Goal: Task Accomplishment & Management: Complete application form

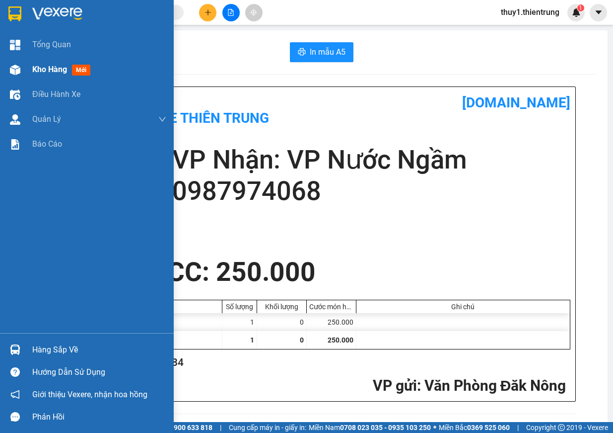
click at [11, 68] on img at bounding box center [15, 70] width 10 height 10
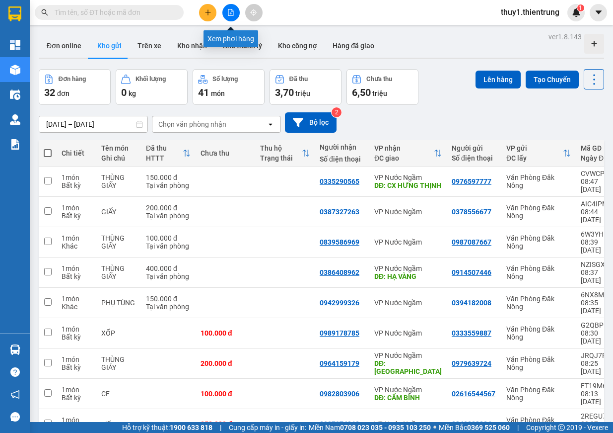
click at [230, 12] on icon "file-add" at bounding box center [230, 12] width 7 height 7
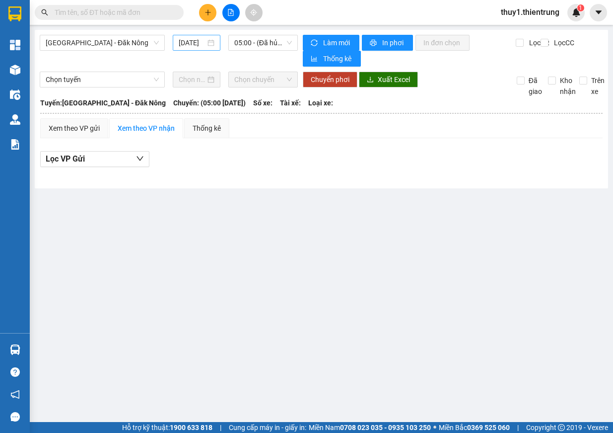
click at [189, 44] on input "[DATE]" at bounding box center [192, 42] width 27 height 11
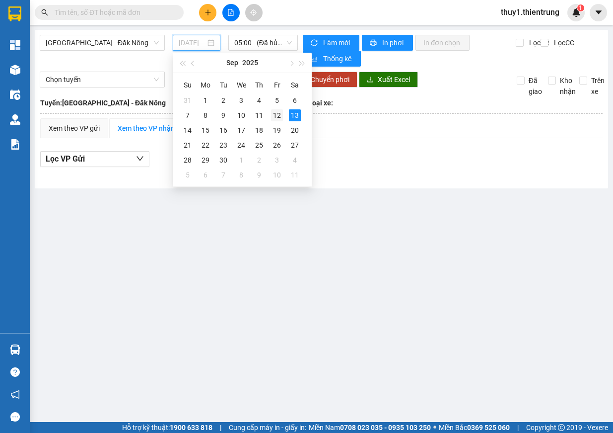
click at [277, 112] on div "12" at bounding box center [277, 115] width 12 height 12
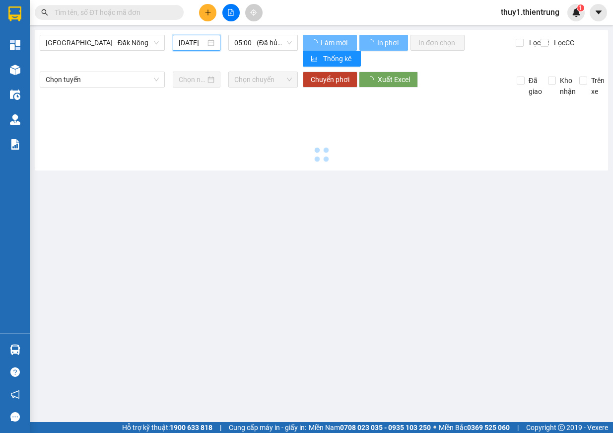
type input "[DATE]"
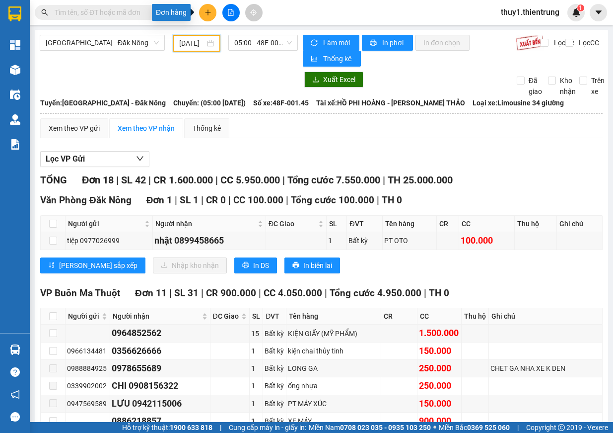
click at [211, 8] on button at bounding box center [207, 12] width 17 height 17
click at [244, 39] on div "Tạo đơn hàng" at bounding box center [246, 37] width 43 height 11
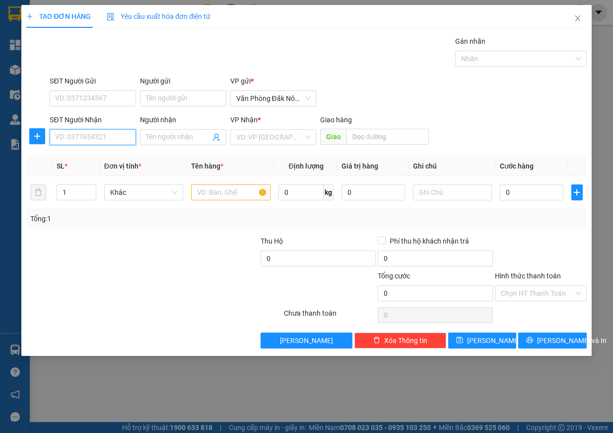
click at [87, 141] on input "SĐT Người Nhận" at bounding box center [93, 137] width 86 height 16
type input "0899366474"
drag, startPoint x: 109, startPoint y: 139, endPoint x: 32, endPoint y: 132, distance: 77.8
click at [32, 132] on div "SĐT Người Nhận 0899366474 0899366474 Người nhận Tên người nhận VP Nhận * VD: VP…" at bounding box center [306, 131] width 563 height 35
click at [66, 97] on input "SĐT Người Gửi" at bounding box center [93, 98] width 86 height 16
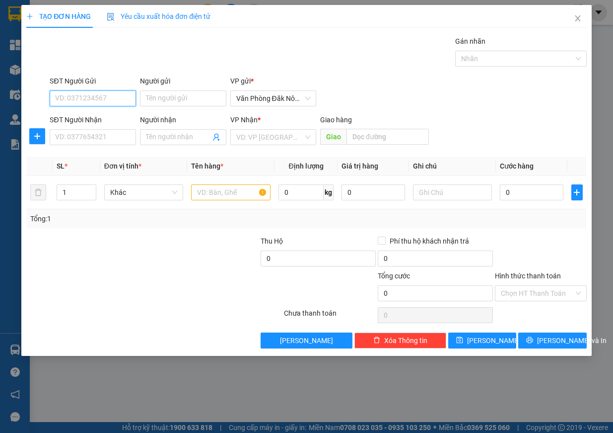
paste input "0899366474"
type input "0899366474"
click at [87, 137] on input "SĐT Người Nhận" at bounding box center [93, 137] width 86 height 16
type input "0984802282"
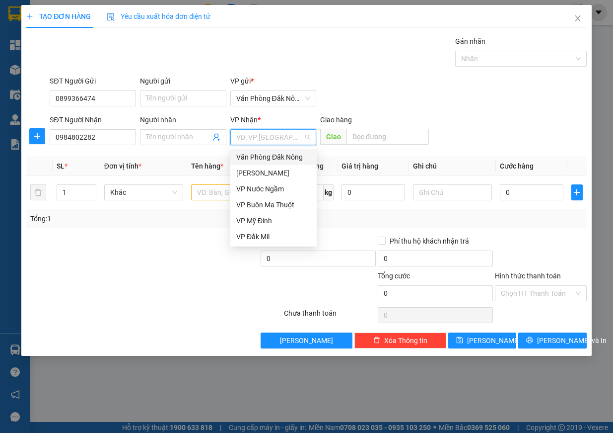
click at [286, 134] on input "search" at bounding box center [270, 137] width 68 height 15
click at [284, 194] on div "VP Nước Ngầm" at bounding box center [273, 189] width 86 height 16
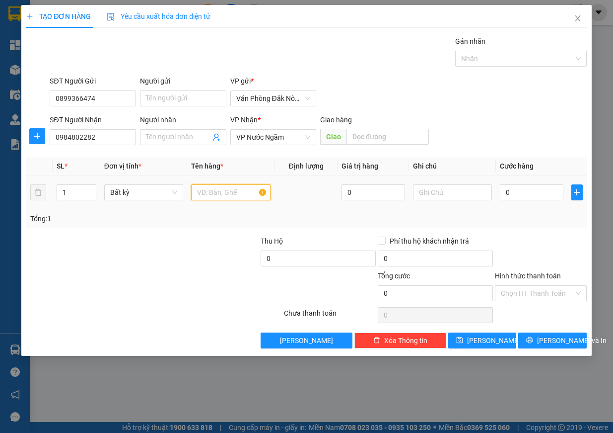
click at [240, 190] on input "text" at bounding box center [230, 192] width 79 height 16
type input "chim"
click at [435, 189] on input "text" at bounding box center [452, 192] width 79 height 16
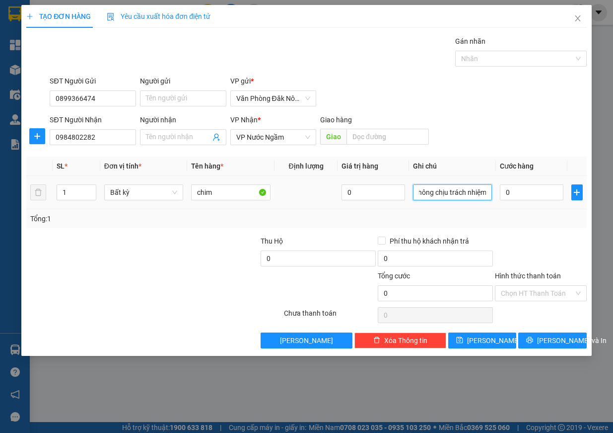
scroll to position [0, 125]
type input "quá trình vận chuyển chim chết nhà xe không chịu trách nhiệm"
click at [524, 194] on input "0" at bounding box center [532, 192] width 64 height 16
type input "2"
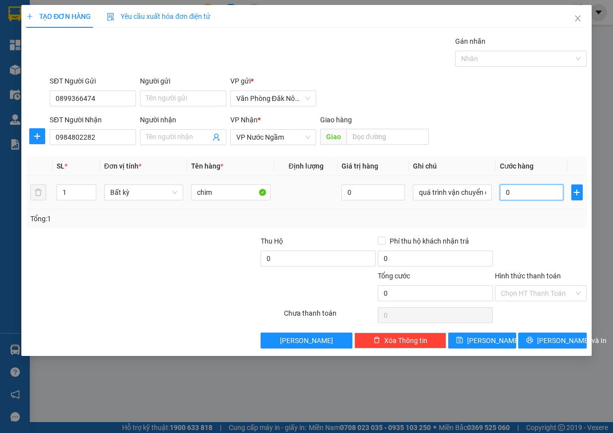
type input "2"
type input "20"
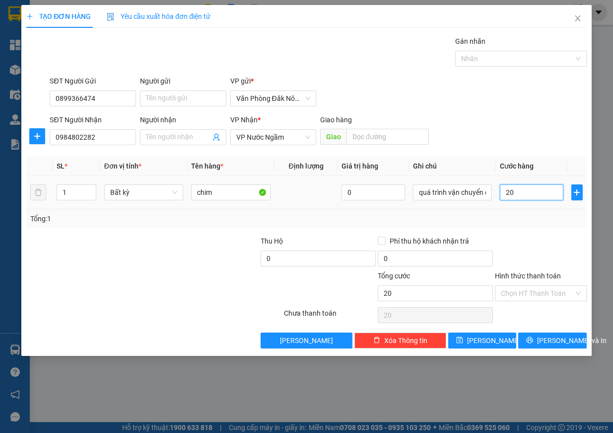
type input "200"
type input "2.000"
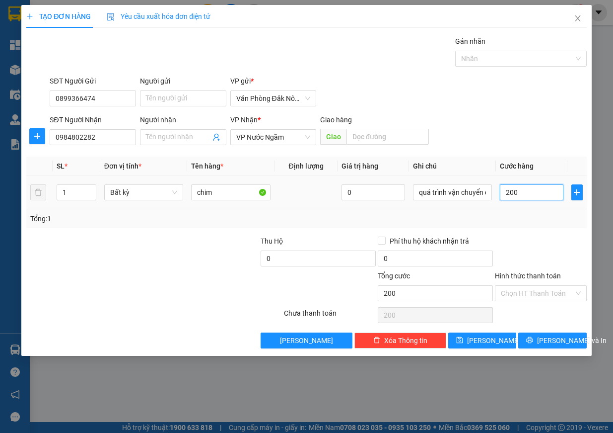
type input "2.000"
type input "20.000"
type input "200.000"
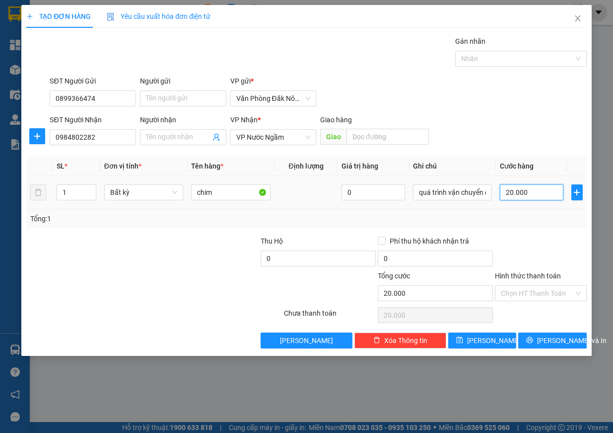
type input "200.000"
click at [538, 298] on input "Hình thức thanh toán" at bounding box center [537, 293] width 73 height 15
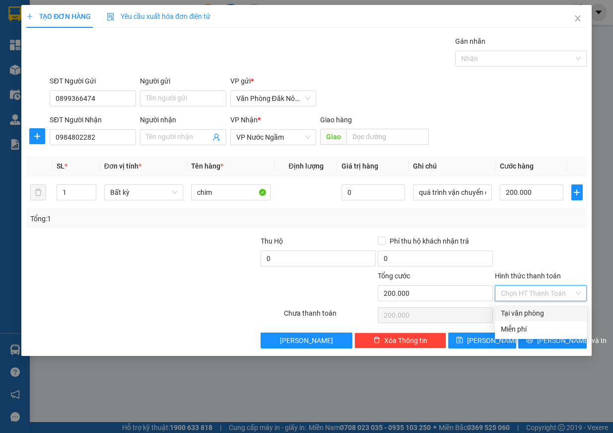
click at [545, 314] on div "Tại văn phòng" at bounding box center [541, 312] width 80 height 11
type input "0"
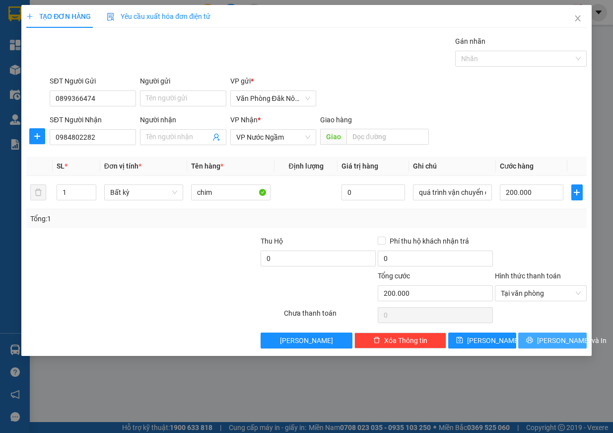
click at [556, 341] on span "[PERSON_NAME] và In" at bounding box center [572, 340] width 70 height 11
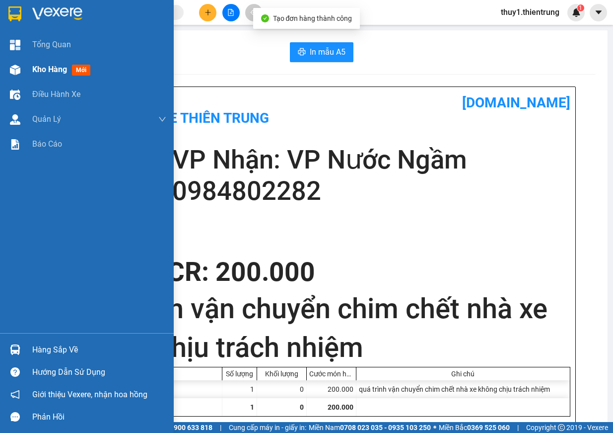
click at [18, 66] on img at bounding box center [15, 70] width 10 height 10
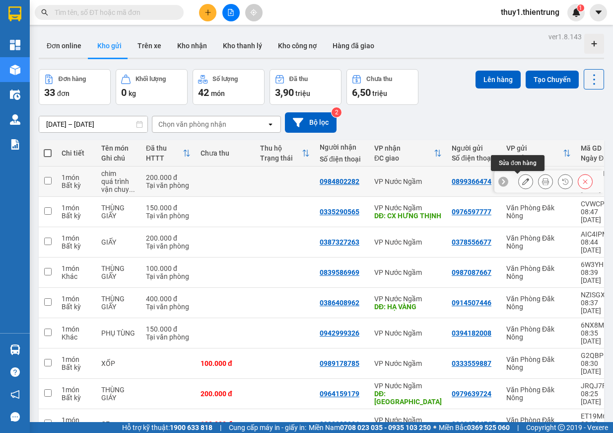
click at [522, 181] on icon at bounding box center [525, 181] width 7 height 7
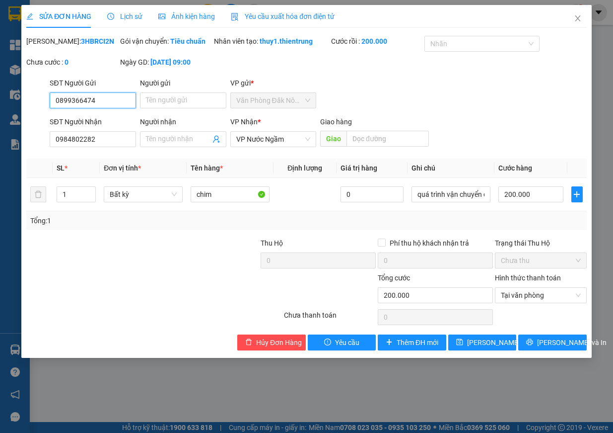
type input "0899366474"
type input "0984802282"
type input "200.000"
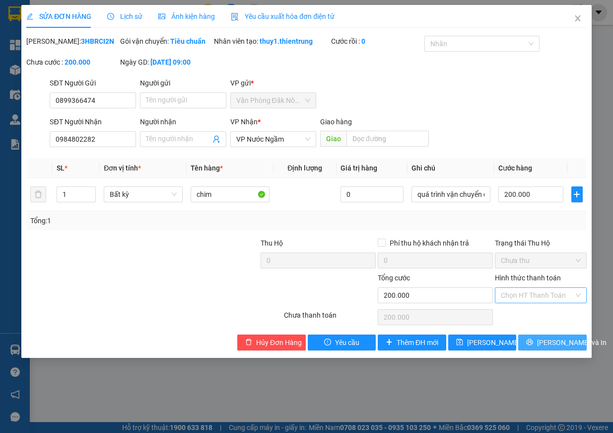
click at [568, 348] on span "[PERSON_NAME] và In" at bounding box center [572, 342] width 70 height 11
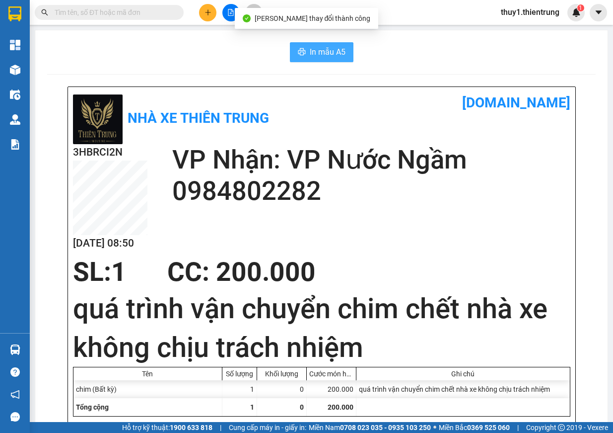
click at [327, 51] on span "In mẫu A5" at bounding box center [328, 52] width 36 height 12
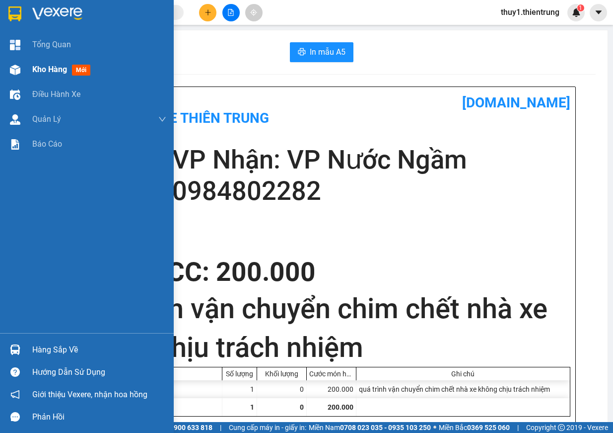
click at [11, 73] on img at bounding box center [15, 70] width 10 height 10
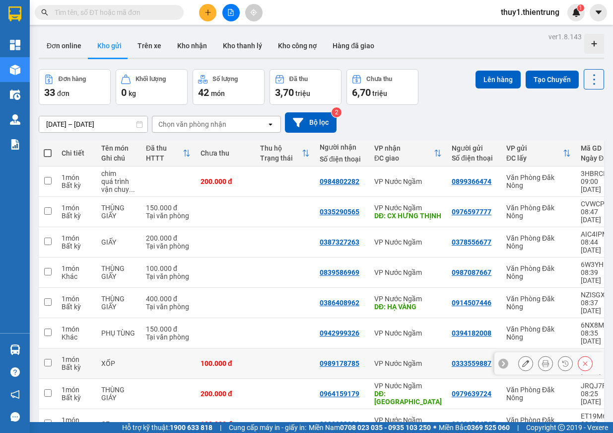
scroll to position [46, 0]
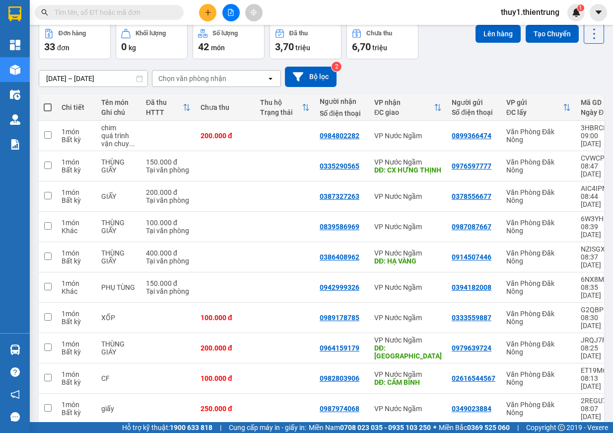
click at [566, 432] on div "10 / trang" at bounding box center [562, 440] width 31 height 10
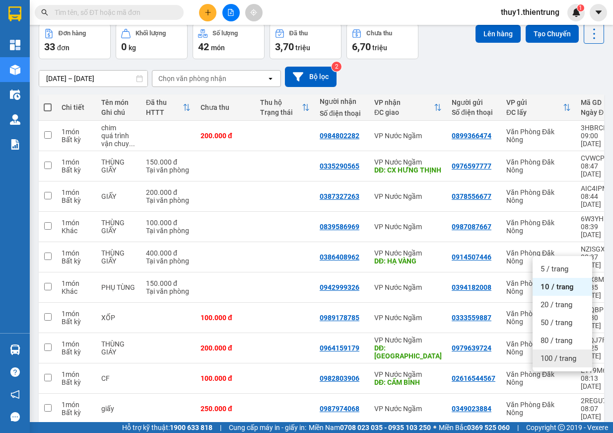
click at [561, 349] on div "100 / trang" at bounding box center [563, 358] width 60 height 18
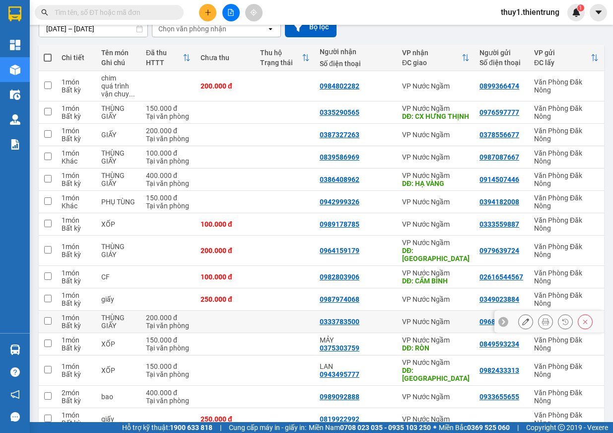
scroll to position [0, 0]
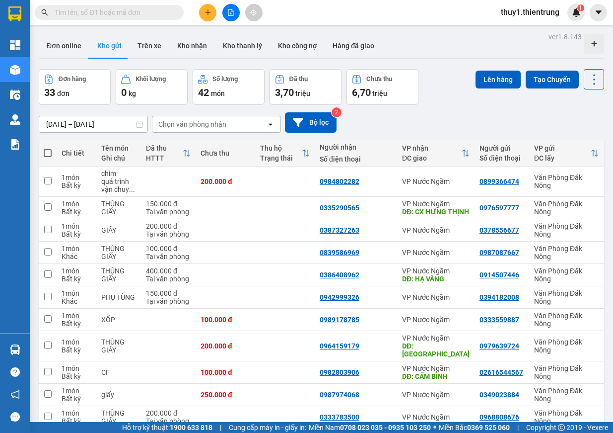
click at [50, 151] on span at bounding box center [48, 153] width 8 height 8
click at [48, 148] on input "checkbox" at bounding box center [48, 148] width 0 height 0
checkbox input "true"
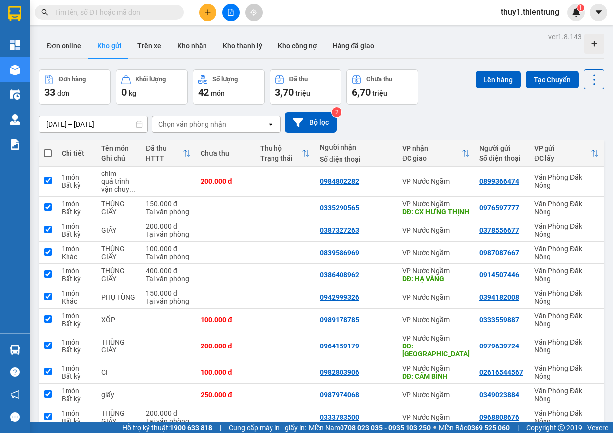
checkbox input "true"
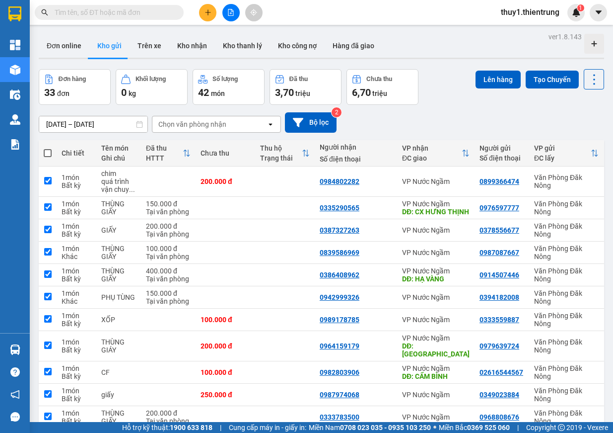
checkbox input "true"
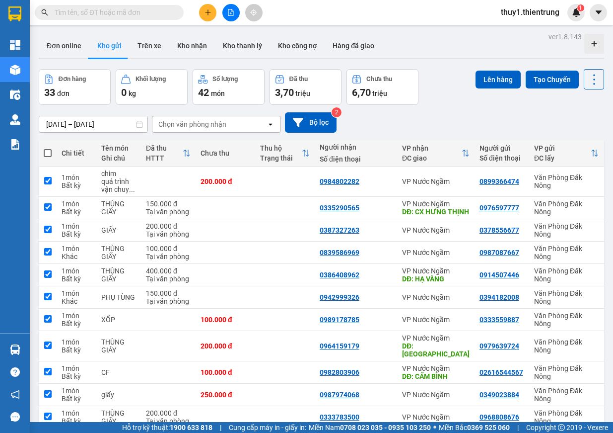
checkbox input "true"
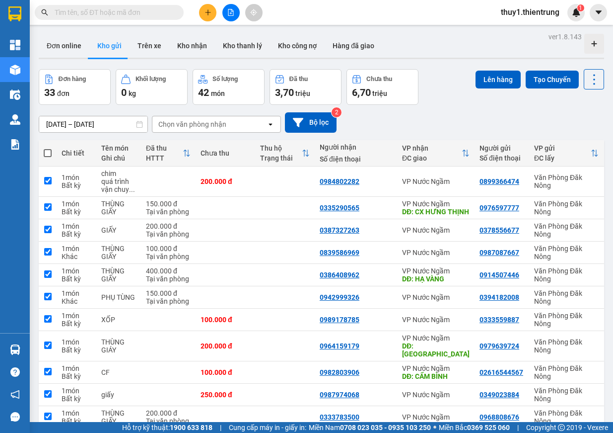
checkbox input "true"
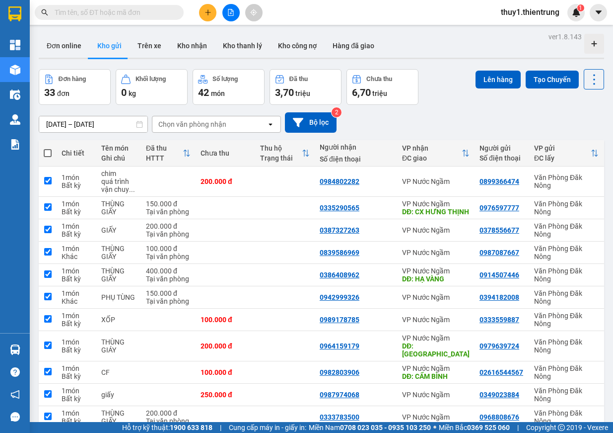
checkbox input "true"
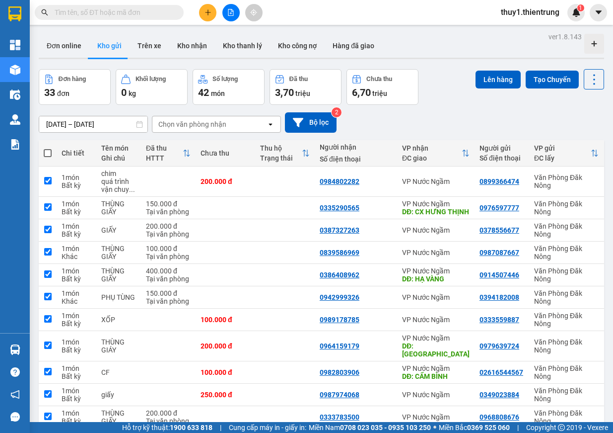
checkbox input "true"
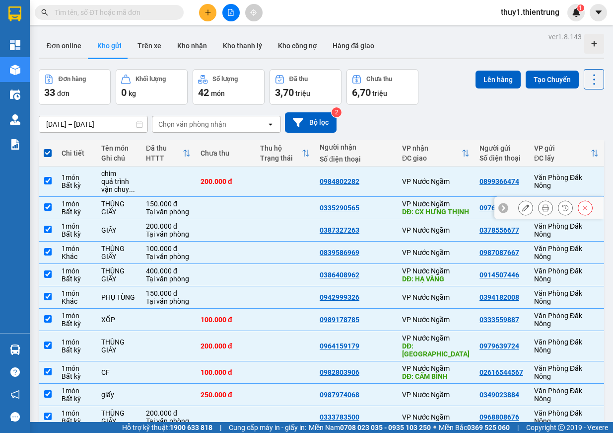
click at [254, 209] on td at bounding box center [226, 208] width 60 height 22
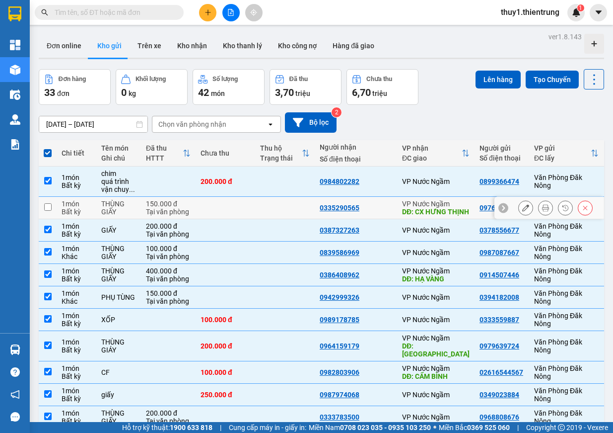
checkbox input "false"
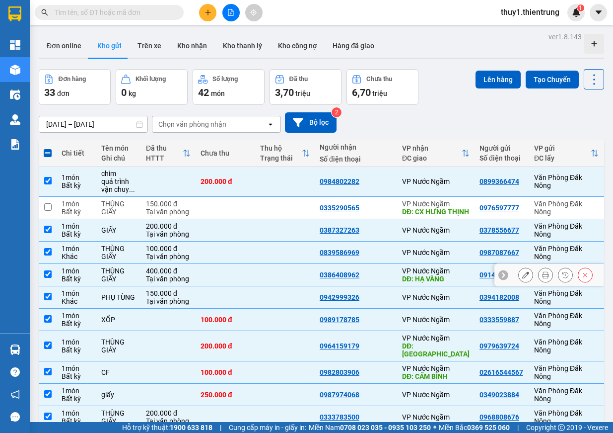
click at [402, 275] on div "VP Nước Ngầm" at bounding box center [436, 271] width 68 height 8
checkbox input "false"
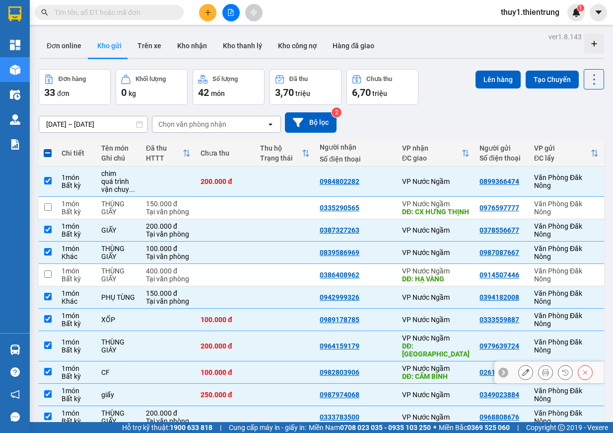
click at [416, 372] on div "DĐ: CẨM BÌNH" at bounding box center [436, 376] width 68 height 8
checkbox input "false"
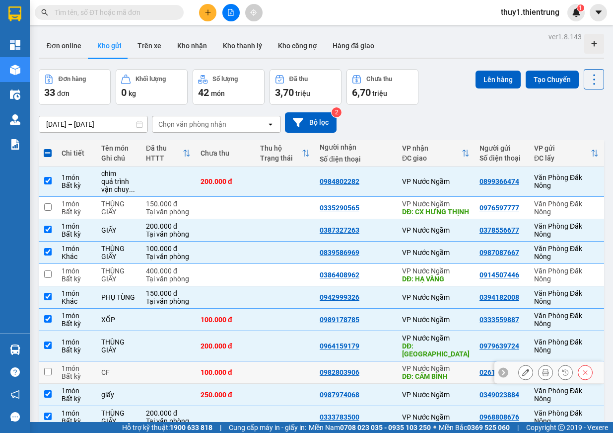
scroll to position [99, 0]
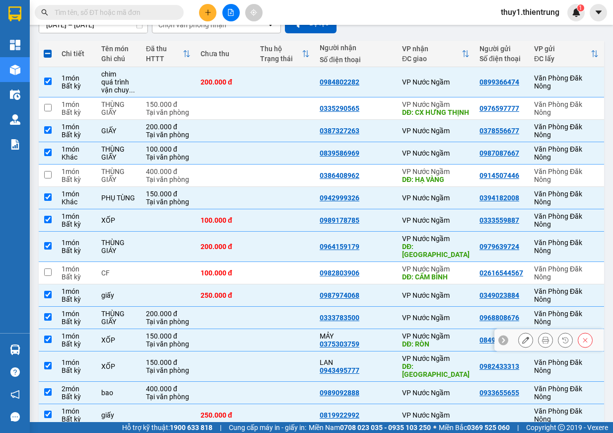
click at [75, 340] on div "Bất kỳ" at bounding box center [77, 344] width 30 height 8
checkbox input "false"
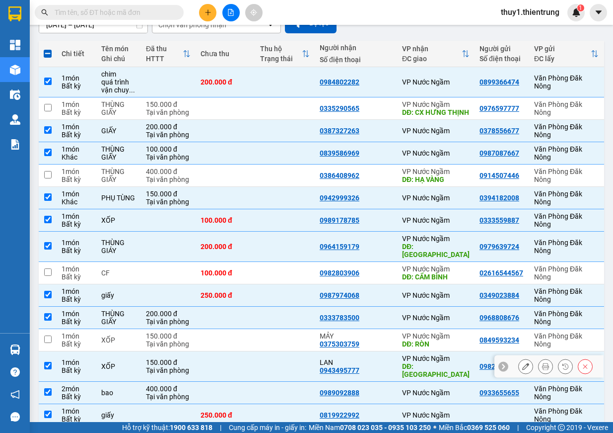
click at [87, 358] on div "1 món" at bounding box center [77, 362] width 30 height 8
checkbox input "false"
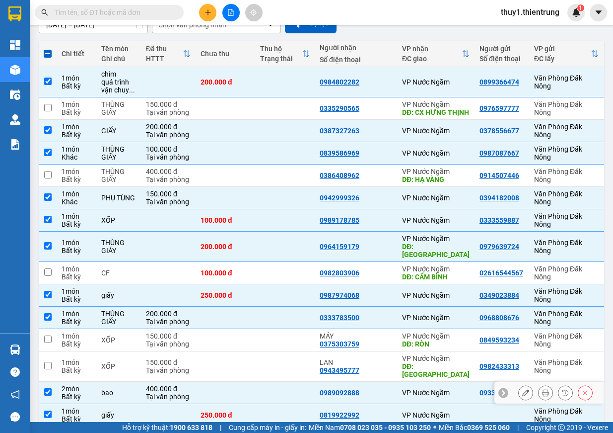
scroll to position [149, 0]
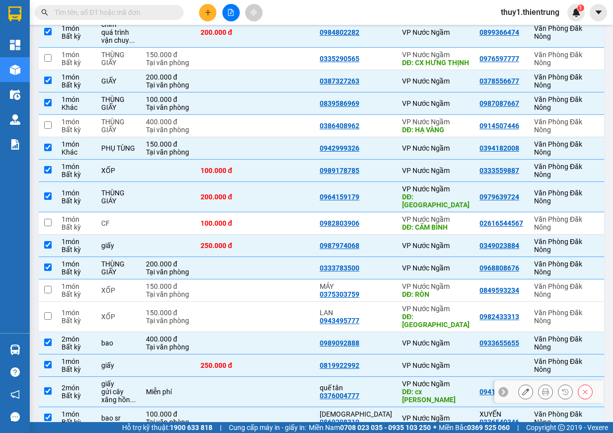
click at [195, 387] on td "Miễn phí" at bounding box center [168, 391] width 55 height 30
checkbox input "false"
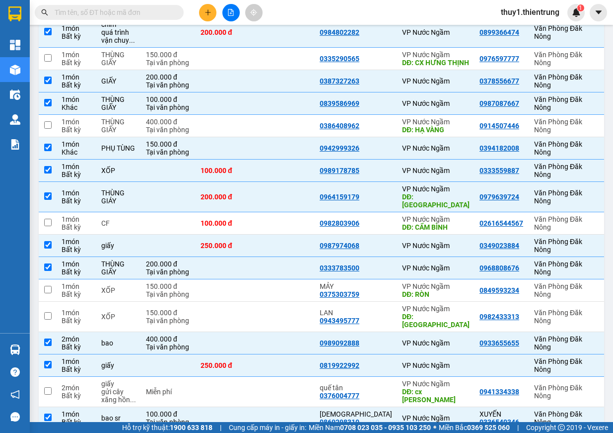
scroll to position [248, 0]
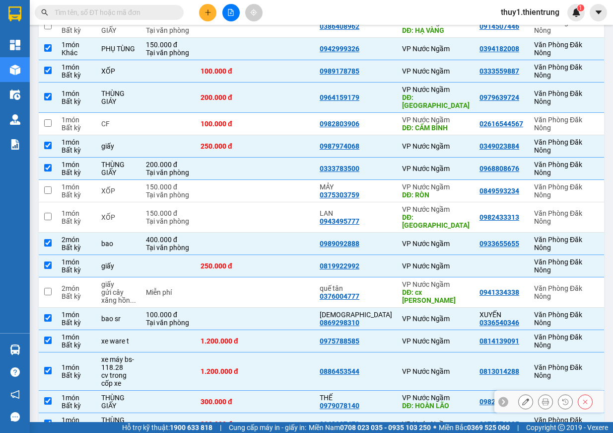
click at [220, 397] on div "300.000 đ" at bounding box center [226, 401] width 50 height 8
checkbox input "false"
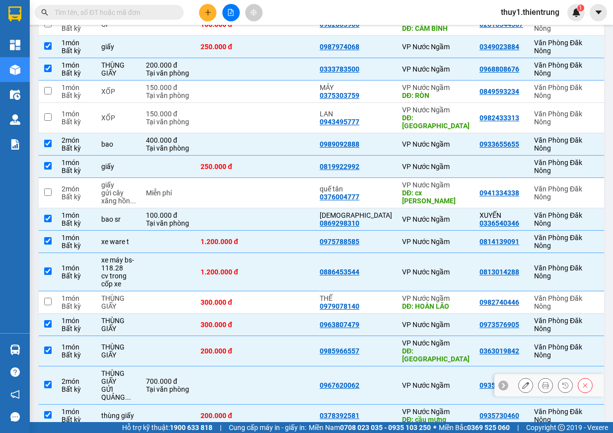
scroll to position [397, 0]
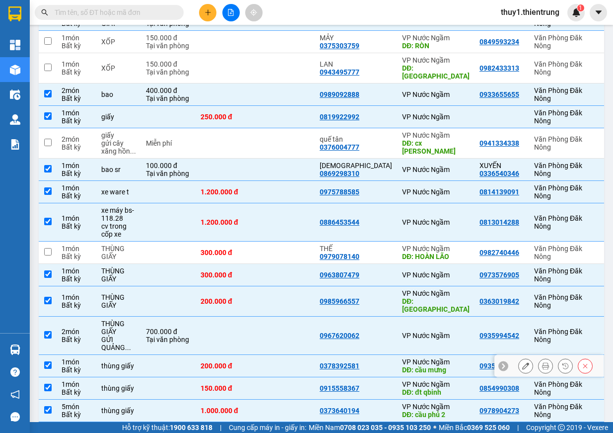
click at [408, 358] on div "VP Nước Ngầm" at bounding box center [436, 362] width 68 height 8
checkbox input "false"
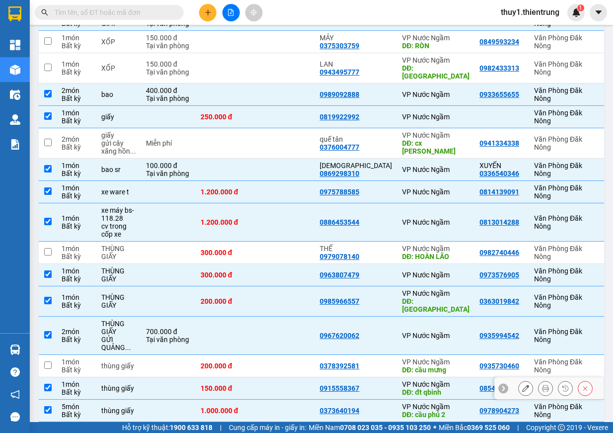
click at [405, 380] on div "VP Nước Ngầm" at bounding box center [436, 384] width 68 height 8
checkbox input "false"
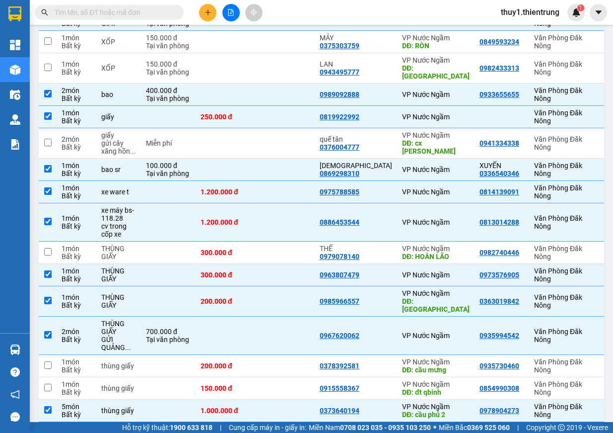
scroll to position [447, 0]
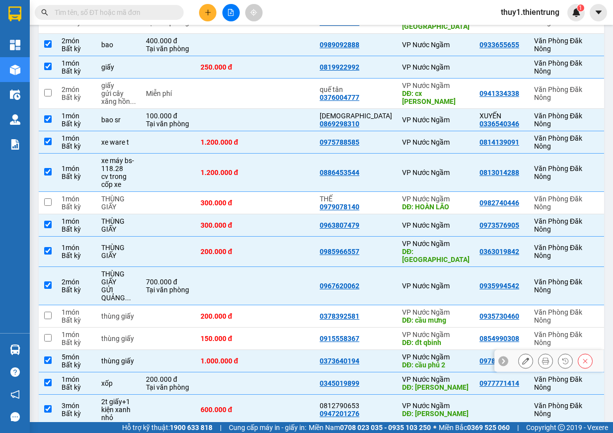
click at [419, 361] on div "DĐ: cầu phủ 2" at bounding box center [436, 365] width 68 height 8
checkbox input "false"
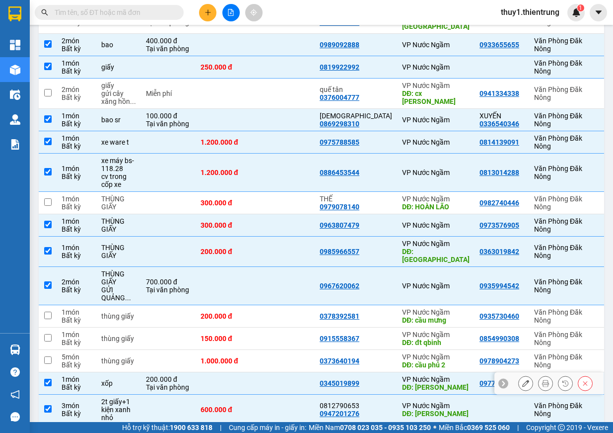
click at [412, 383] on div "DĐ: [PERSON_NAME]" at bounding box center [436, 387] width 68 height 8
checkbox input "false"
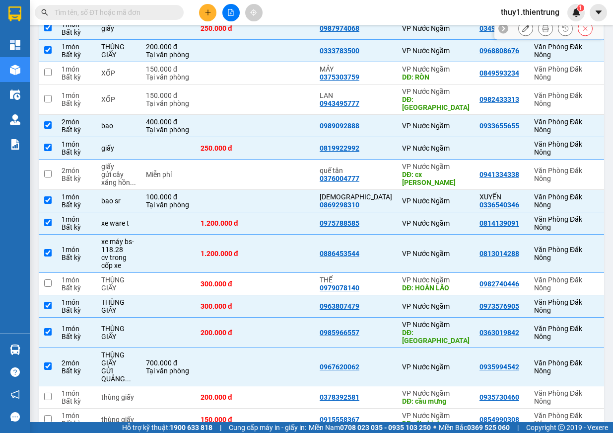
scroll to position [0, 0]
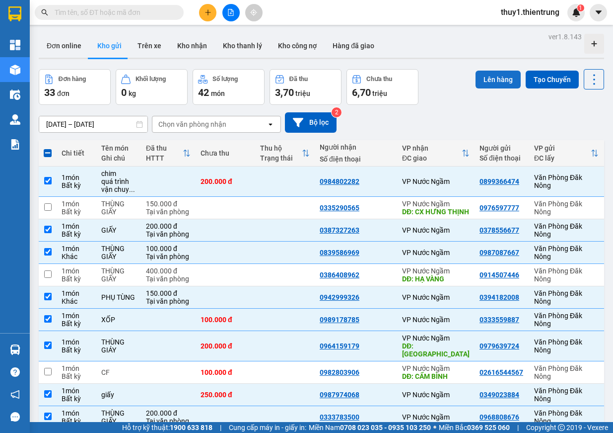
click at [494, 85] on button "Lên hàng" at bounding box center [498, 80] width 45 height 18
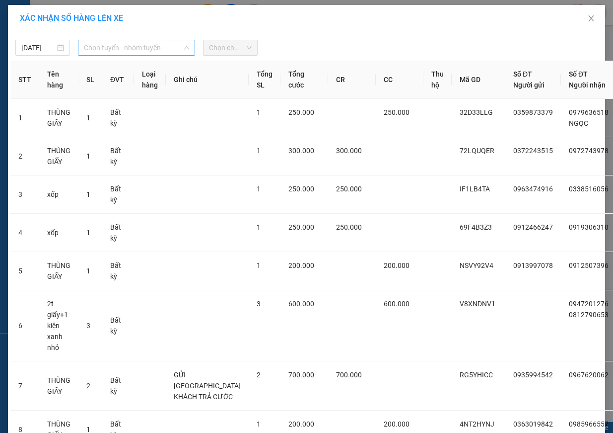
click at [103, 49] on span "Chọn tuyến - nhóm tuyến" at bounding box center [136, 47] width 105 height 15
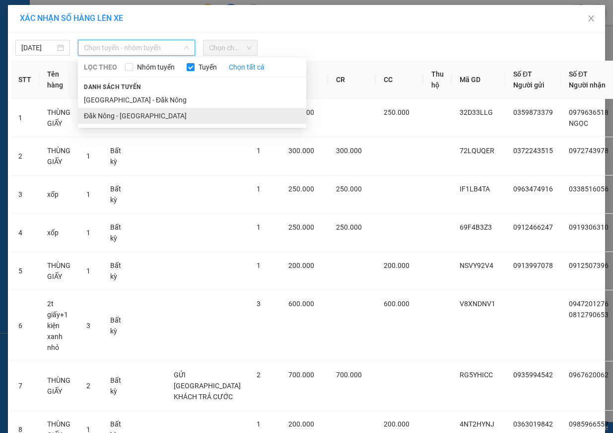
click at [128, 111] on li "Đăk Nông - [GEOGRAPHIC_DATA]" at bounding box center [192, 116] width 228 height 16
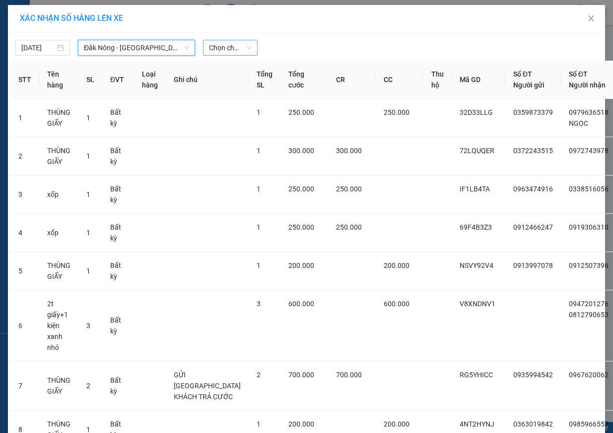
click at [229, 49] on span "Chọn chuyến" at bounding box center [230, 47] width 43 height 15
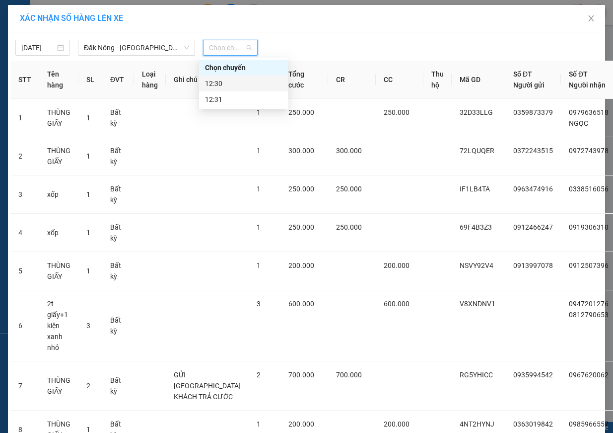
click at [234, 87] on div "12:30" at bounding box center [243, 83] width 77 height 11
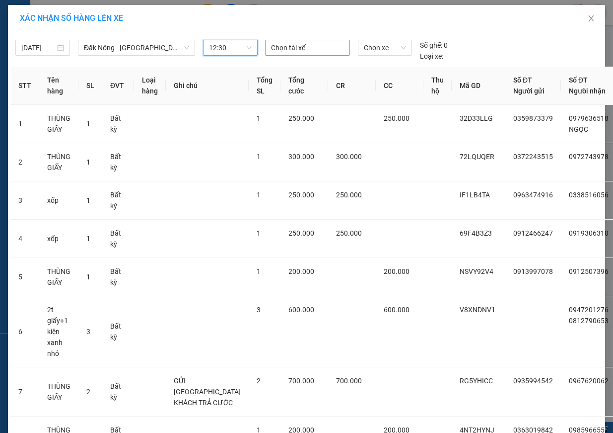
click at [316, 47] on div at bounding box center [308, 48] width 80 height 12
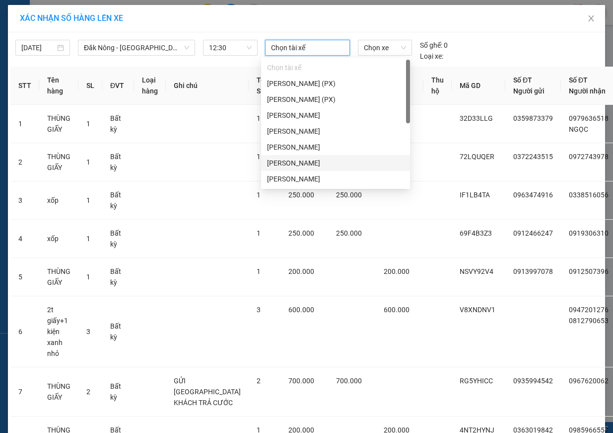
click at [314, 161] on div "[PERSON_NAME]" at bounding box center [335, 162] width 137 height 11
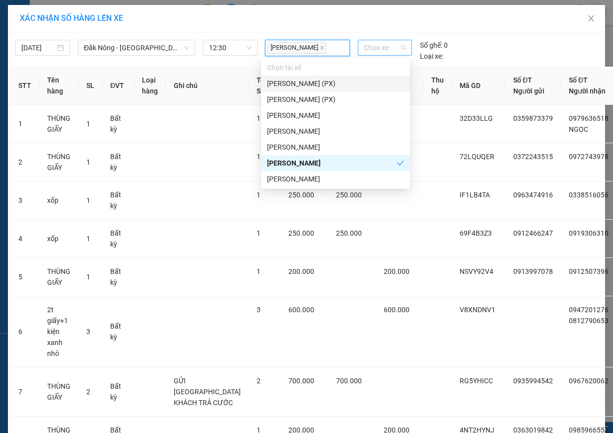
click at [387, 47] on span "Chọn xe" at bounding box center [385, 47] width 42 height 15
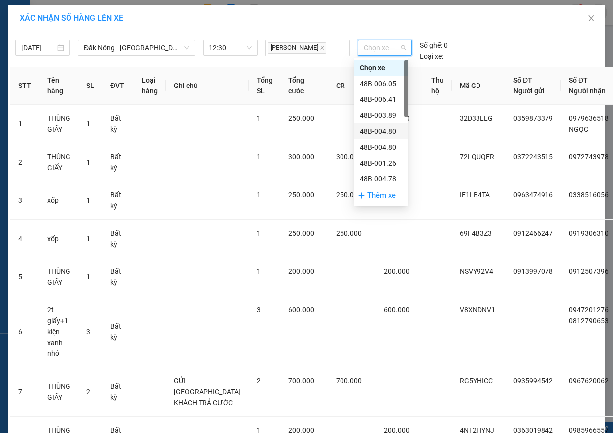
click at [388, 134] on div "48B-004.80" at bounding box center [381, 131] width 42 height 11
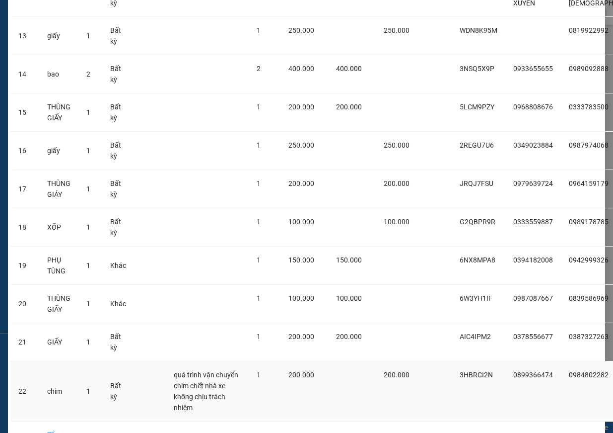
scroll to position [679, 0]
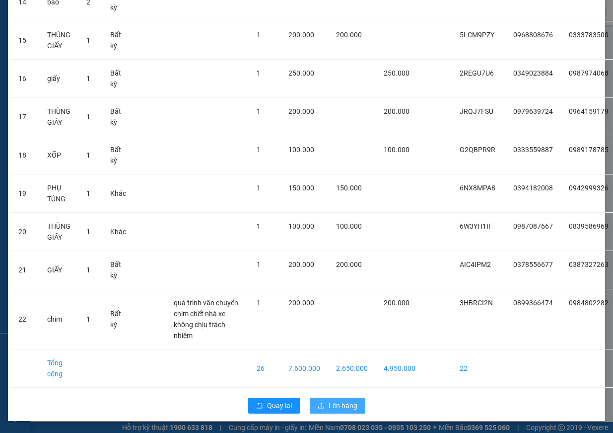
click at [346, 408] on span "Lên hàng" at bounding box center [343, 405] width 29 height 11
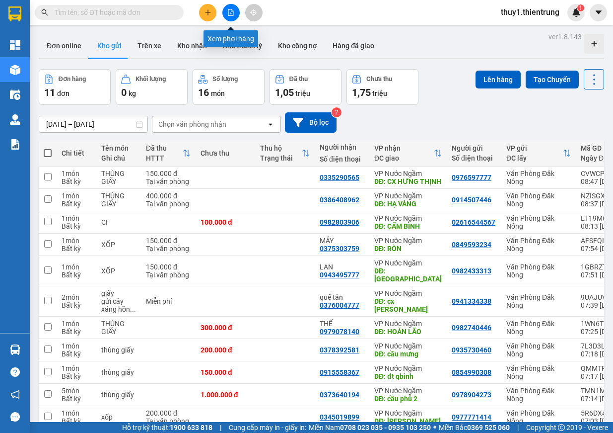
click at [236, 11] on button at bounding box center [230, 12] width 17 height 17
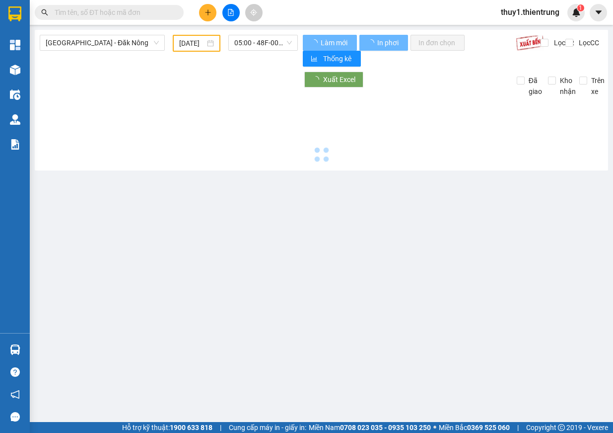
type input "[DATE]"
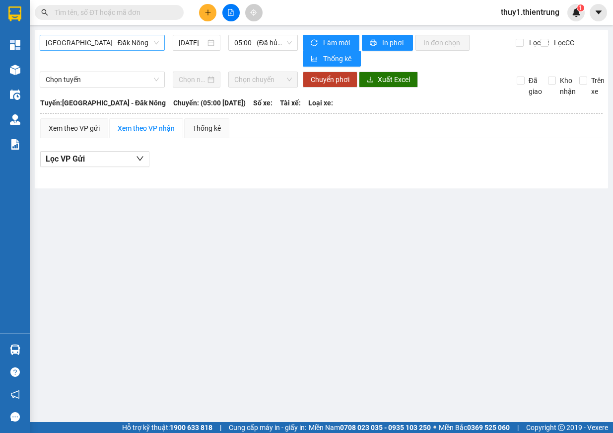
click at [99, 38] on span "[GEOGRAPHIC_DATA] - Đăk Nông" at bounding box center [102, 42] width 113 height 15
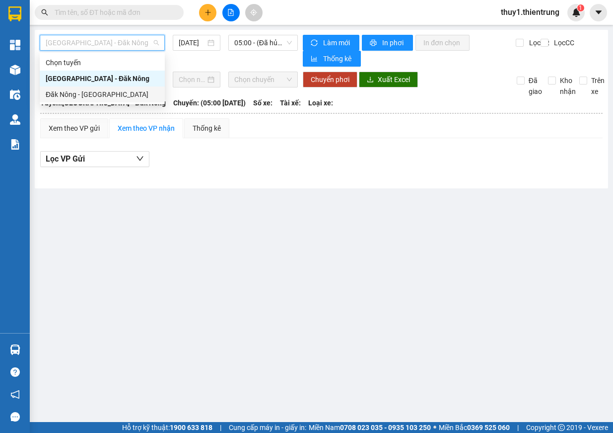
click at [91, 94] on div "Đăk Nông - [GEOGRAPHIC_DATA]" at bounding box center [102, 94] width 113 height 11
type input "[DATE]"
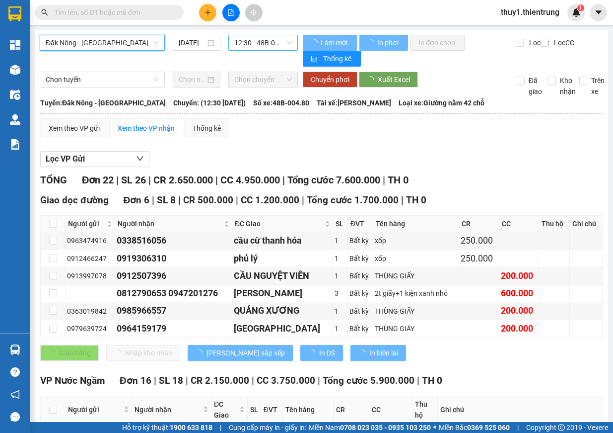
click at [250, 44] on span "12:30 - 48B-004.80" at bounding box center [263, 42] width 58 height 15
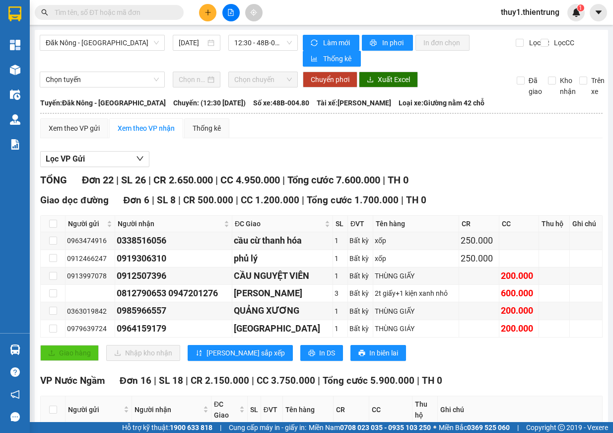
click at [366, 134] on div "Xem theo VP gửi Xem theo VP nhận Thống kê" at bounding box center [321, 128] width 563 height 20
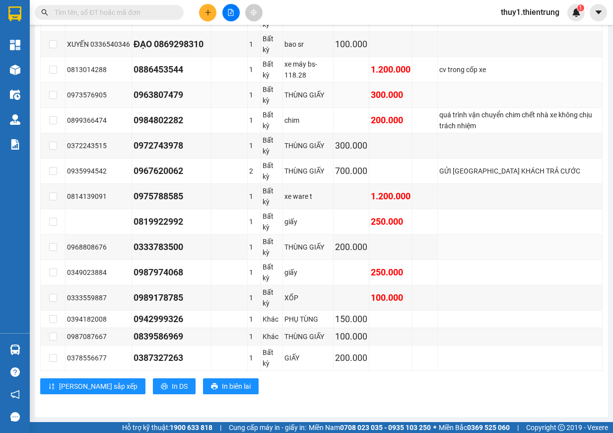
scroll to position [343, 0]
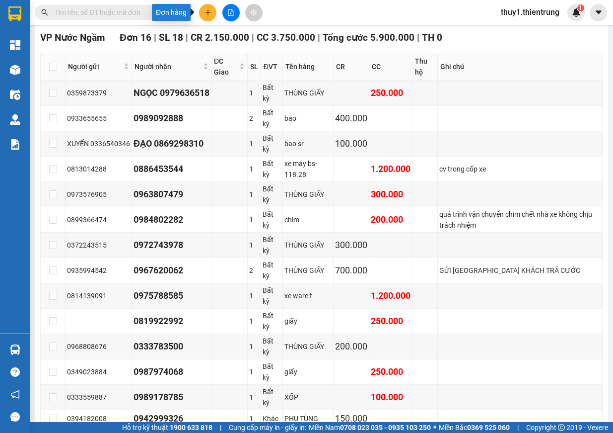
click at [206, 12] on icon "plus" at bounding box center [207, 12] width 5 height 0
click at [243, 36] on div "Tạo đơn hàng" at bounding box center [246, 37] width 43 height 11
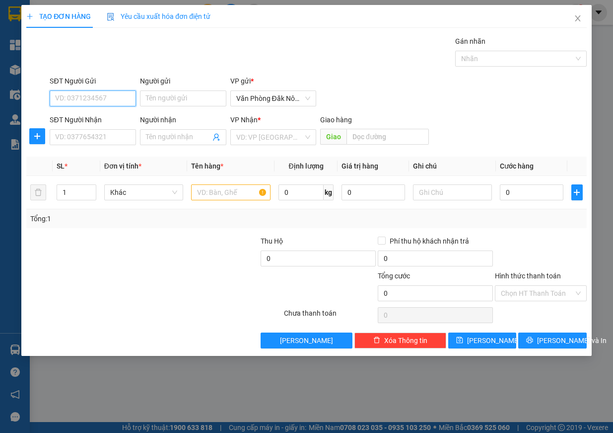
click at [74, 97] on input "SĐT Người Gửi" at bounding box center [93, 98] width 86 height 16
type input "0849060694"
click at [94, 141] on input "SĐT Người Nhận" at bounding box center [93, 137] width 86 height 16
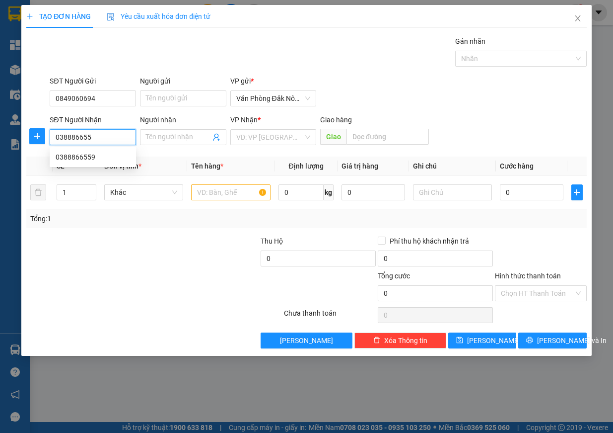
type input "0388866559"
click at [93, 154] on div "0388866559" at bounding box center [93, 156] width 74 height 11
type input "350.000"
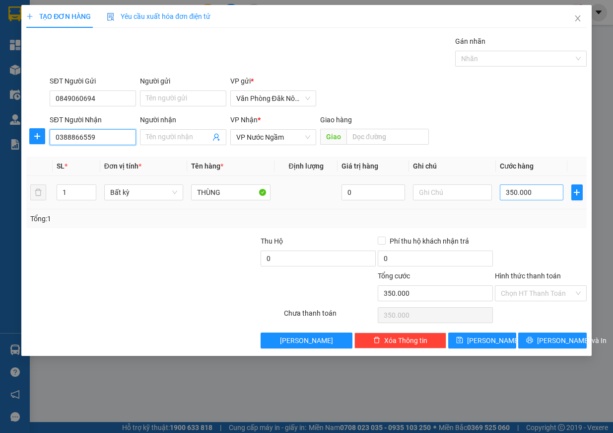
type input "0388866559"
click at [556, 195] on input "350.000" at bounding box center [532, 192] width 64 height 16
type input "1"
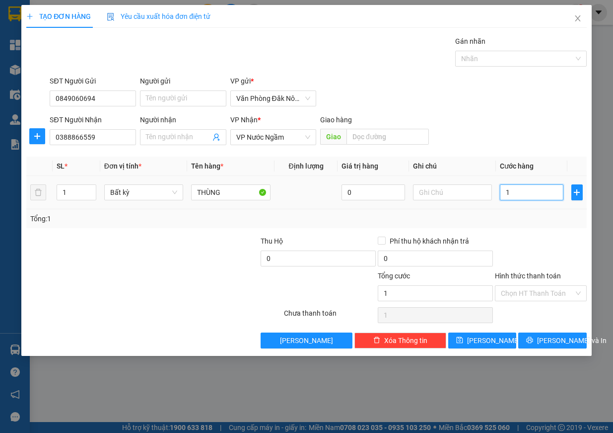
type input "15"
type input "150"
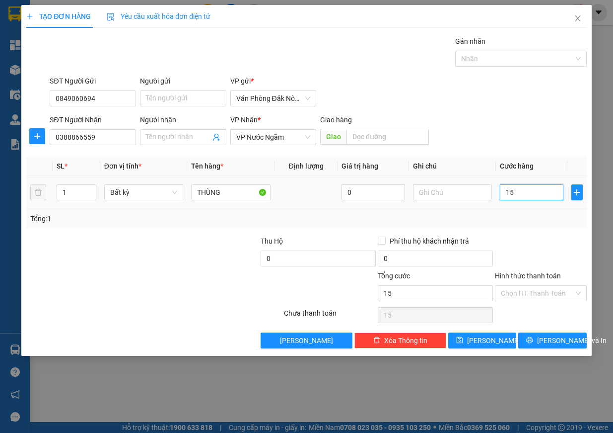
type input "150"
type input "1.500"
type input "15.000"
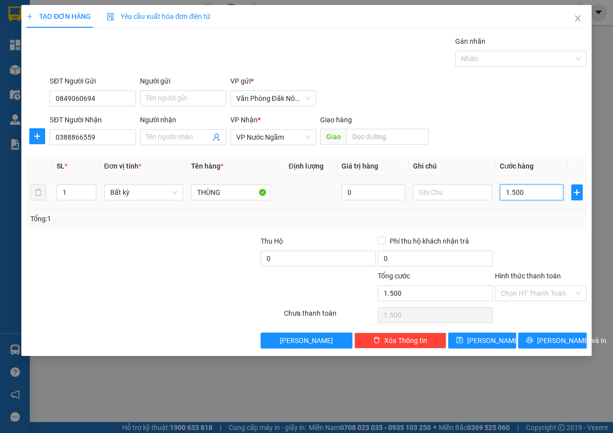
type input "15.000"
type input "150.000"
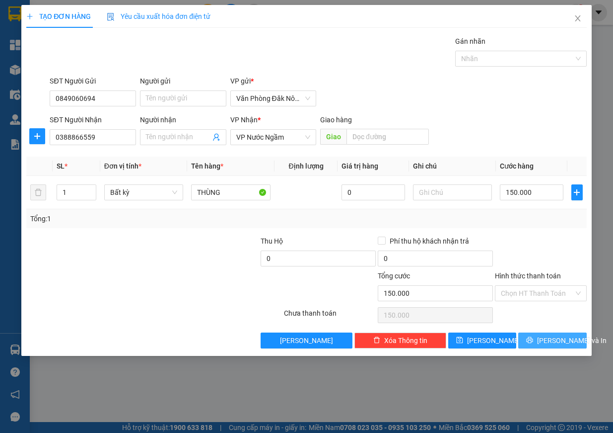
click at [533, 343] on icon "printer" at bounding box center [529, 339] width 7 height 7
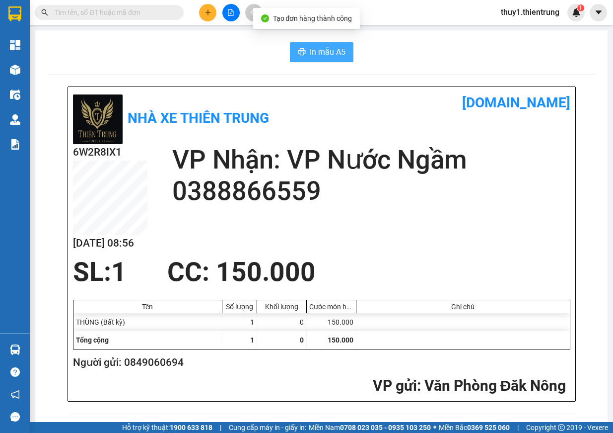
click at [310, 52] on span "In mẫu A5" at bounding box center [328, 52] width 36 height 12
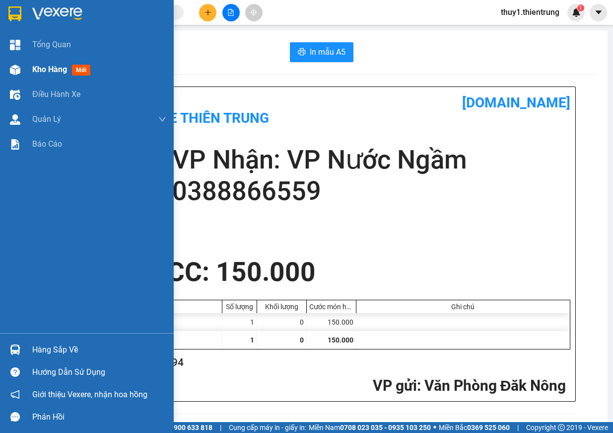
click at [27, 70] on div "Kho hàng mới" at bounding box center [87, 69] width 174 height 25
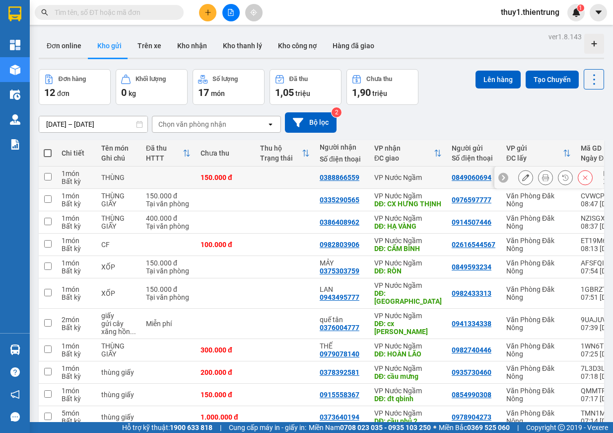
click at [125, 176] on div "THÙNG" at bounding box center [118, 177] width 35 height 8
checkbox input "true"
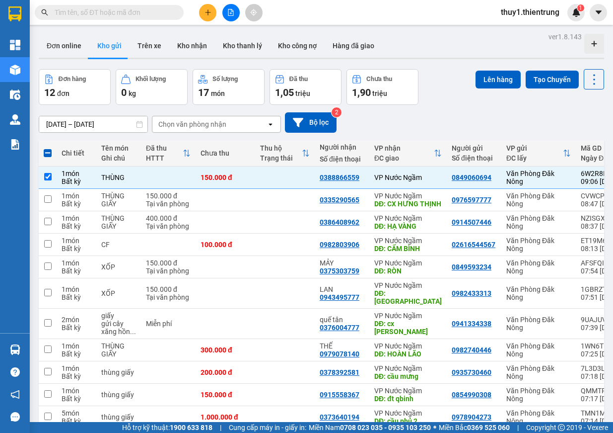
drag, startPoint x: 492, startPoint y: 75, endPoint x: 490, endPoint y: 66, distance: 9.8
click at [490, 66] on div "ver 1.8.143 Đơn online Kho gửi Trên xe Kho nhận Kho thanh lý Kho công nợ Hàng đ…" at bounding box center [322, 258] width 574 height 456
click at [493, 84] on button "Lên hàng" at bounding box center [498, 80] width 45 height 18
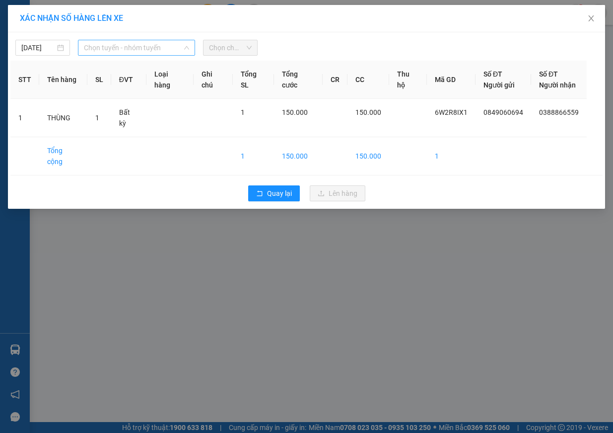
click at [172, 55] on span "Chọn tuyến - nhóm tuyến" at bounding box center [136, 47] width 105 height 15
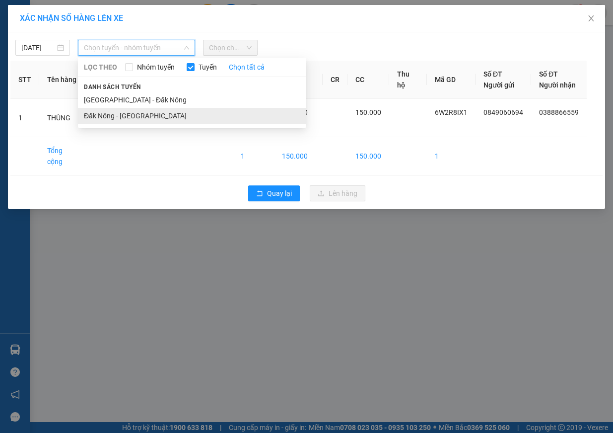
click at [157, 110] on li "Đăk Nông - [GEOGRAPHIC_DATA]" at bounding box center [192, 116] width 228 height 16
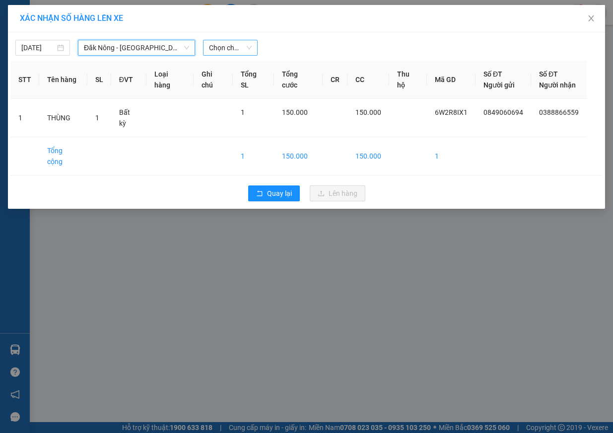
click at [232, 50] on span "Chọn chuyến" at bounding box center [230, 47] width 43 height 15
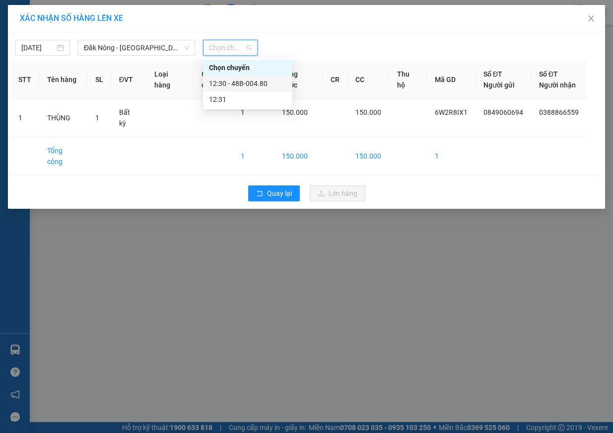
drag, startPoint x: 240, startPoint y: 87, endPoint x: 245, endPoint y: 87, distance: 5.5
click at [240, 87] on div "12:30 - 48B-004.80" at bounding box center [247, 83] width 77 height 11
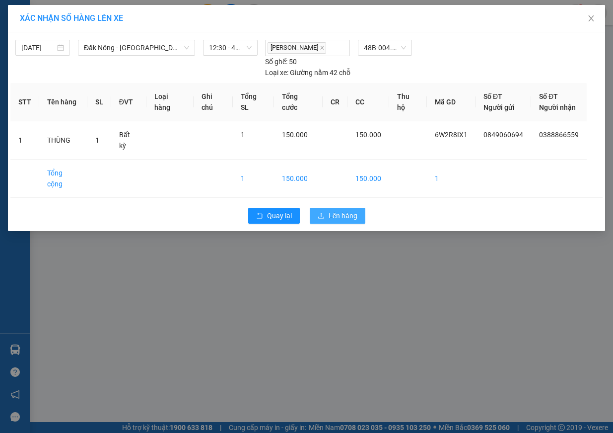
click at [354, 210] on span "Lên hàng" at bounding box center [343, 215] width 29 height 11
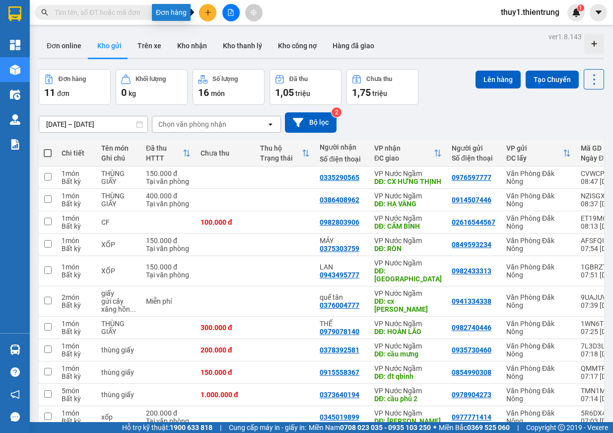
drag, startPoint x: 212, startPoint y: 14, endPoint x: 245, endPoint y: 38, distance: 40.5
click at [212, 14] on button at bounding box center [207, 12] width 17 height 17
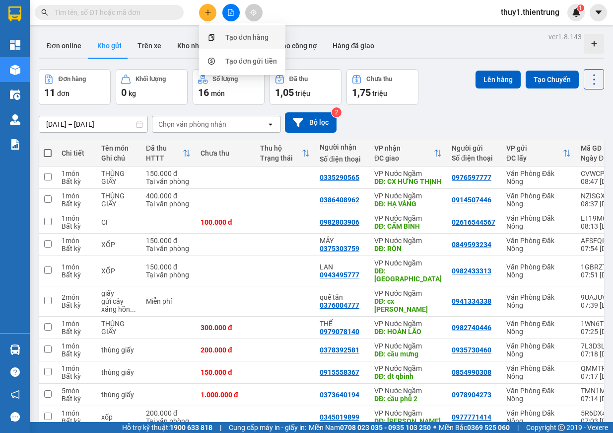
click at [262, 41] on div "Tạo đơn hàng" at bounding box center [246, 37] width 43 height 11
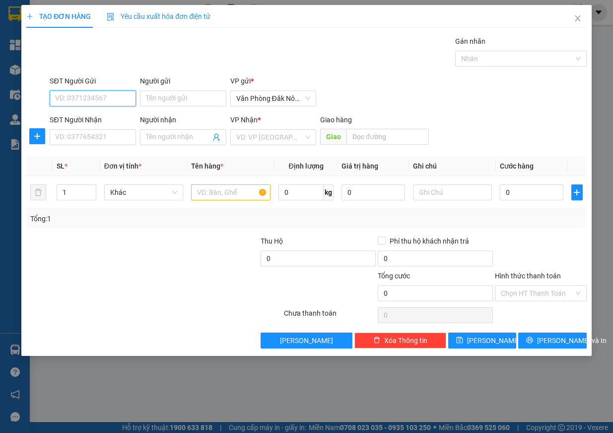
click at [64, 98] on input "SĐT Người Gửi" at bounding box center [93, 98] width 86 height 16
click at [63, 139] on input "SĐT Người Nhận" at bounding box center [93, 137] width 86 height 16
type input "0912497245"
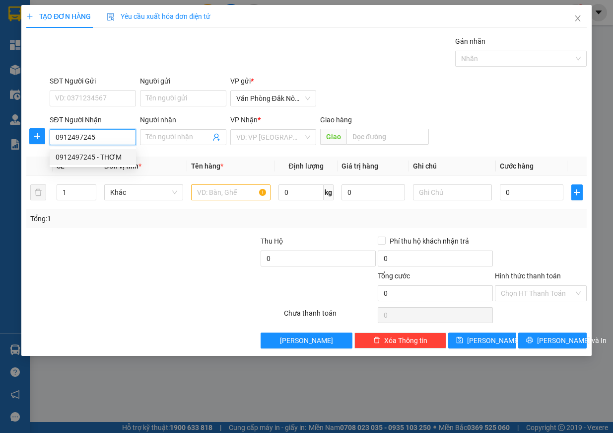
click at [94, 158] on div "0912497245 - THƠM" at bounding box center [93, 156] width 74 height 11
type input "THƠM"
type input "350.000"
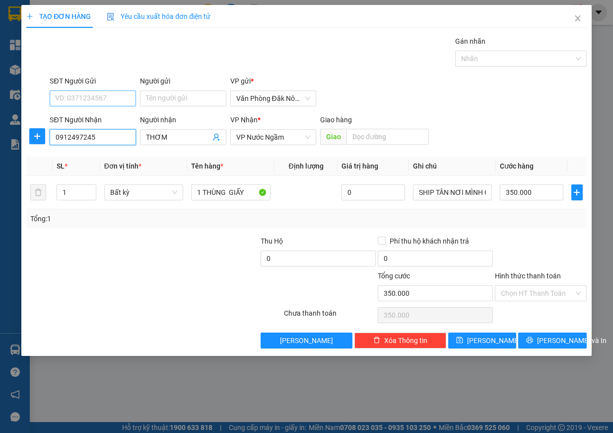
type input "0912497245"
click at [102, 94] on input "SĐT Người Gửi" at bounding box center [93, 98] width 86 height 16
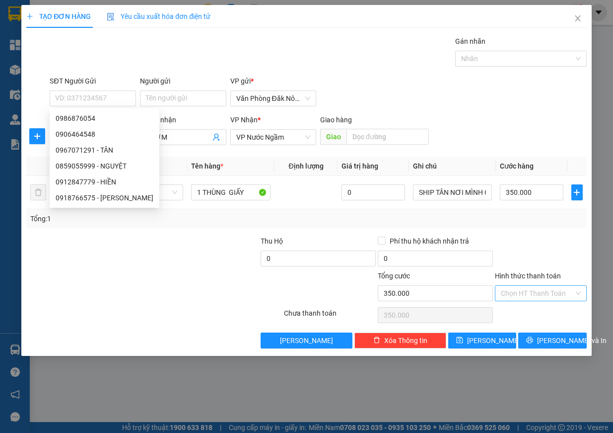
click at [532, 298] on input "Hình thức thanh toán" at bounding box center [537, 293] width 73 height 15
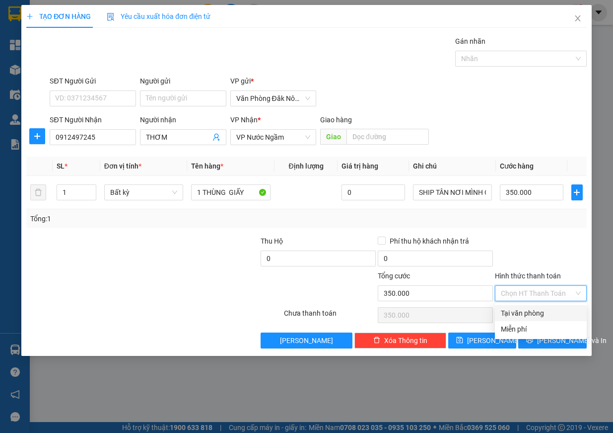
click at [539, 316] on div "Tại văn phòng" at bounding box center [541, 312] width 80 height 11
type input "0"
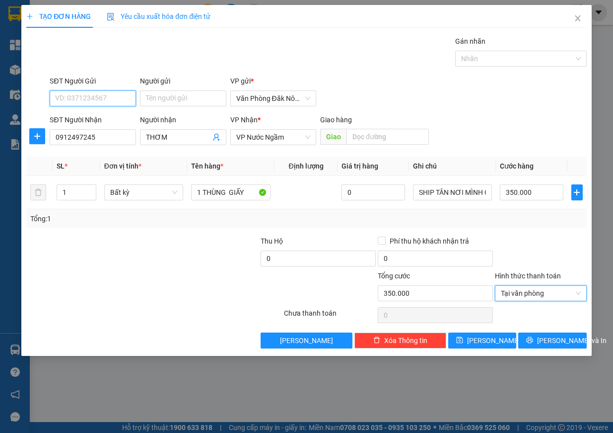
click at [103, 97] on input "SĐT Người Gửi" at bounding box center [93, 98] width 86 height 16
click at [104, 118] on div "0986876054" at bounding box center [93, 118] width 74 height 11
type input "0986876054"
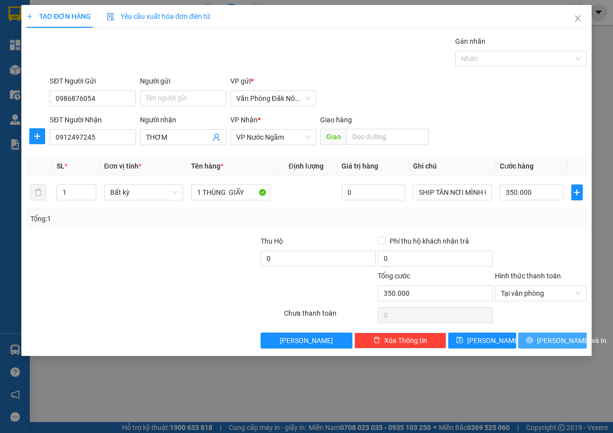
click at [559, 343] on span "[PERSON_NAME] và In" at bounding box center [572, 340] width 70 height 11
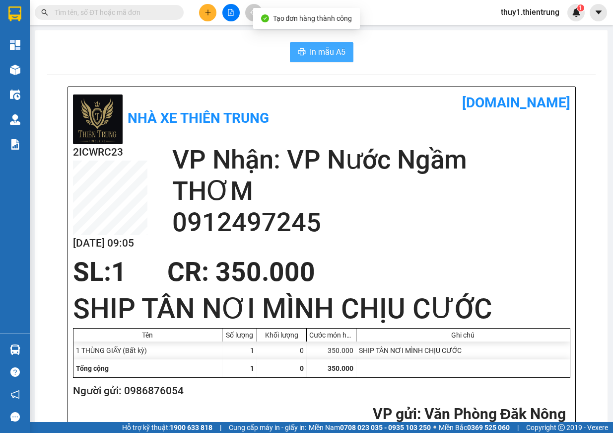
click at [323, 49] on span "In mẫu A5" at bounding box center [328, 52] width 36 height 12
click at [202, 19] on button at bounding box center [207, 12] width 17 height 17
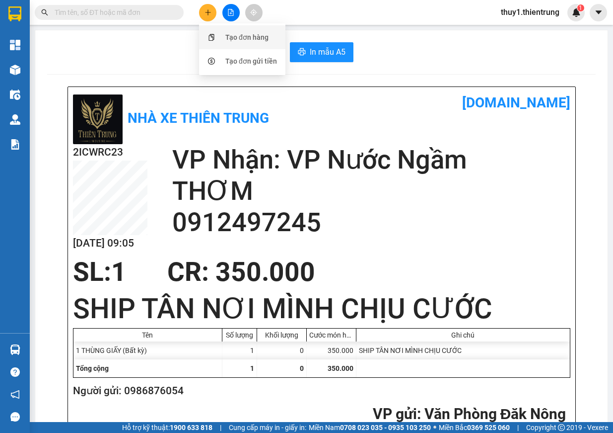
click at [224, 34] on div "Tạo đơn hàng" at bounding box center [242, 37] width 74 height 19
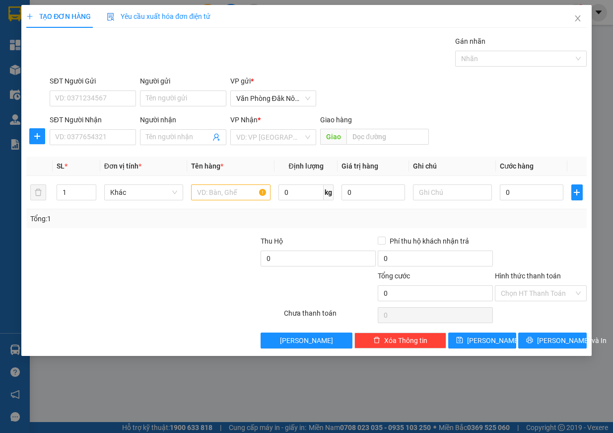
click at [72, 90] on div "SĐT Người Gửi" at bounding box center [93, 82] width 86 height 15
click at [78, 94] on input "SĐT Người Gửi" at bounding box center [93, 98] width 86 height 16
click at [86, 120] on div "0378762077" at bounding box center [93, 118] width 74 height 11
type input "0378762077"
type input "0987076869"
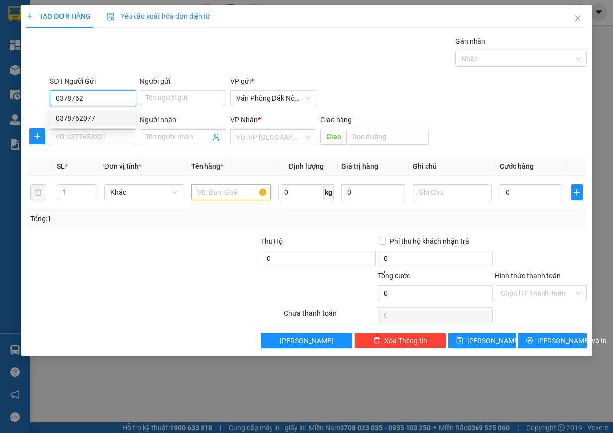
type input "MINH"
type input "200.000"
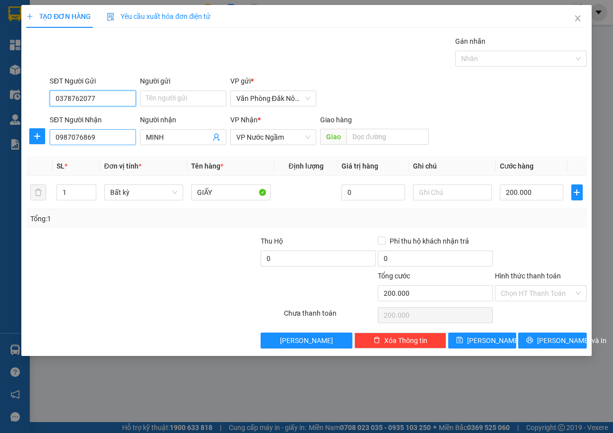
type input "0378762077"
click at [118, 138] on input "0987076869" at bounding box center [93, 137] width 86 height 16
type input "0976172776"
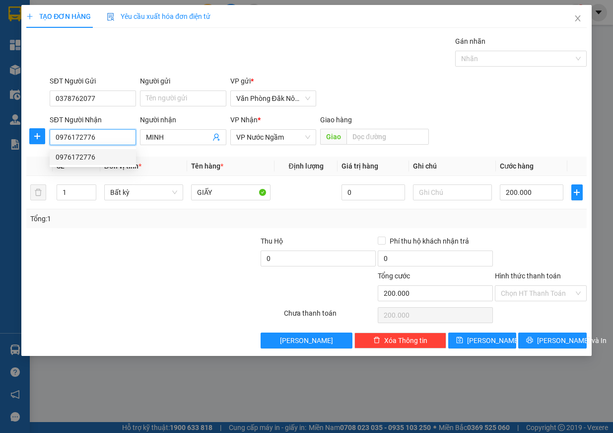
click at [105, 157] on div "0976172776" at bounding box center [93, 156] width 74 height 11
type input "150.000"
type input "0976172776"
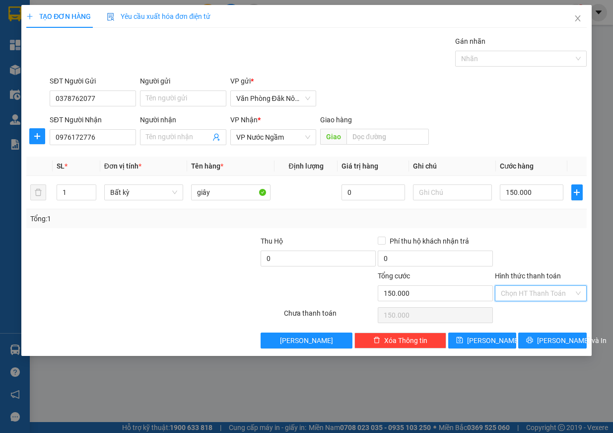
click at [551, 297] on input "Hình thức thanh toán" at bounding box center [537, 293] width 73 height 15
click at [557, 253] on div at bounding box center [541, 252] width 94 height 35
click at [544, 342] on button "[PERSON_NAME] và In" at bounding box center [552, 340] width 69 height 16
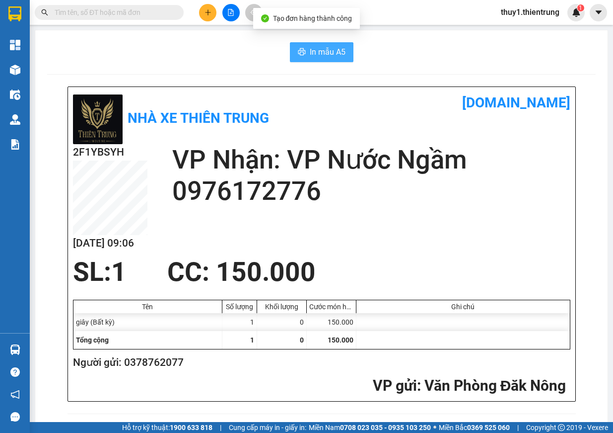
click at [328, 47] on span "In mẫu A5" at bounding box center [328, 52] width 36 height 12
click at [203, 12] on button at bounding box center [207, 12] width 17 height 17
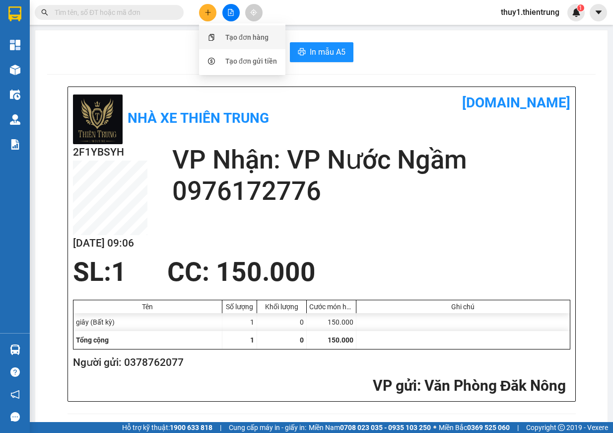
click at [222, 40] on div "Tạo đơn hàng" at bounding box center [242, 37] width 74 height 19
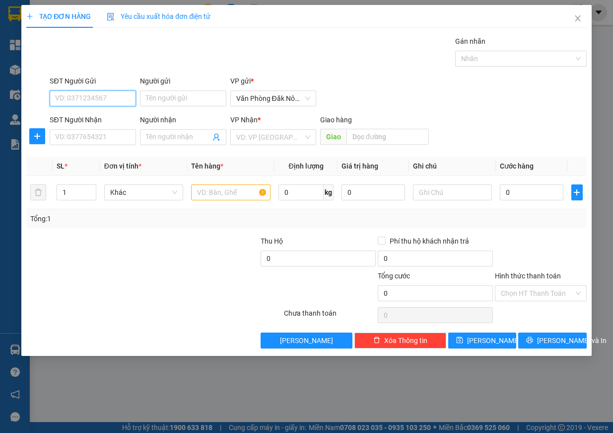
click at [81, 102] on input "SĐT Người Gửi" at bounding box center [93, 98] width 86 height 16
type input "0384031564"
click at [124, 136] on input "SĐT Người Nhận" at bounding box center [93, 137] width 86 height 16
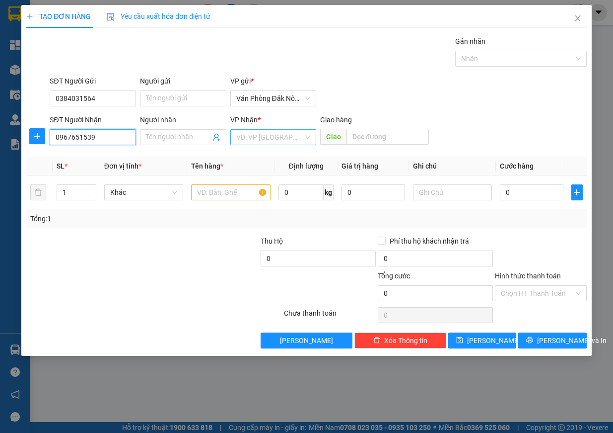
type input "0967651539"
click at [280, 142] on input "search" at bounding box center [270, 137] width 68 height 15
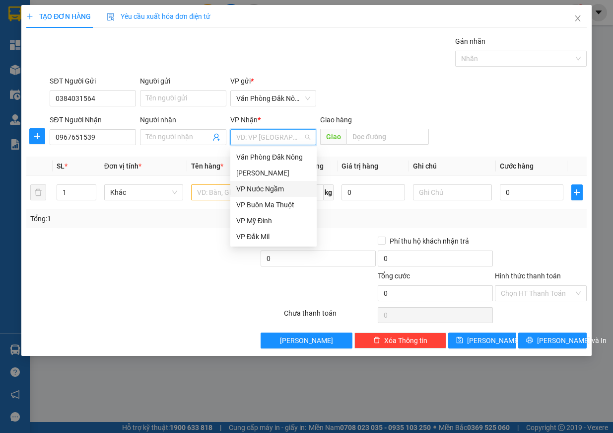
click at [269, 190] on div "VP Nước Ngầm" at bounding box center [273, 188] width 74 height 11
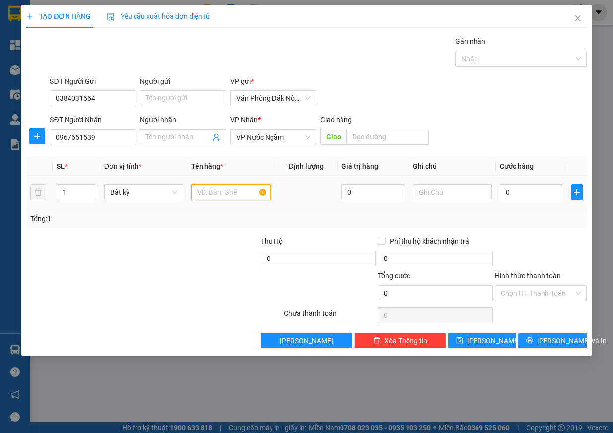
click at [199, 197] on input "text" at bounding box center [230, 192] width 79 height 16
type input "g"
type input "xốp"
click at [527, 191] on input "0" at bounding box center [532, 192] width 64 height 16
type input "2"
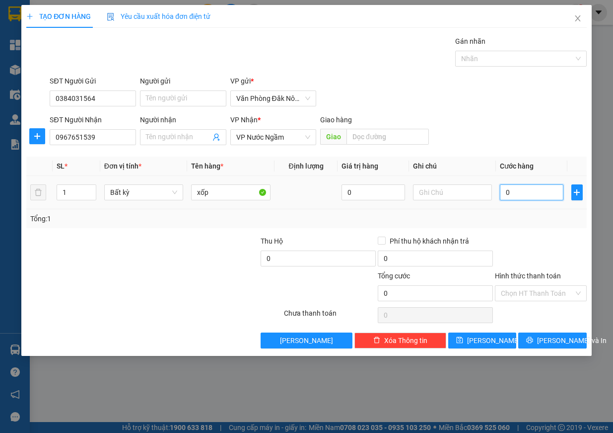
type input "2"
type input "20"
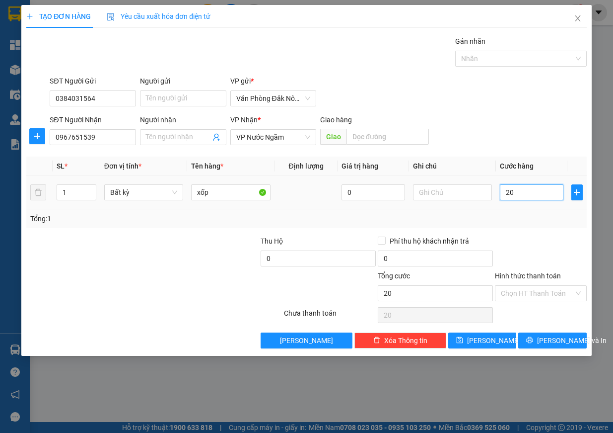
type input "200"
type input "2.000"
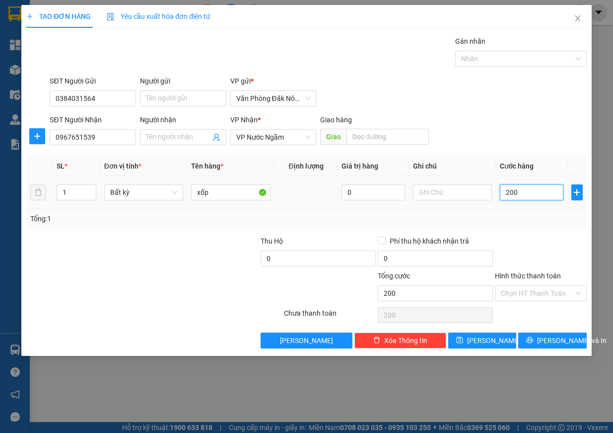
type input "2.000"
type input "20.000"
type input "200.000"
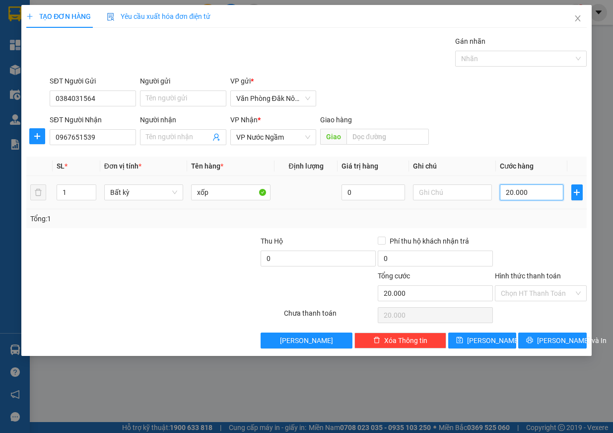
type input "200.000"
click at [570, 330] on div "Transit Pickup Surcharge Ids Transit Deliver Surcharge Ids Transit Deliver Surc…" at bounding box center [306, 192] width 561 height 312
click at [565, 338] on span "[PERSON_NAME] và In" at bounding box center [572, 340] width 70 height 11
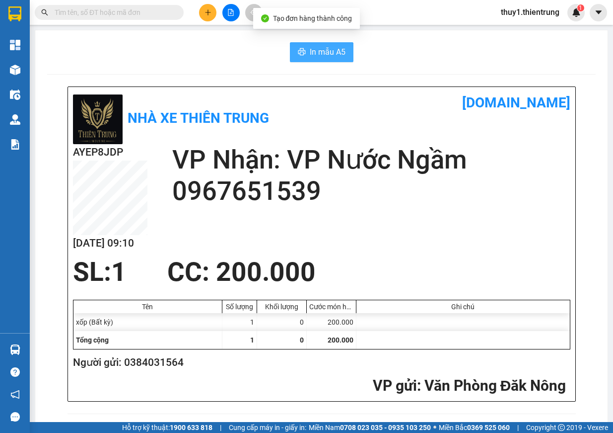
drag, startPoint x: 327, startPoint y: 55, endPoint x: 346, endPoint y: 86, distance: 36.7
click at [328, 55] on span "In mẫu A5" at bounding box center [328, 52] width 36 height 12
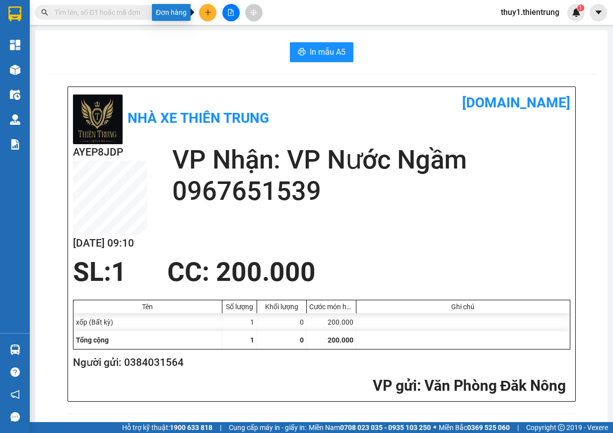
click at [203, 13] on button at bounding box center [207, 12] width 17 height 17
click at [235, 38] on div "Tạo đơn hàng" at bounding box center [246, 37] width 43 height 11
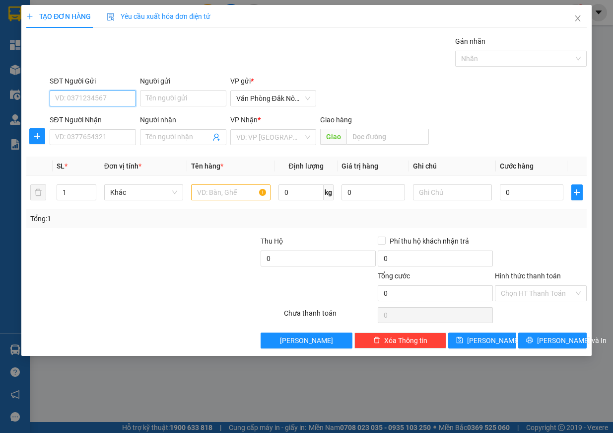
click at [93, 97] on input "SĐT Người Gửi" at bounding box center [93, 98] width 86 height 16
click at [101, 129] on input "SĐT Người Nhận" at bounding box center [93, 137] width 86 height 16
type input "0836786666"
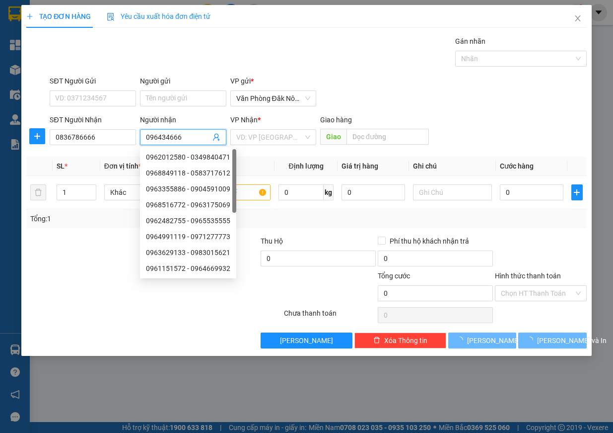
type input "096434666"
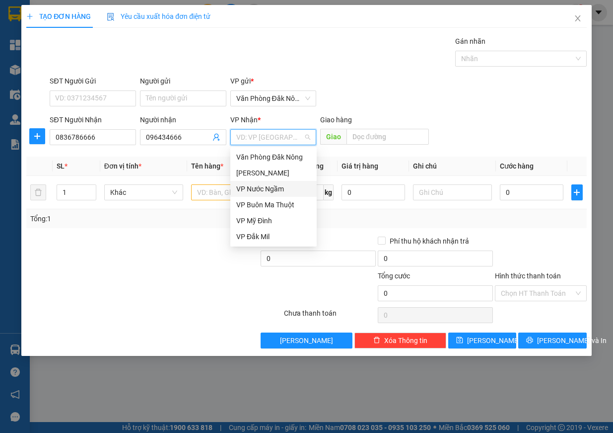
click at [282, 189] on div "VP Nước Ngầm" at bounding box center [273, 188] width 74 height 11
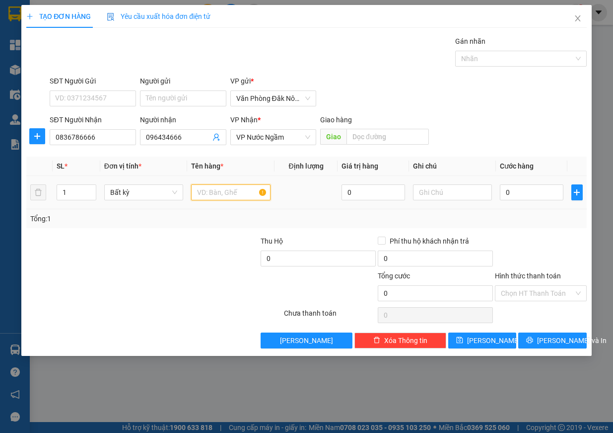
click at [221, 197] on input "text" at bounding box center [230, 192] width 79 height 16
type input "bao"
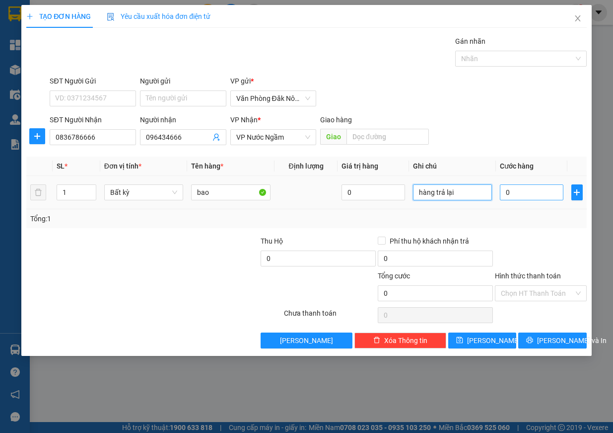
type input "hàng trả lại"
click at [537, 195] on input "0" at bounding box center [532, 192] width 64 height 16
type input "1"
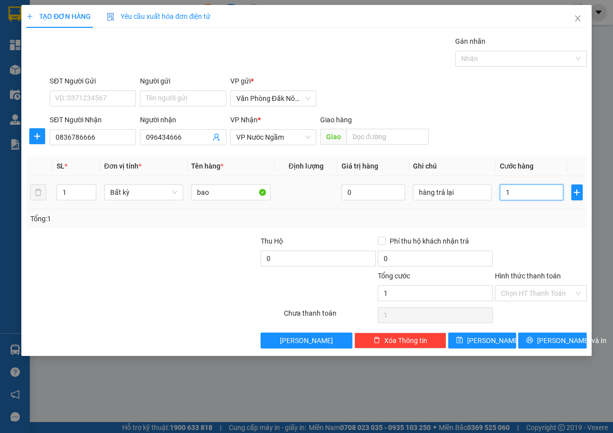
type input "15"
type input "150"
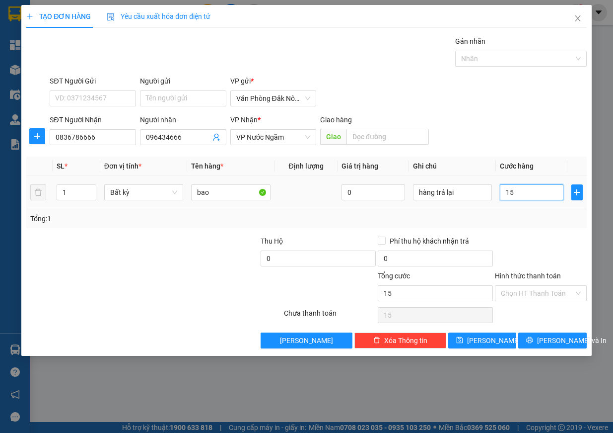
type input "150"
type input "1.500"
type input "15.000"
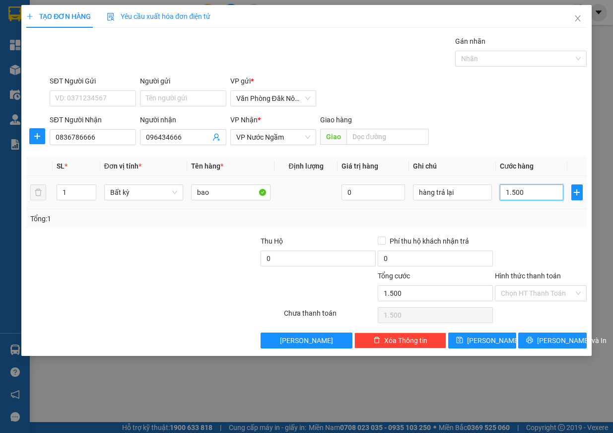
type input "15.000"
type input "150.000"
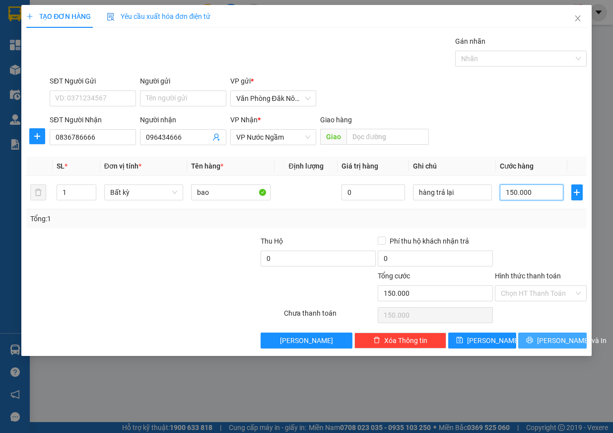
type input "150.000"
click at [566, 335] on span "[PERSON_NAME] và In" at bounding box center [572, 340] width 70 height 11
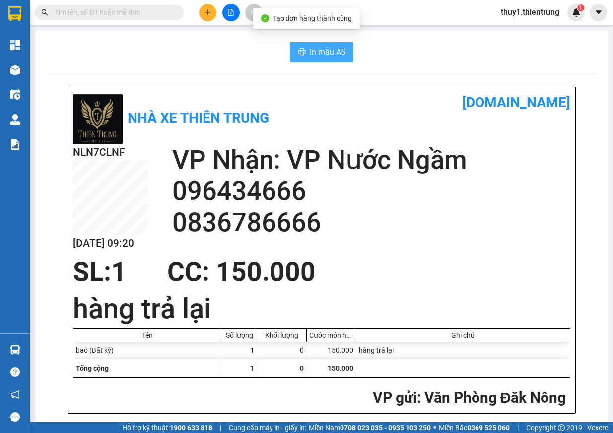
click at [332, 47] on span "In mẫu A5" at bounding box center [328, 52] width 36 height 12
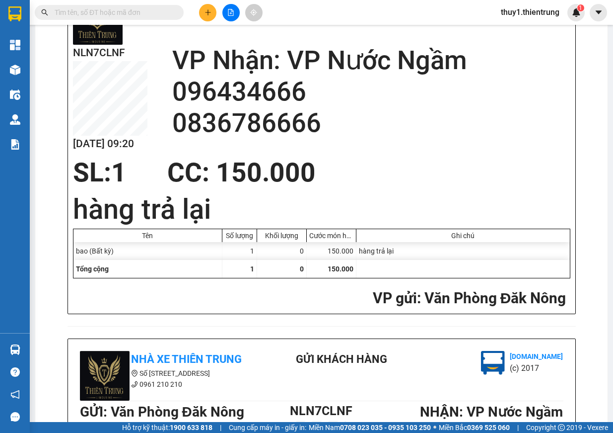
scroll to position [149, 0]
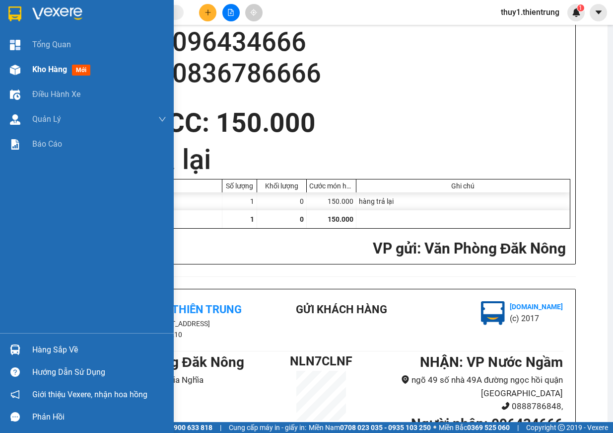
click at [11, 66] on img at bounding box center [15, 70] width 10 height 10
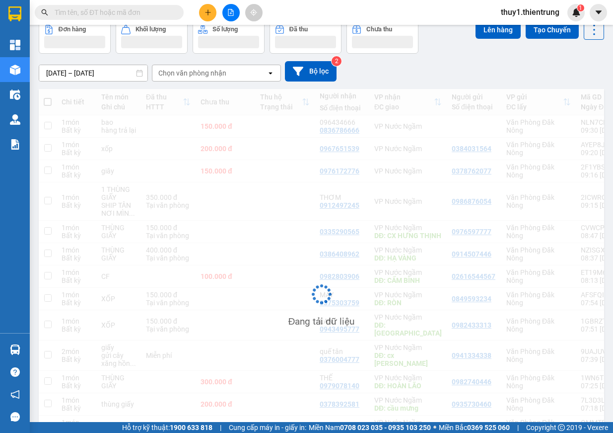
scroll to position [59, 0]
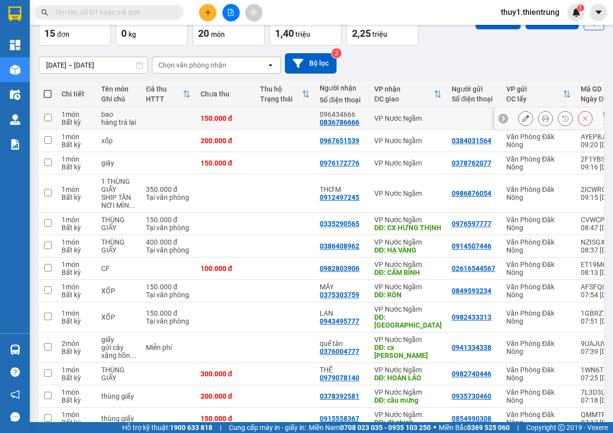
click at [301, 115] on td at bounding box center [285, 118] width 60 height 22
checkbox input "true"
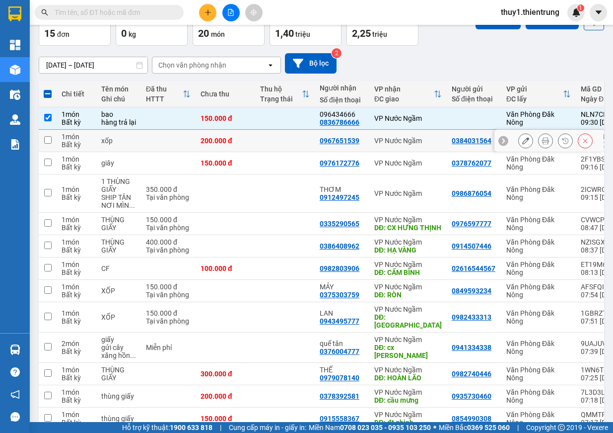
click at [297, 139] on td at bounding box center [285, 141] width 60 height 22
checkbox input "true"
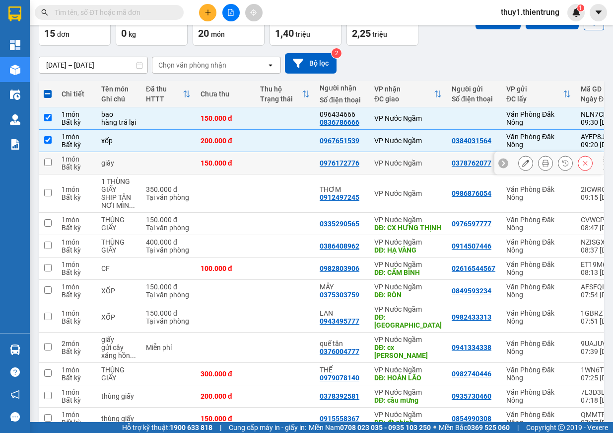
click at [304, 155] on td at bounding box center [285, 163] width 60 height 22
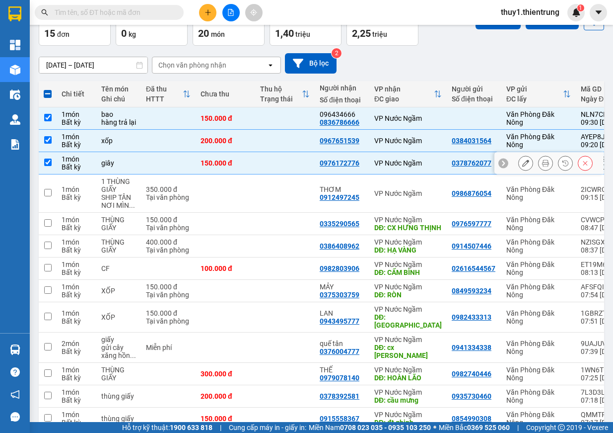
checkbox input "true"
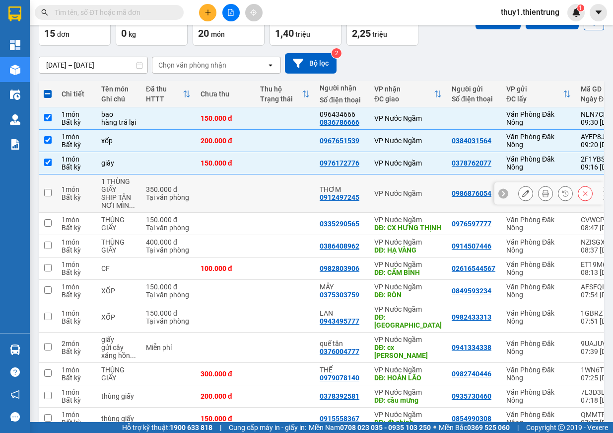
click at [292, 194] on td at bounding box center [285, 193] width 60 height 38
checkbox input "true"
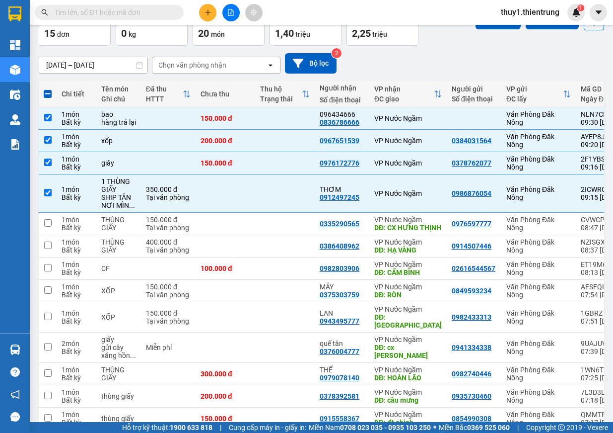
scroll to position [0, 0]
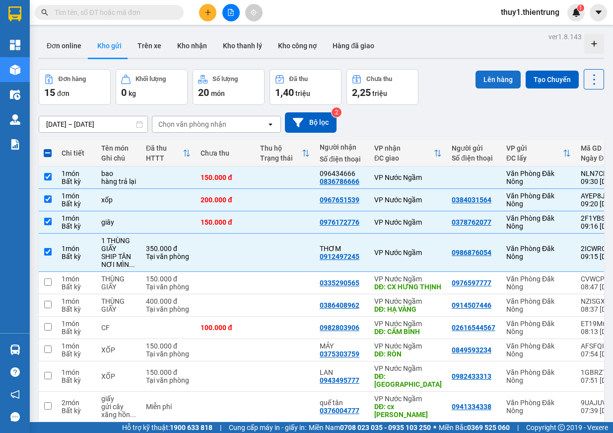
click at [496, 80] on button "Lên hàng" at bounding box center [498, 80] width 45 height 18
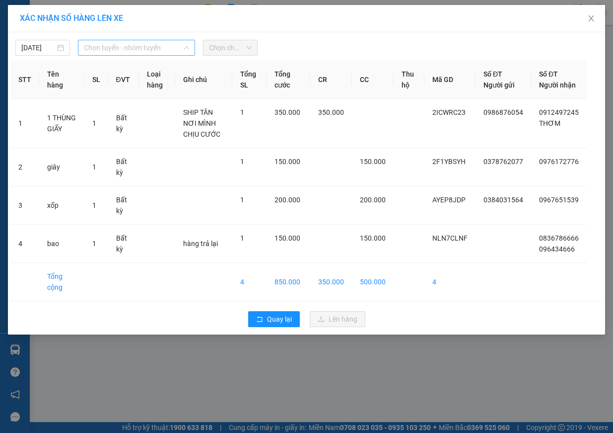
click at [109, 44] on span "Chọn tuyến - nhóm tuyến" at bounding box center [136, 47] width 105 height 15
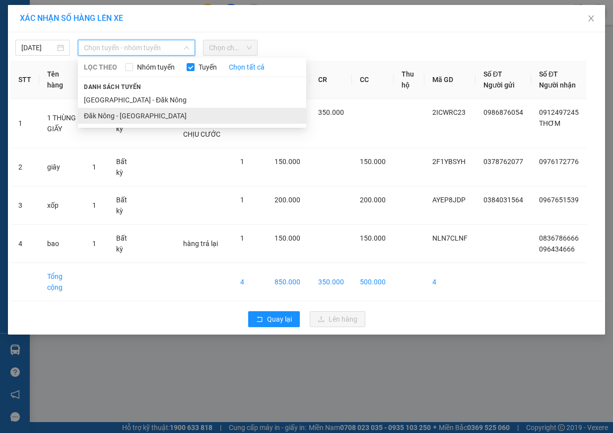
click at [160, 113] on li "Đăk Nông - [GEOGRAPHIC_DATA]" at bounding box center [192, 116] width 228 height 16
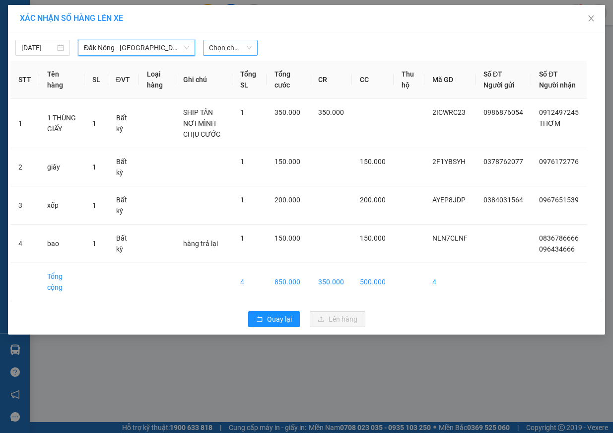
click at [227, 46] on span "Chọn chuyến" at bounding box center [230, 47] width 43 height 15
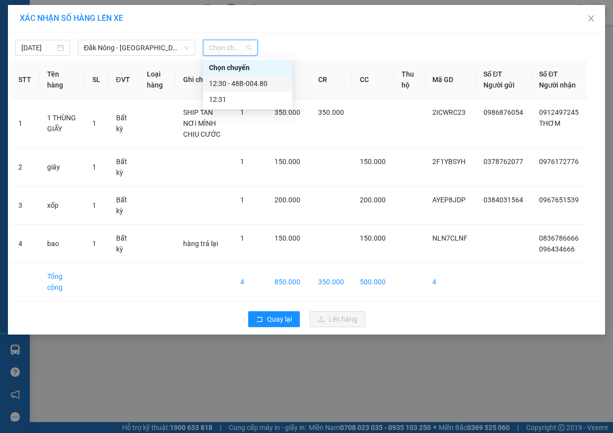
click at [262, 89] on div "12:30 - 48B-004.80" at bounding box center [247, 83] width 89 height 16
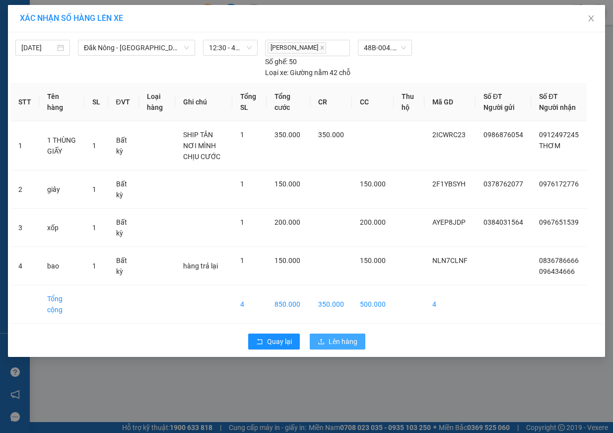
click at [343, 336] on span "Lên hàng" at bounding box center [343, 341] width 29 height 11
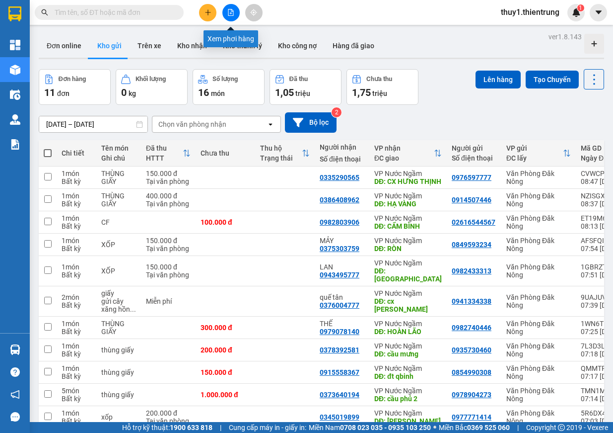
click at [235, 8] on button at bounding box center [230, 12] width 17 height 17
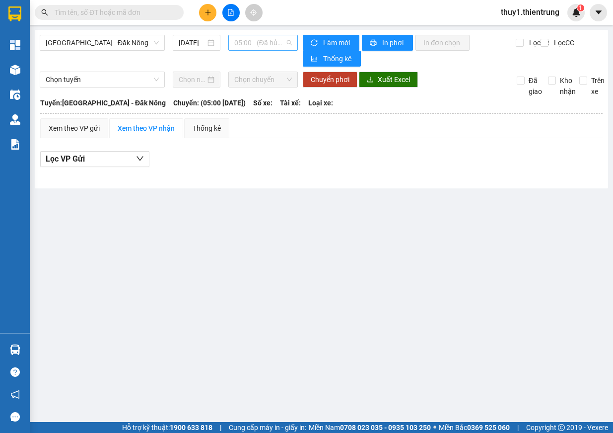
click at [265, 40] on span "05:00 - (Đã hủy)" at bounding box center [263, 42] width 58 height 15
click at [76, 42] on span "[GEOGRAPHIC_DATA] - Đăk Nông" at bounding box center [102, 42] width 113 height 15
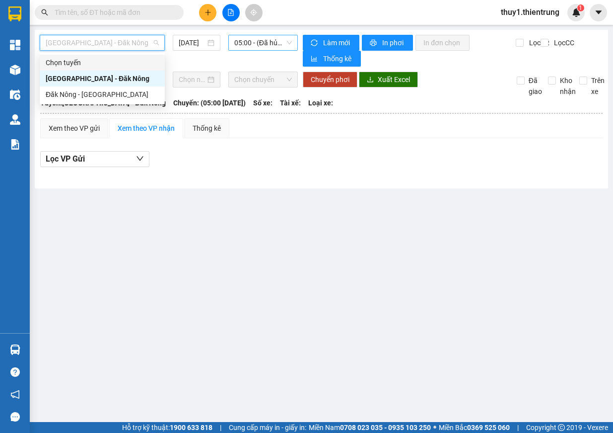
click at [256, 41] on span "05:00 - (Đã hủy)" at bounding box center [263, 42] width 58 height 15
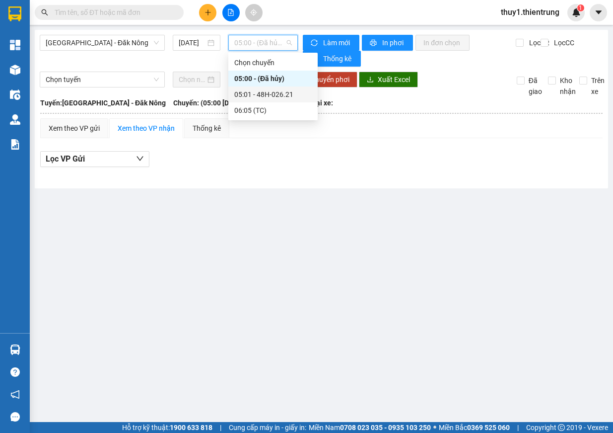
click at [284, 96] on div "05:01 - 48H-026.21" at bounding box center [272, 94] width 77 height 11
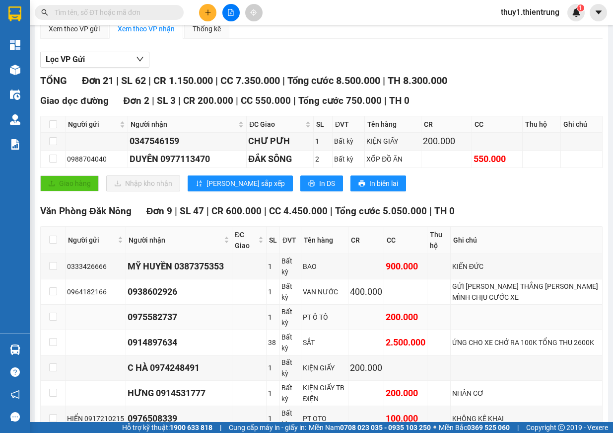
scroll to position [149, 0]
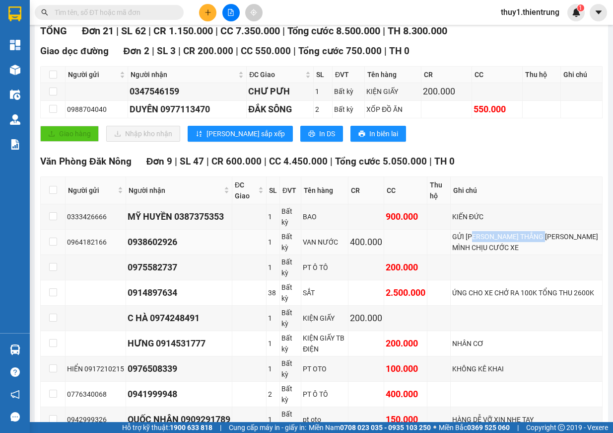
drag, startPoint x: 490, startPoint y: 240, endPoint x: 562, endPoint y: 237, distance: 71.6
click at [562, 237] on div "GỬI [PERSON_NAME] THẮNG [PERSON_NAME] MÌNH CHỊU CƯỚC XE" at bounding box center [526, 242] width 148 height 22
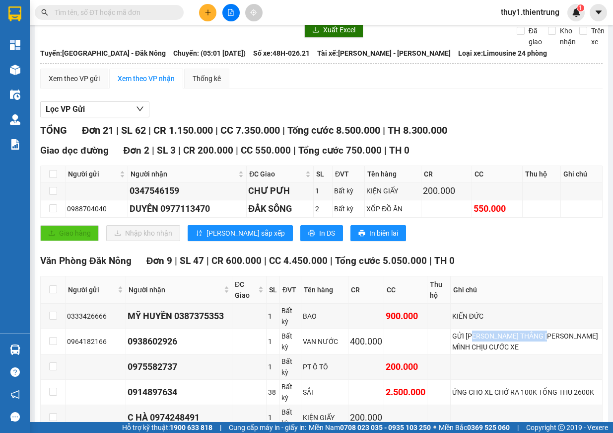
scroll to position [0, 0]
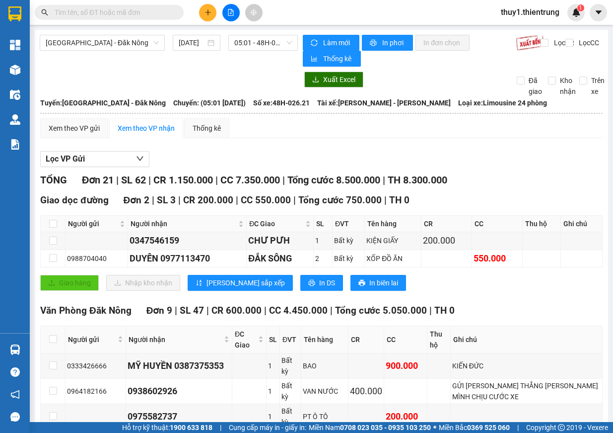
click at [131, 52] on div "[GEOGRAPHIC_DATA] - Đăk Nông [DATE] 05:01 - 48H-026.21" at bounding box center [169, 51] width 258 height 32
click at [131, 46] on span "[GEOGRAPHIC_DATA] - Đăk Nông" at bounding box center [102, 42] width 113 height 15
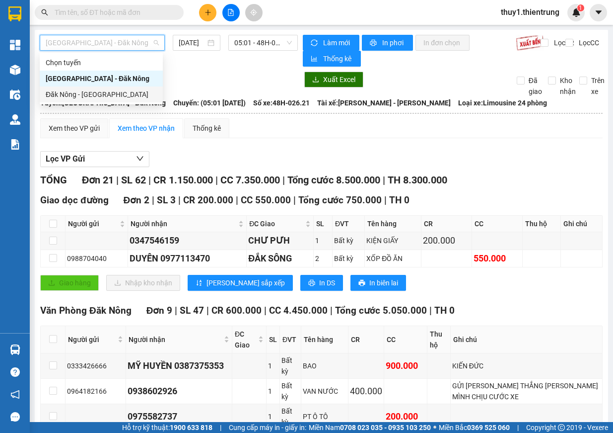
click at [94, 97] on div "Đăk Nông - [GEOGRAPHIC_DATA]" at bounding box center [101, 94] width 111 height 11
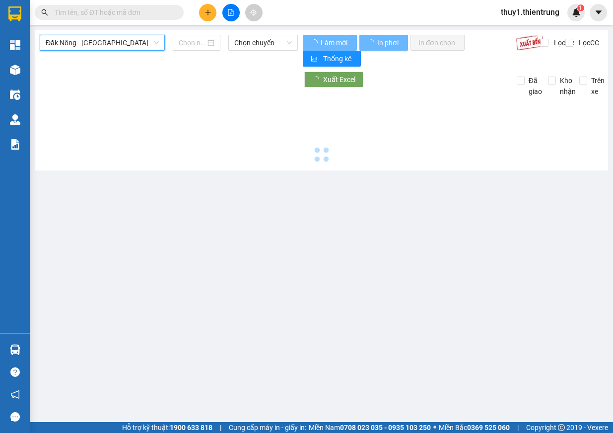
type input "[DATE]"
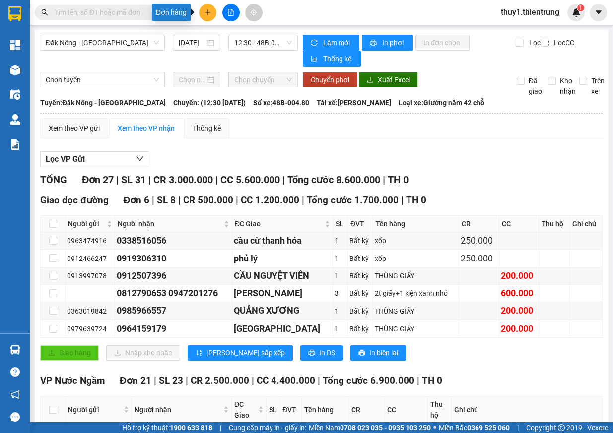
drag, startPoint x: 207, startPoint y: 11, endPoint x: 246, endPoint y: 65, distance: 66.6
click at [208, 11] on icon "plus" at bounding box center [208, 12] width 7 height 7
click at [258, 40] on div "Tạo đơn hàng" at bounding box center [246, 37] width 43 height 11
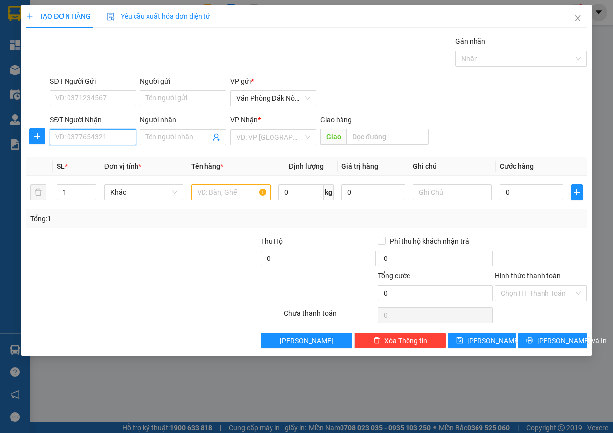
click at [73, 135] on input "SĐT Người Nhận" at bounding box center [93, 137] width 86 height 16
type input "0972667929"
click at [92, 163] on div "0972667929" at bounding box center [93, 157] width 86 height 16
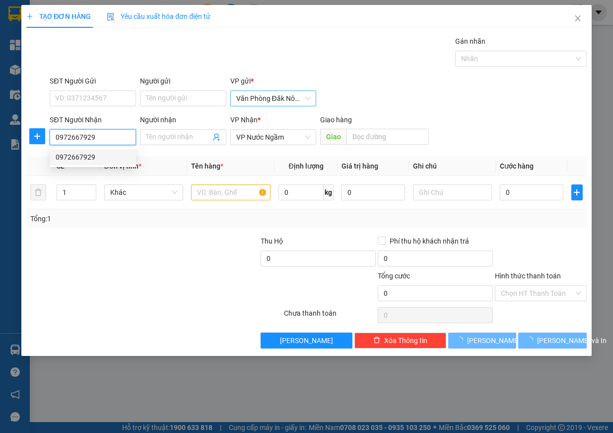
type input "600.000"
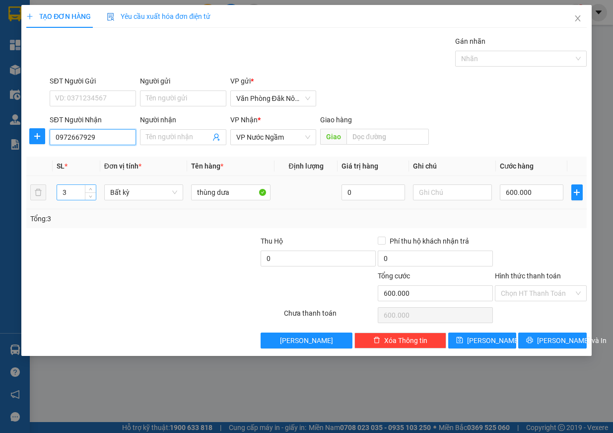
type input "0972667929"
drag, startPoint x: 76, startPoint y: 193, endPoint x: 47, endPoint y: 194, distance: 29.3
click at [47, 194] on tr "3 Bất kỳ thùng dưa 0 600.000" at bounding box center [306, 192] width 561 height 33
type input "1"
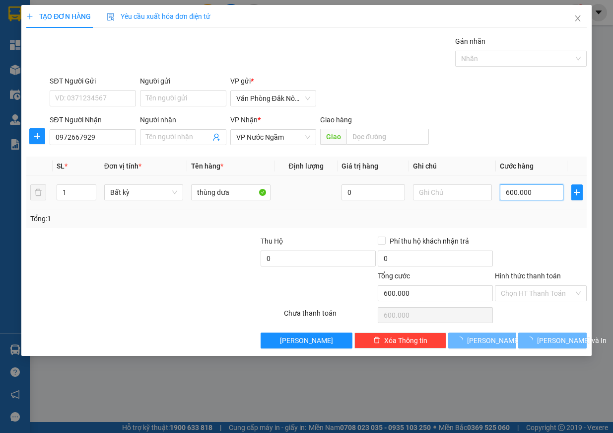
click at [531, 194] on input "600.000" at bounding box center [532, 192] width 64 height 16
type input "0"
type input "2"
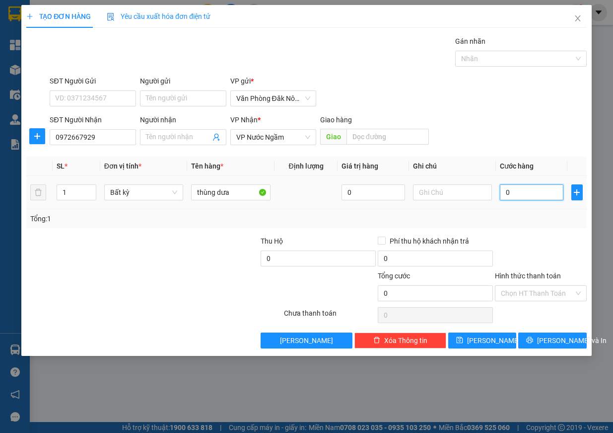
type input "2"
type input "02"
type input "20"
type input "020"
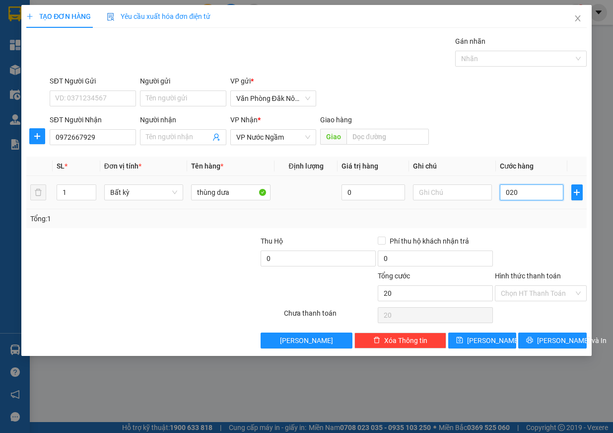
type input "200"
type input "0.200"
type input "2.000"
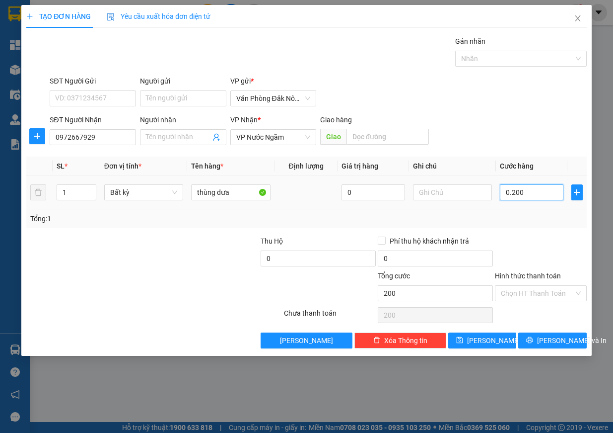
type input "02.000"
drag, startPoint x: 505, startPoint y: 194, endPoint x: 567, endPoint y: 193, distance: 62.1
click at [563, 193] on input "02.000" at bounding box center [532, 192] width 64 height 16
type input "2"
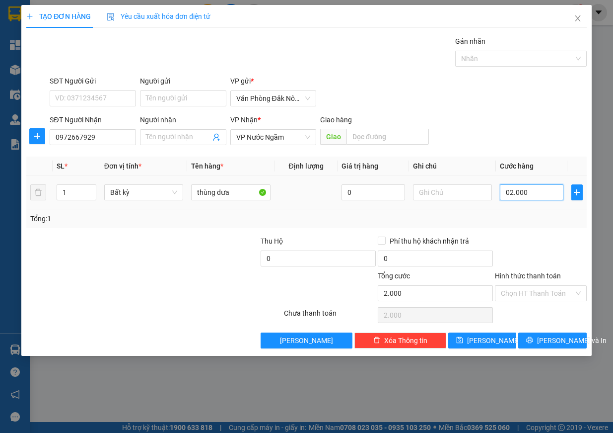
type input "2"
type input "20"
type input "200"
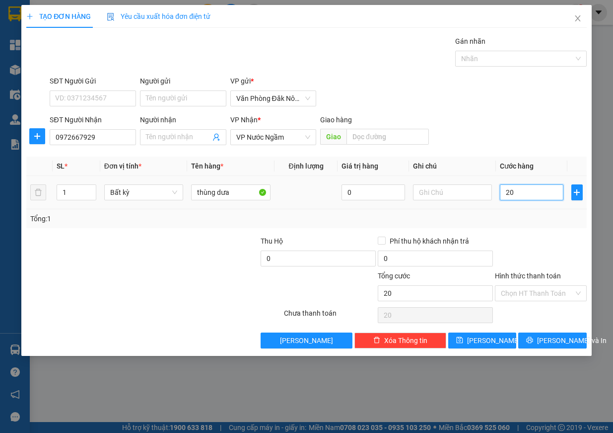
type input "200"
type input "2.000"
click at [556, 343] on span "[PERSON_NAME] và In" at bounding box center [572, 340] width 70 height 11
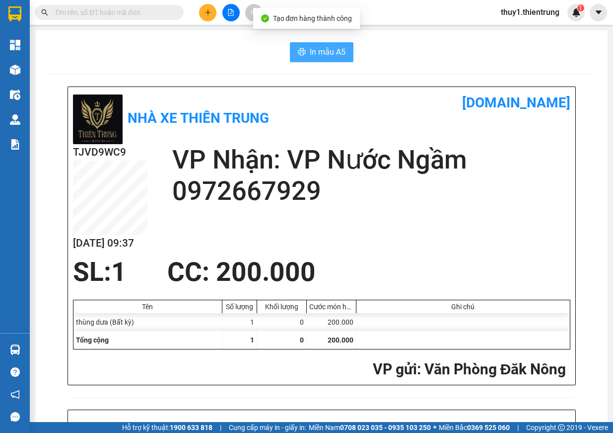
click at [303, 58] on button "In mẫu A5" at bounding box center [322, 52] width 64 height 20
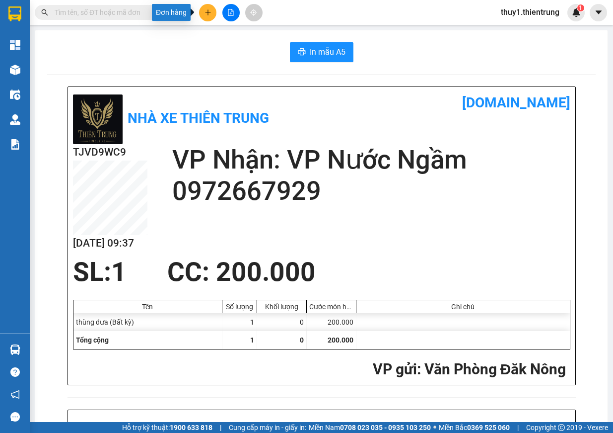
click at [204, 16] on button at bounding box center [207, 12] width 17 height 17
click at [233, 38] on div "Tạo đơn hàng" at bounding box center [246, 37] width 43 height 11
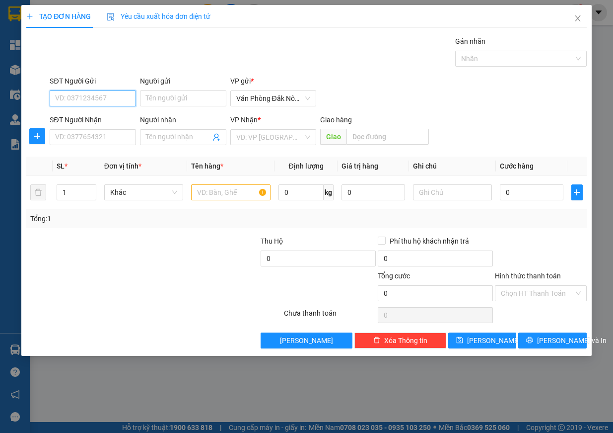
click at [91, 93] on input "SĐT Người Gửi" at bounding box center [93, 98] width 86 height 16
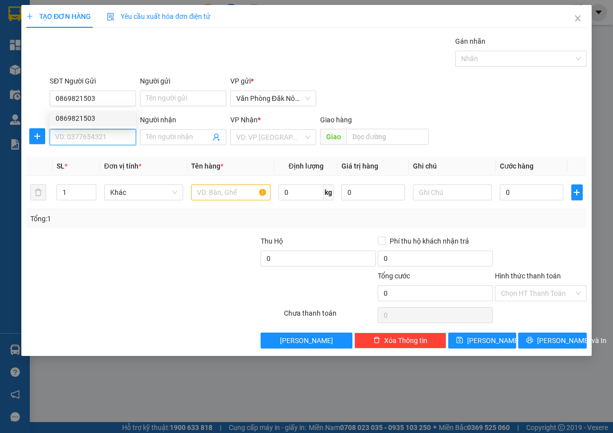
click at [103, 137] on input "SĐT Người Nhận" at bounding box center [93, 137] width 86 height 16
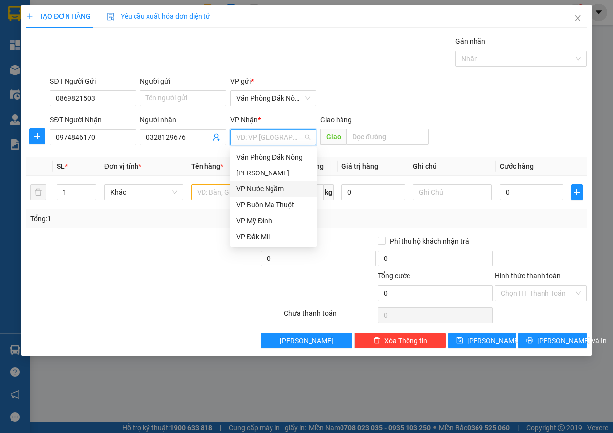
click at [279, 184] on div "VP Nước Ngầm" at bounding box center [273, 188] width 74 height 11
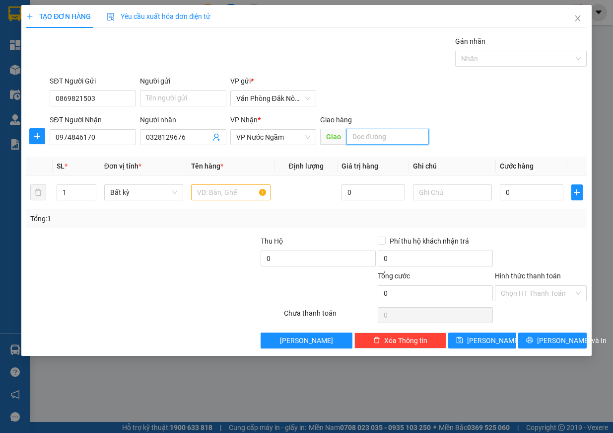
click at [366, 140] on input "text" at bounding box center [388, 137] width 82 height 16
click at [234, 197] on input "text" at bounding box center [230, 192] width 79 height 16
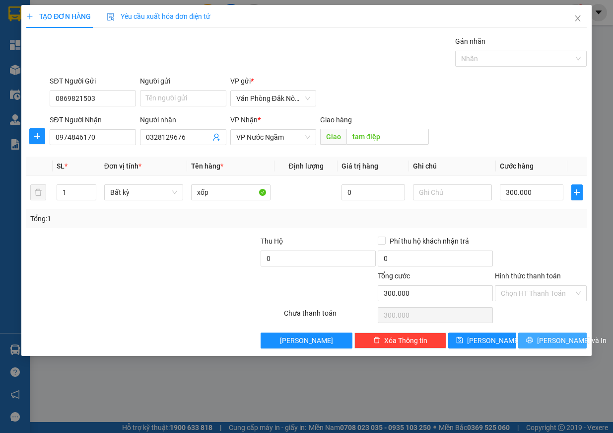
click at [572, 345] on span "[PERSON_NAME] và In" at bounding box center [572, 340] width 70 height 11
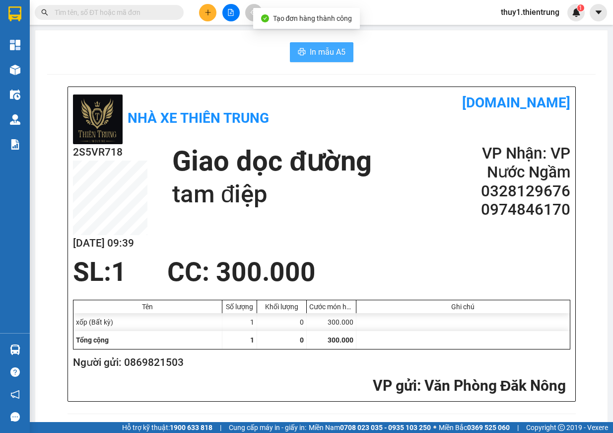
click at [322, 51] on span "In mẫu A5" at bounding box center [328, 52] width 36 height 12
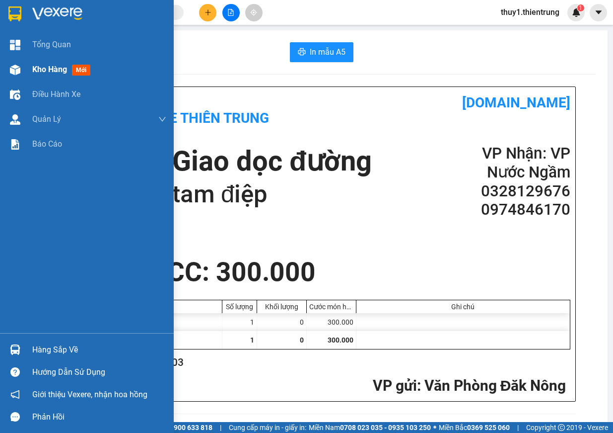
click at [19, 78] on div "Kho hàng mới" at bounding box center [87, 69] width 174 height 25
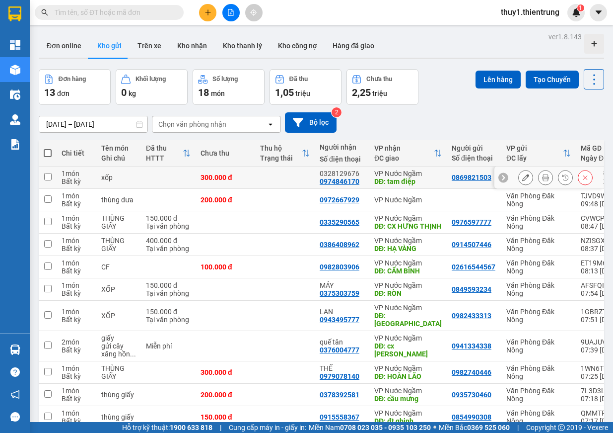
click at [452, 172] on td "0869821503" at bounding box center [474, 177] width 55 height 22
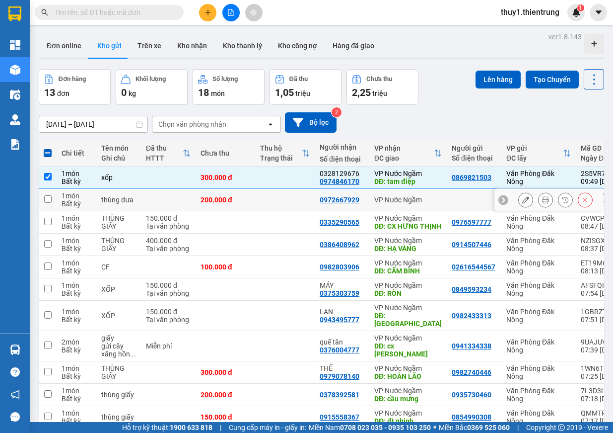
click at [447, 205] on td at bounding box center [474, 200] width 55 height 22
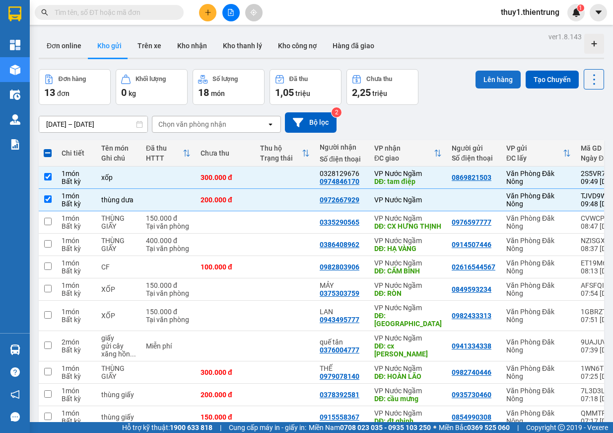
click at [498, 79] on button "Lên hàng" at bounding box center [498, 80] width 45 height 18
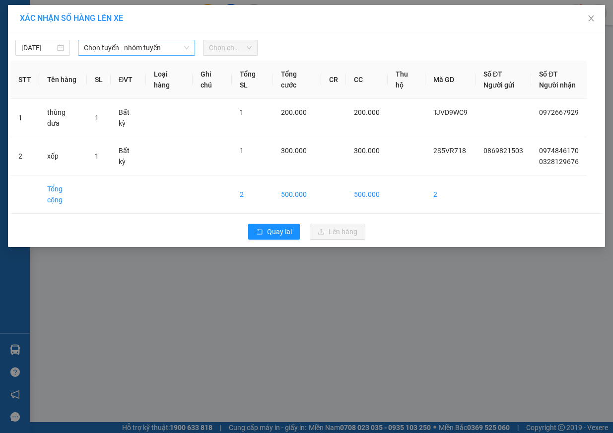
click at [108, 45] on span "Chọn tuyến - nhóm tuyến" at bounding box center [136, 47] width 105 height 15
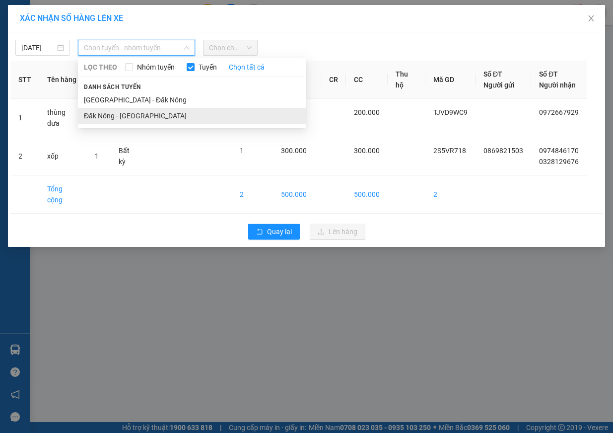
click at [158, 110] on li "Đăk Nông - [GEOGRAPHIC_DATA]" at bounding box center [192, 116] width 228 height 16
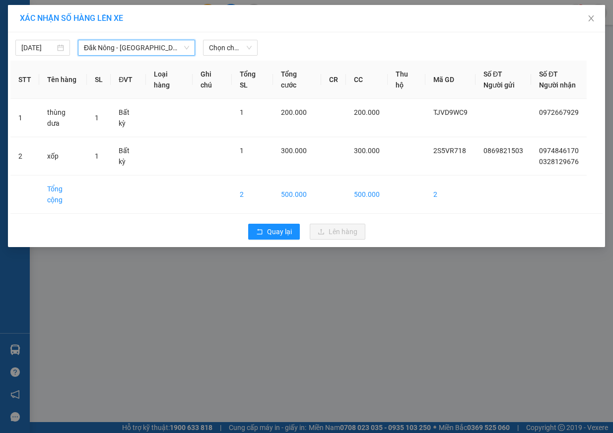
click at [157, 43] on span "Đăk Nông - [GEOGRAPHIC_DATA]" at bounding box center [136, 47] width 105 height 15
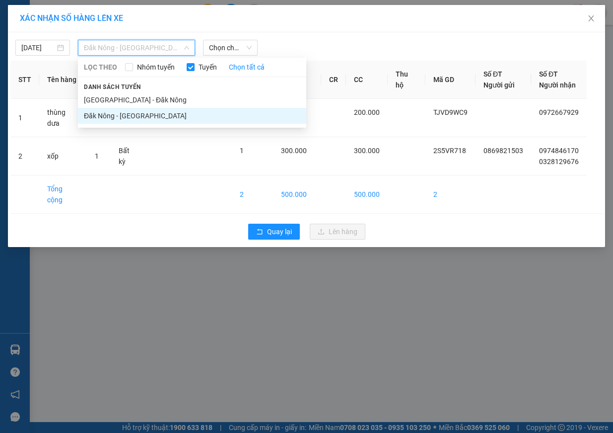
click at [150, 112] on li "Đăk Nông - [GEOGRAPHIC_DATA]" at bounding box center [192, 116] width 228 height 16
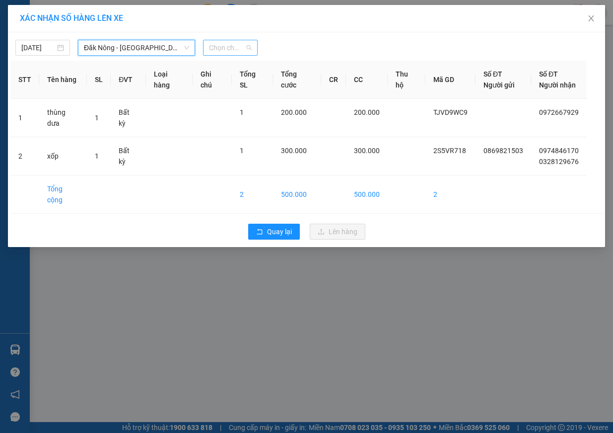
click at [239, 40] on span "Chọn chuyến" at bounding box center [230, 47] width 43 height 15
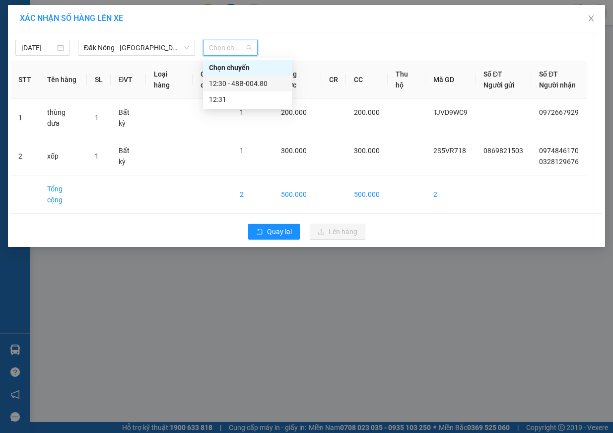
click at [256, 86] on div "12:30 - 48B-004.80" at bounding box center [247, 83] width 77 height 11
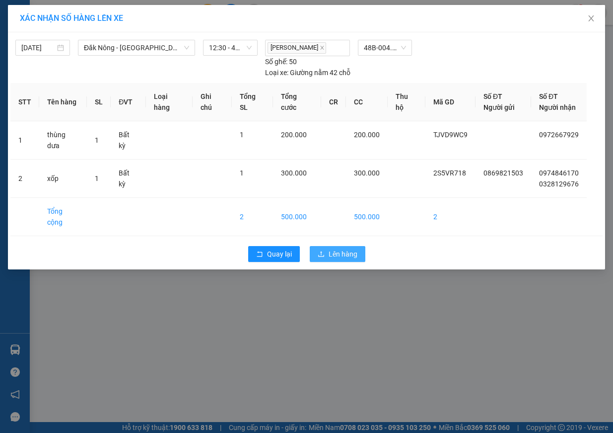
click at [343, 248] on span "Lên hàng" at bounding box center [343, 253] width 29 height 11
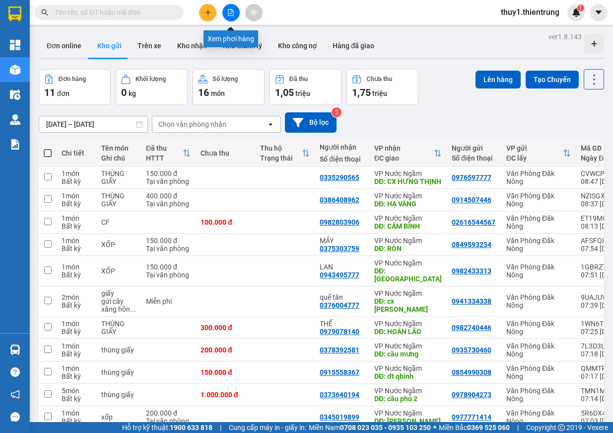
click at [231, 10] on icon "file-add" at bounding box center [230, 12] width 7 height 7
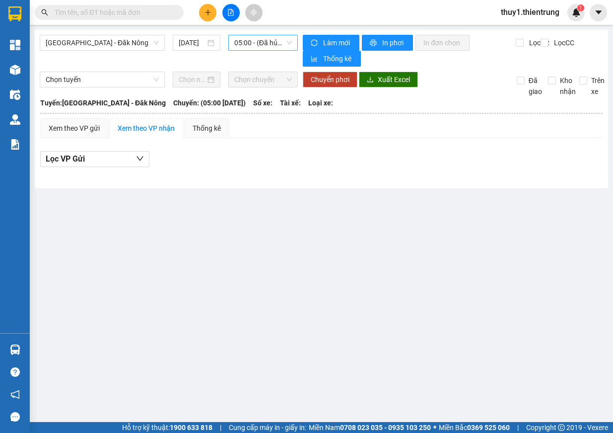
click at [254, 42] on span "05:00 - (Đã hủy)" at bounding box center [263, 42] width 58 height 15
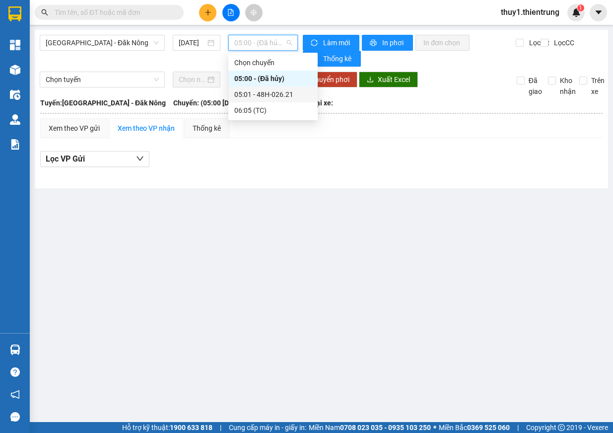
click at [274, 96] on div "05:01 - 48H-026.21" at bounding box center [272, 94] width 77 height 11
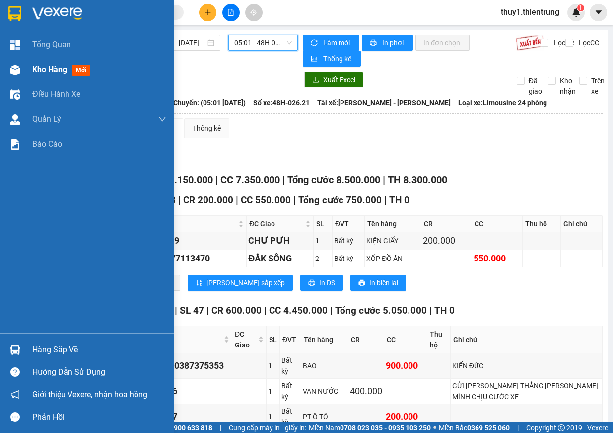
click at [20, 75] on div at bounding box center [14, 69] width 17 height 17
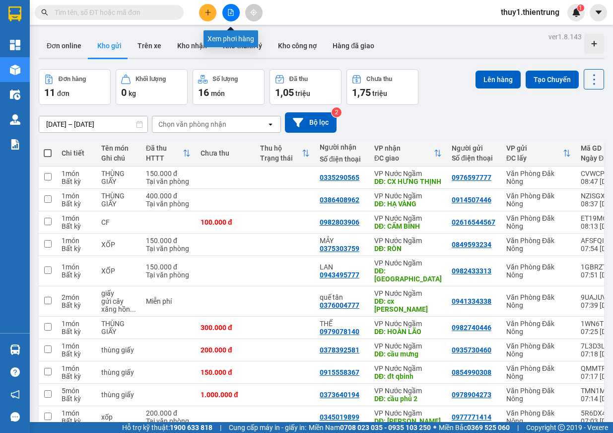
click at [226, 12] on button at bounding box center [230, 12] width 17 height 17
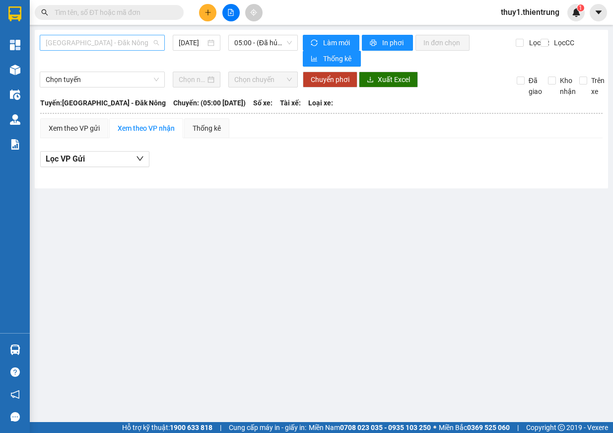
drag, startPoint x: 130, startPoint y: 39, endPoint x: 132, endPoint y: 59, distance: 20.5
click at [130, 41] on span "[GEOGRAPHIC_DATA] - Đăk Nông" at bounding box center [102, 42] width 113 height 15
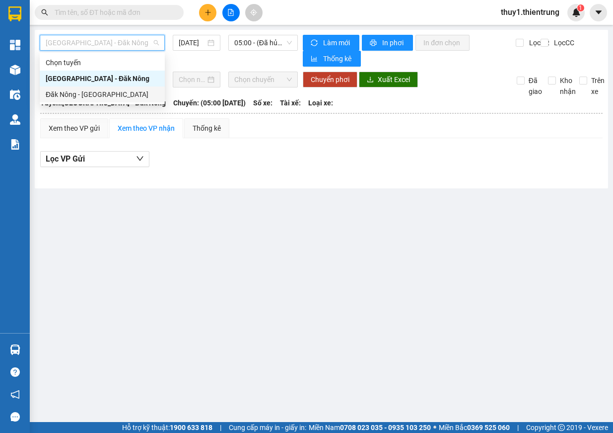
click at [116, 90] on div "Đăk Nông - [GEOGRAPHIC_DATA]" at bounding box center [102, 94] width 113 height 11
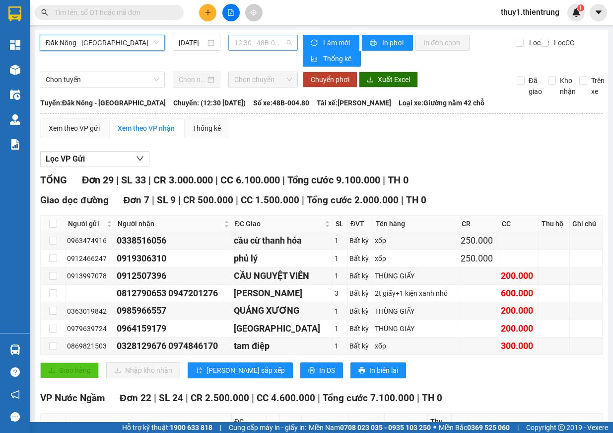
click at [267, 46] on span "12:30 - 48B-004.80" at bounding box center [263, 42] width 58 height 15
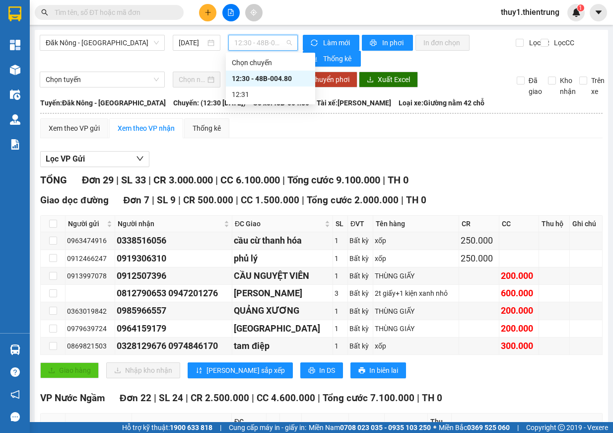
click at [280, 81] on div "12:30 - 48B-004.80" at bounding box center [270, 78] width 77 height 11
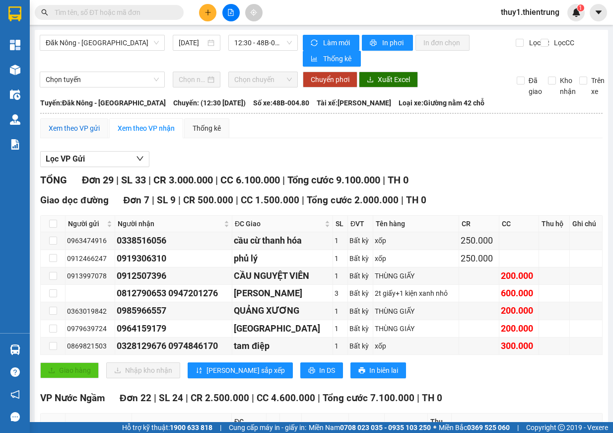
click at [81, 131] on div "Xem theo VP gửi" at bounding box center [74, 128] width 51 height 11
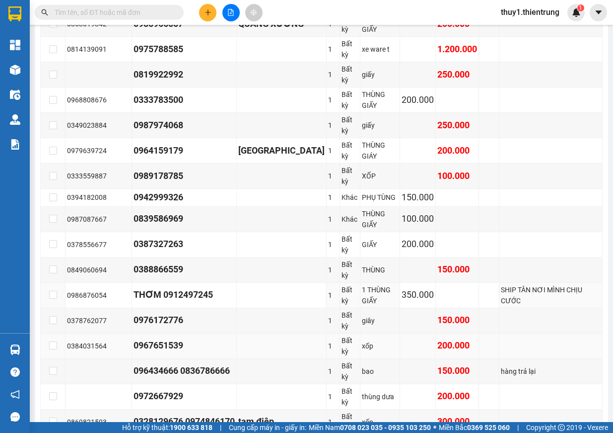
scroll to position [610, 0]
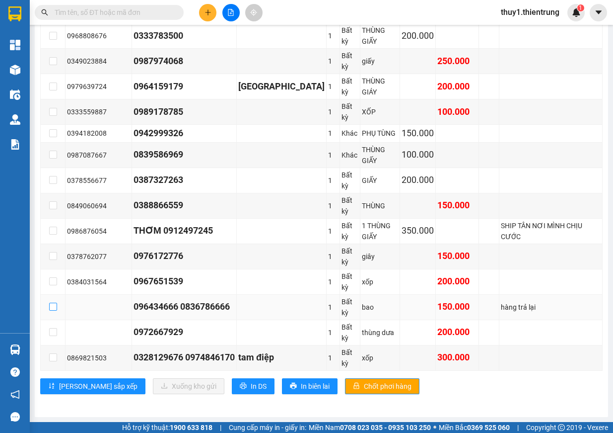
click at [55, 308] on input "checkbox" at bounding box center [53, 306] width 8 height 8
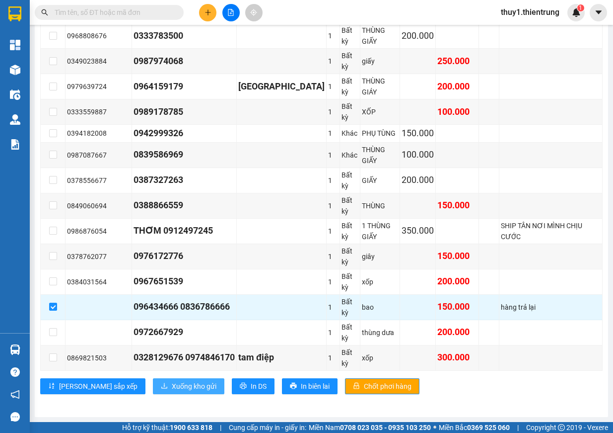
click at [172, 390] on span "Xuống kho gửi" at bounding box center [194, 385] width 45 height 11
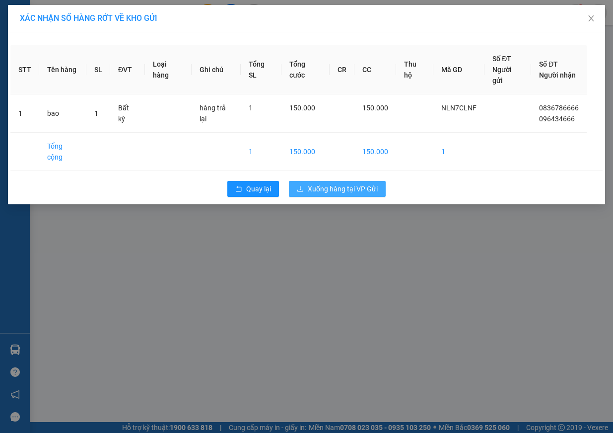
click at [341, 183] on span "Xuống hàng tại VP Gửi" at bounding box center [343, 188] width 70 height 11
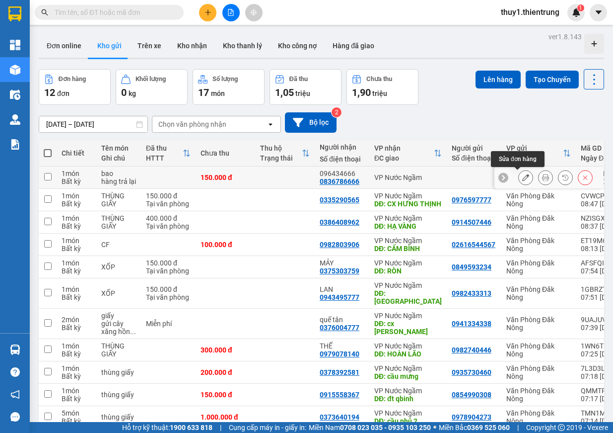
click at [520, 173] on button at bounding box center [526, 177] width 14 height 17
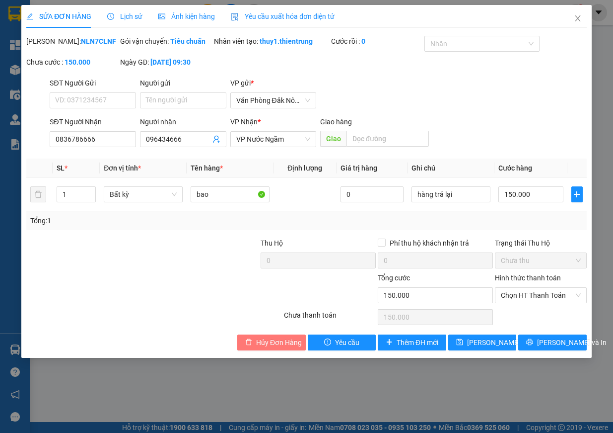
click at [288, 348] on span "Hủy Đơn Hàng" at bounding box center [279, 342] width 46 height 11
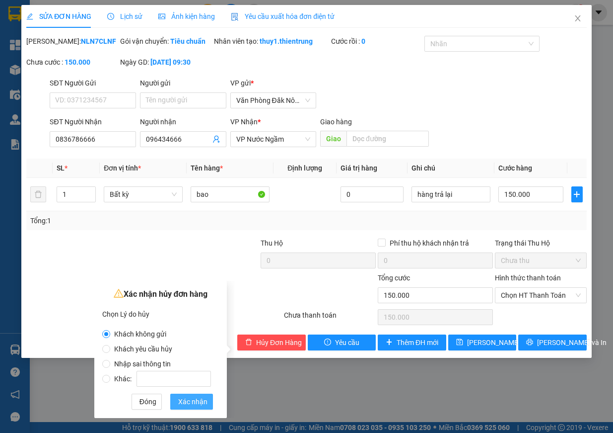
click at [197, 406] on span "Xác nhận" at bounding box center [192, 401] width 29 height 11
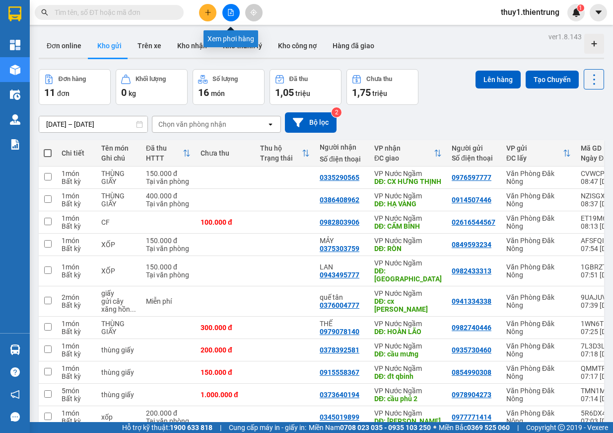
click at [227, 14] on button at bounding box center [230, 12] width 17 height 17
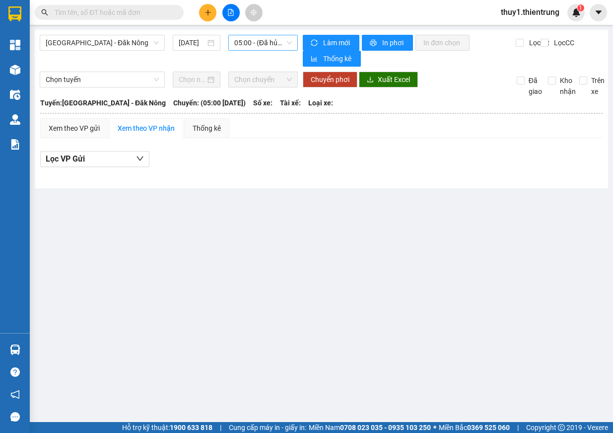
click at [255, 38] on span "05:00 - (Đã hủy)" at bounding box center [263, 42] width 58 height 15
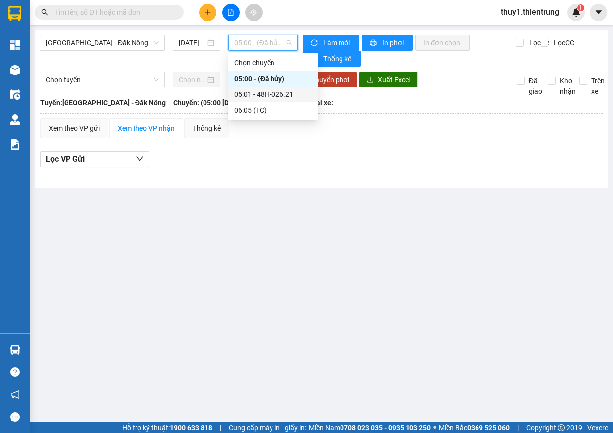
click at [269, 92] on div "05:01 - 48H-026.21" at bounding box center [272, 94] width 77 height 11
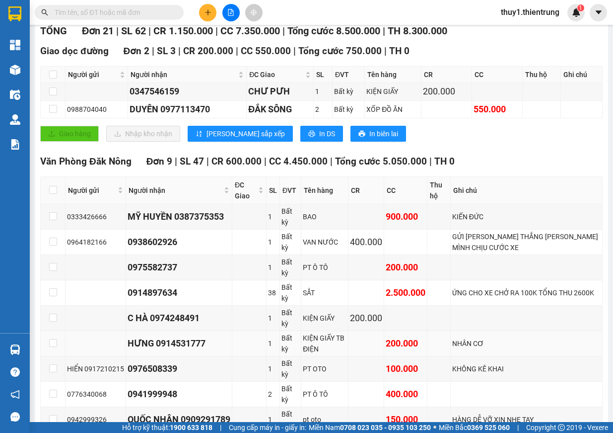
scroll to position [248, 0]
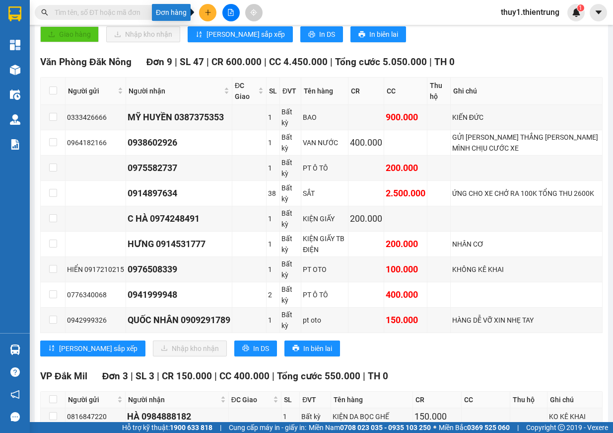
click at [205, 11] on icon "plus" at bounding box center [208, 12] width 7 height 7
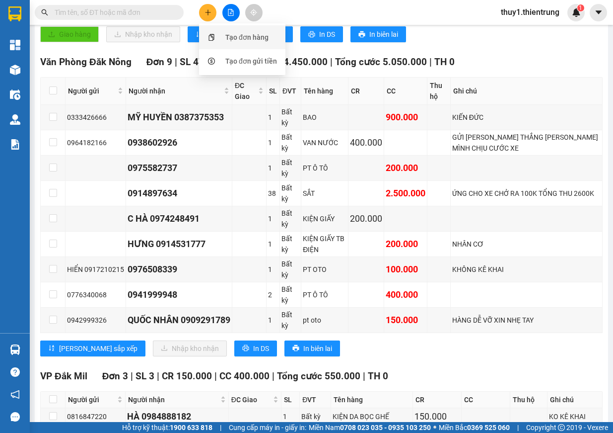
click at [223, 34] on div "Tạo đơn hàng" at bounding box center [242, 37] width 74 height 19
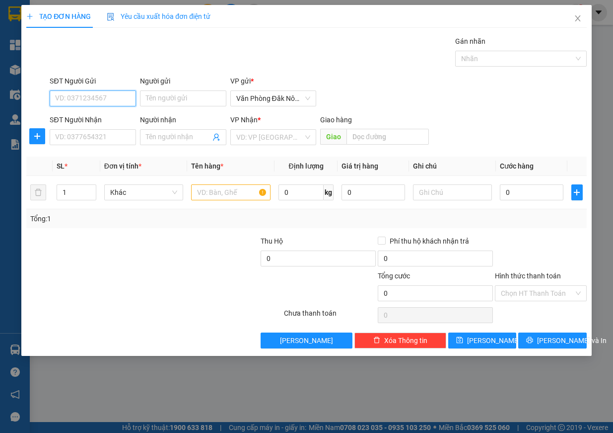
click at [80, 99] on input "SĐT Người Gửi" at bounding box center [93, 98] width 86 height 16
drag, startPoint x: 100, startPoint y: 100, endPoint x: 62, endPoint y: 98, distance: 38.8
click at [56, 100] on input "0889726729" at bounding box center [93, 98] width 86 height 16
click at [67, 97] on input "0889726729" at bounding box center [93, 98] width 86 height 16
drag, startPoint x: 79, startPoint y: 97, endPoint x: 84, endPoint y: 95, distance: 5.3
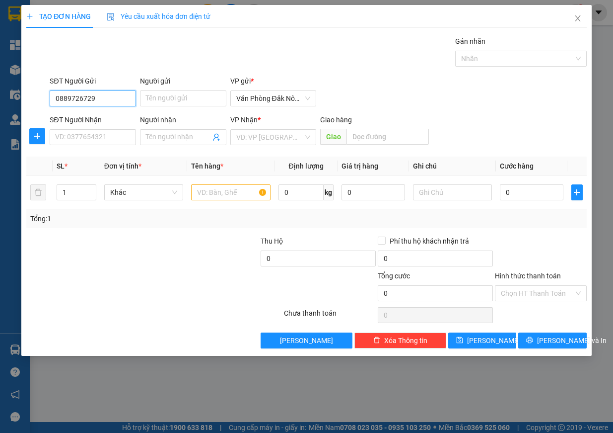
click at [80, 97] on input "0889726729" at bounding box center [93, 98] width 86 height 16
click at [96, 101] on input "0889786729" at bounding box center [93, 98] width 86 height 16
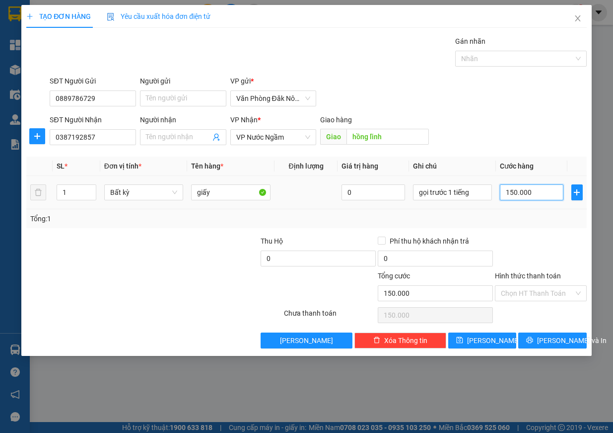
click at [540, 197] on input "150.000" at bounding box center [532, 192] width 64 height 16
click at [506, 196] on input "0" at bounding box center [532, 192] width 64 height 16
click at [530, 193] on input "200.000" at bounding box center [532, 192] width 64 height 16
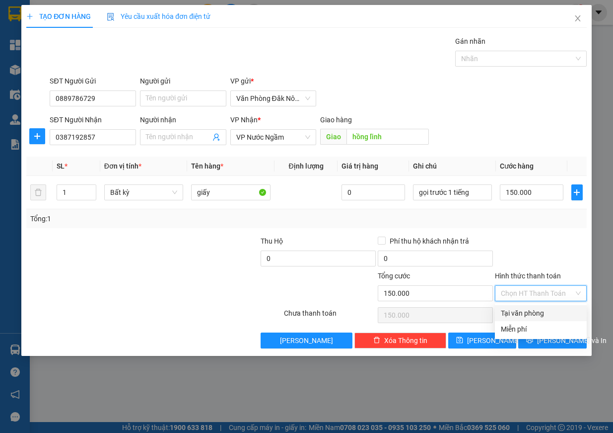
click at [567, 292] on input "Hình thức thanh toán" at bounding box center [537, 293] width 73 height 15
click at [547, 317] on div "Tại văn phòng" at bounding box center [541, 312] width 80 height 11
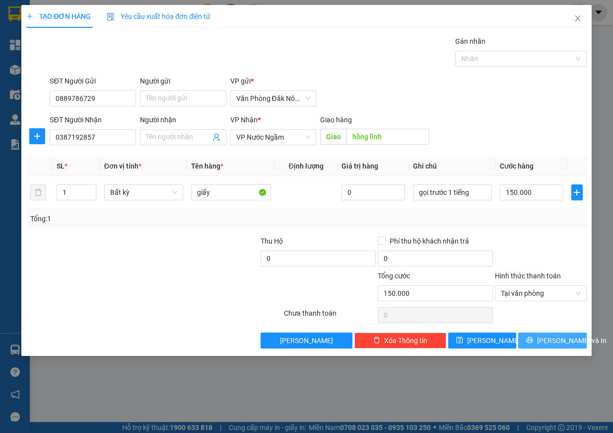
click at [550, 345] on span "[PERSON_NAME] và In" at bounding box center [572, 340] width 70 height 11
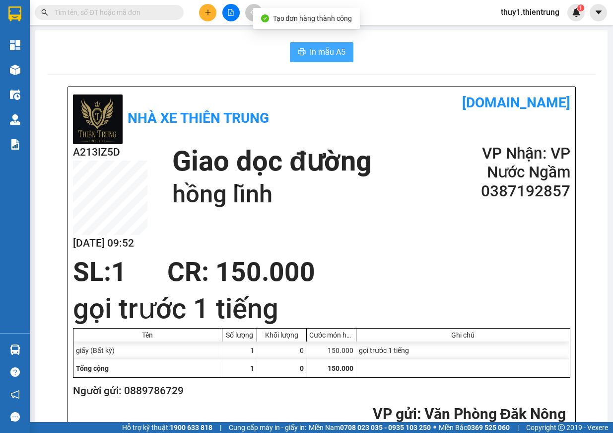
drag, startPoint x: 329, startPoint y: 52, endPoint x: 375, endPoint y: 84, distance: 56.6
click at [330, 52] on span "In mẫu A5" at bounding box center [328, 52] width 36 height 12
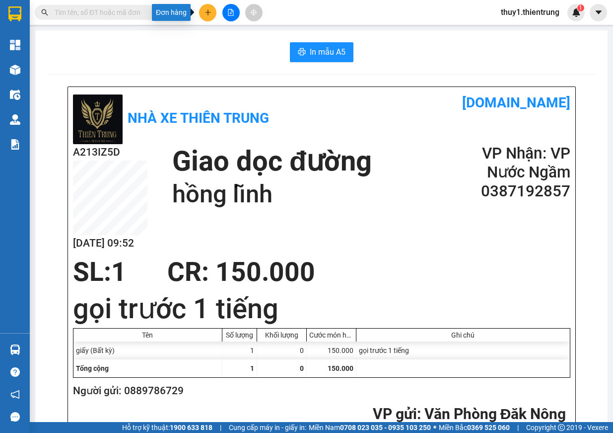
drag, startPoint x: 204, startPoint y: 10, endPoint x: 239, endPoint y: 29, distance: 39.6
click at [207, 11] on icon "plus" at bounding box center [208, 12] width 7 height 7
click at [250, 36] on div "Tạo đơn hàng" at bounding box center [246, 37] width 43 height 11
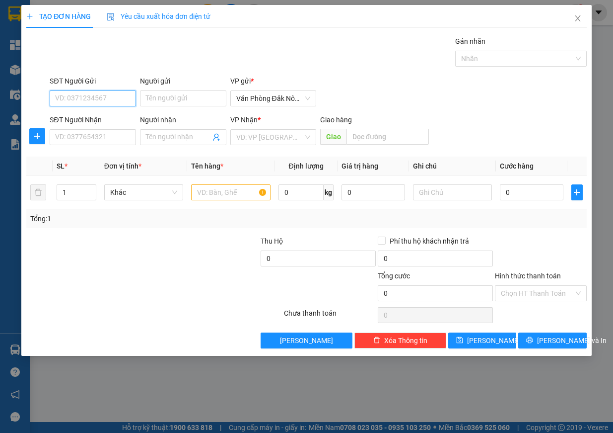
click at [109, 97] on input "SĐT Người Gửi" at bounding box center [93, 98] width 86 height 16
click at [91, 142] on input "SĐT Người Nhận" at bounding box center [93, 137] width 86 height 16
click at [275, 133] on input "search" at bounding box center [270, 137] width 68 height 15
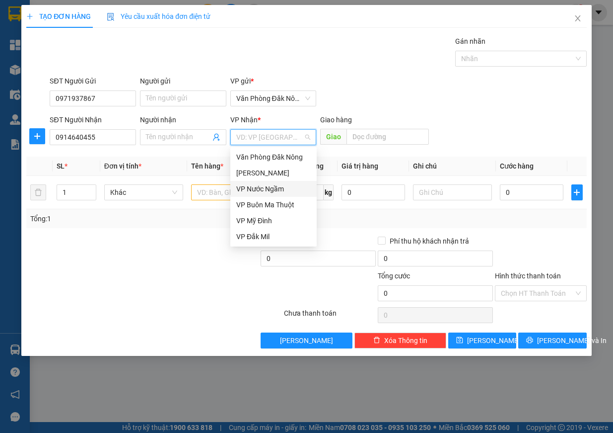
drag, startPoint x: 257, startPoint y: 195, endPoint x: 239, endPoint y: 170, distance: 30.9
click at [257, 196] on div "VP Nước Ngầm" at bounding box center [273, 189] width 86 height 16
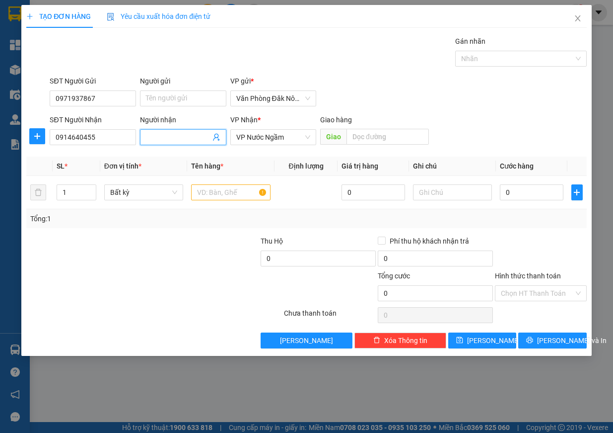
click at [167, 130] on span at bounding box center [183, 137] width 86 height 16
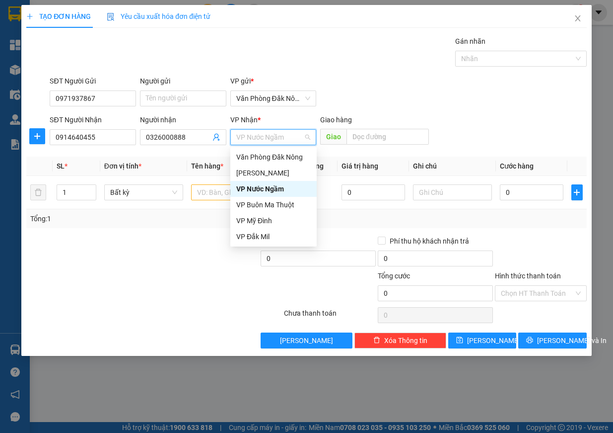
click at [256, 187] on div "VP Nước Ngầm" at bounding box center [273, 188] width 74 height 11
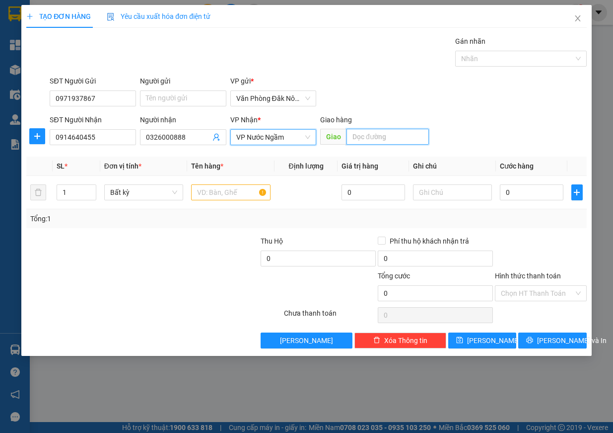
click at [385, 136] on input "text" at bounding box center [388, 137] width 82 height 16
click at [218, 193] on input "text" at bounding box center [230, 192] width 79 height 16
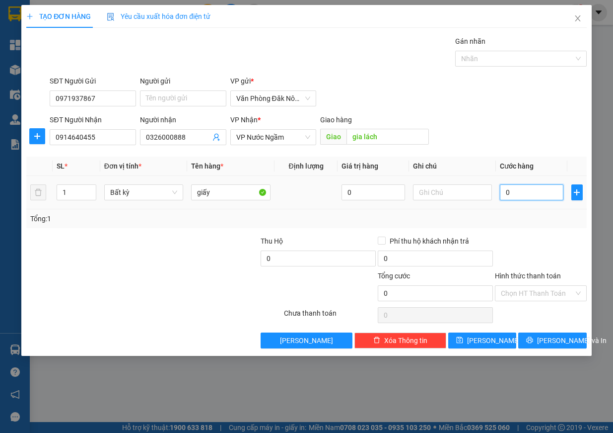
click at [519, 196] on input "0" at bounding box center [532, 192] width 64 height 16
click at [550, 292] on input "Hình thức thanh toán" at bounding box center [537, 293] width 73 height 15
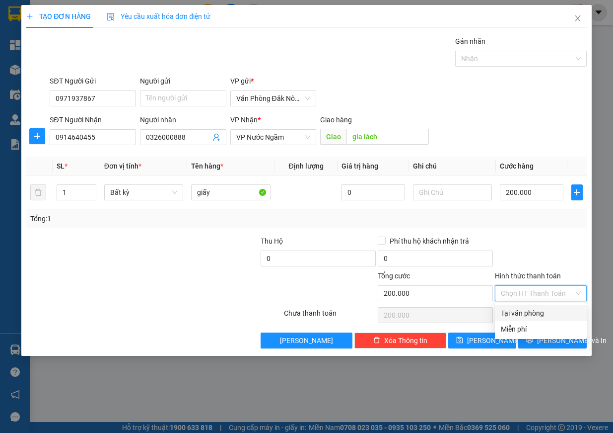
click at [549, 313] on div "Tại văn phòng" at bounding box center [541, 312] width 80 height 11
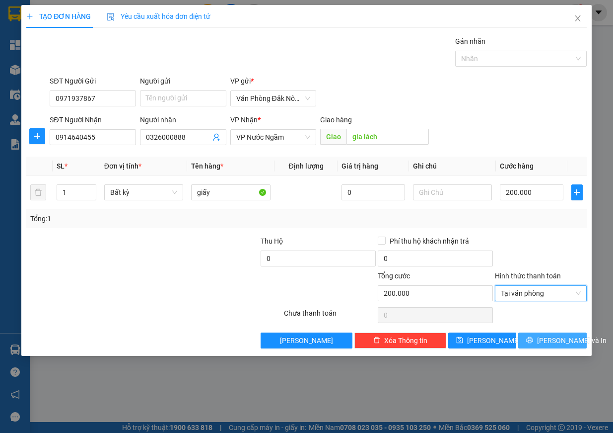
click at [552, 343] on span "[PERSON_NAME] và In" at bounding box center [572, 340] width 70 height 11
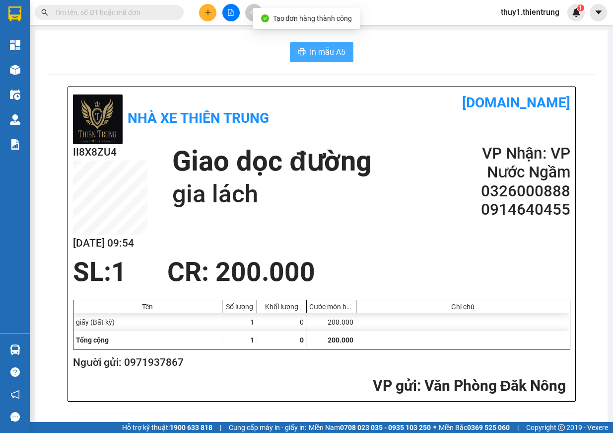
click at [329, 47] on span "In mẫu A5" at bounding box center [328, 52] width 36 height 12
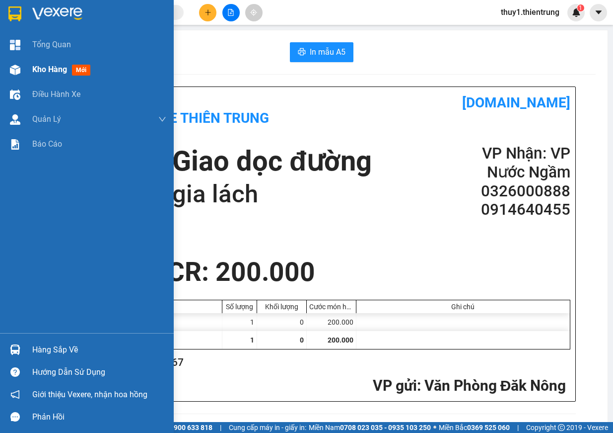
click at [13, 74] on img at bounding box center [15, 70] width 10 height 10
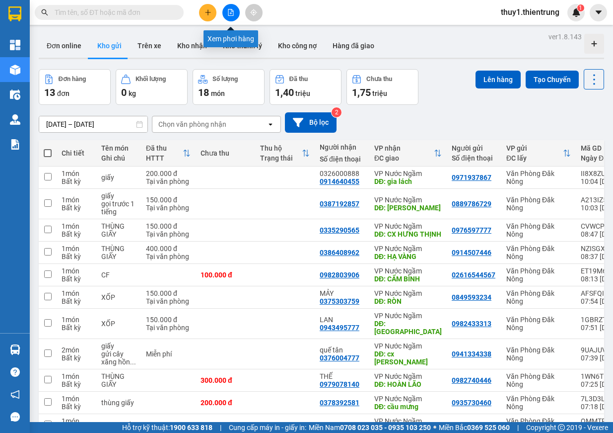
click at [232, 15] on icon "file-add" at bounding box center [230, 12] width 7 height 7
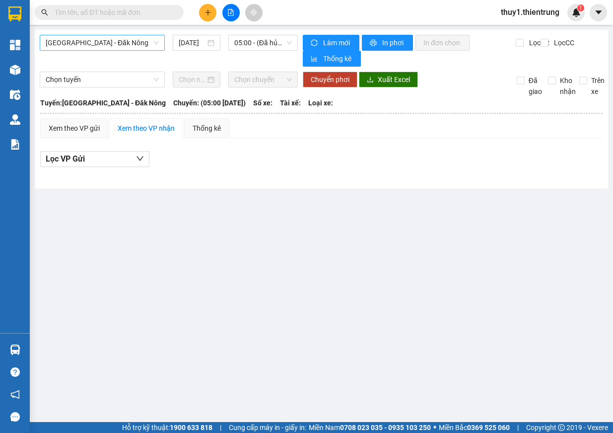
click at [115, 37] on span "[GEOGRAPHIC_DATA] - Đăk Nông" at bounding box center [102, 42] width 113 height 15
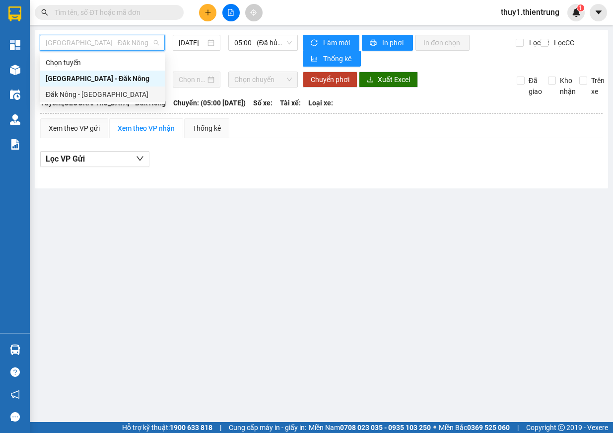
click at [95, 95] on div "Đăk Nông - [GEOGRAPHIC_DATA]" at bounding box center [102, 94] width 113 height 11
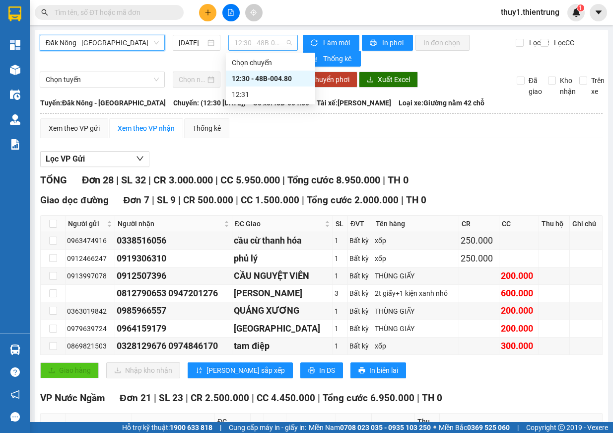
click at [264, 48] on span "12:30 - 48B-004.80" at bounding box center [263, 42] width 58 height 15
click at [293, 81] on div "12:30 - 48B-004.80" at bounding box center [270, 78] width 77 height 11
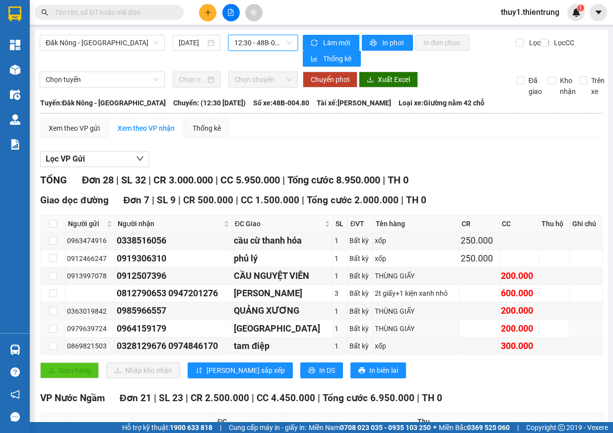
scroll to position [298, 0]
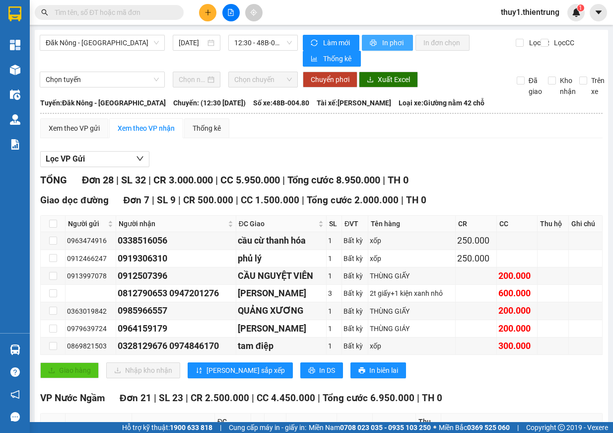
click at [386, 38] on span "In phơi" at bounding box center [393, 42] width 23 height 11
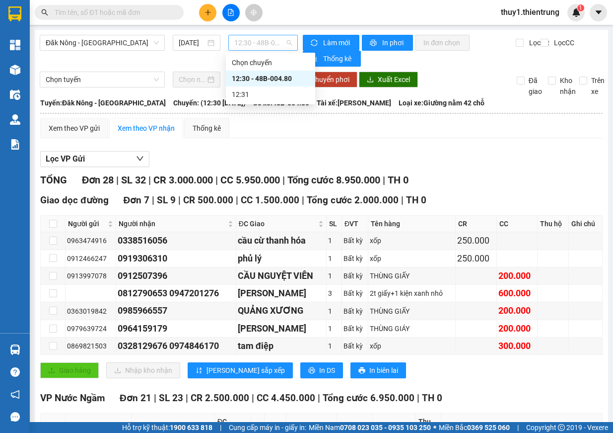
click at [249, 39] on span "12:30 - 48B-004.80" at bounding box center [263, 42] width 58 height 15
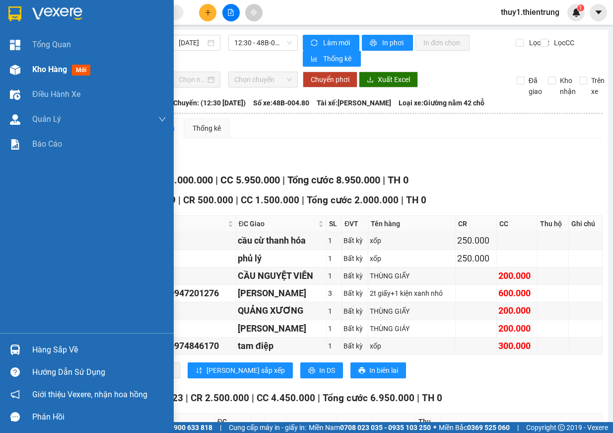
click at [18, 68] on img at bounding box center [15, 70] width 10 height 10
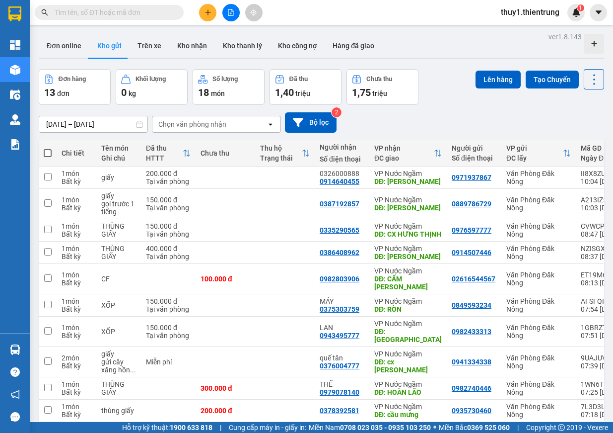
click at [46, 152] on span at bounding box center [48, 153] width 8 height 8
click at [48, 148] on input "checkbox" at bounding box center [48, 148] width 0 height 0
checkbox input "true"
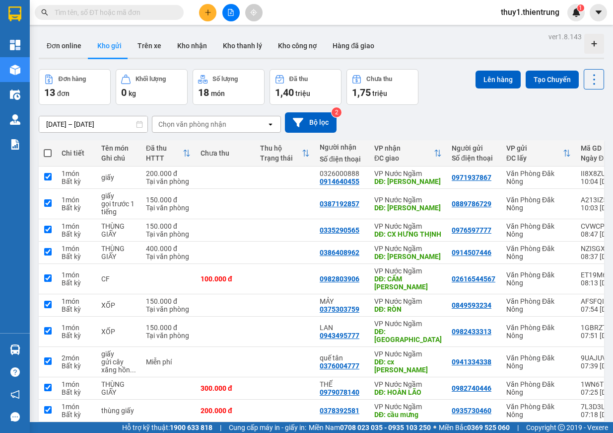
checkbox input "true"
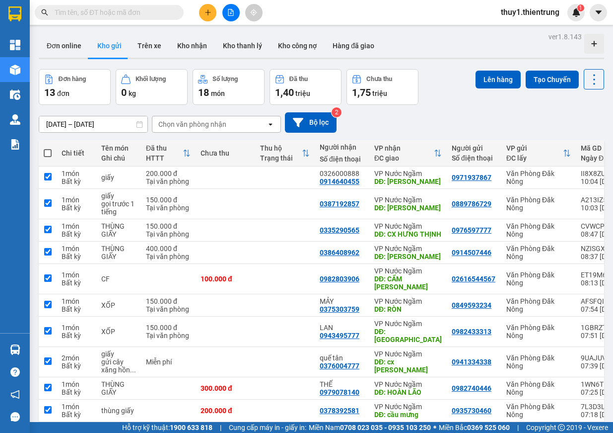
checkbox input "true"
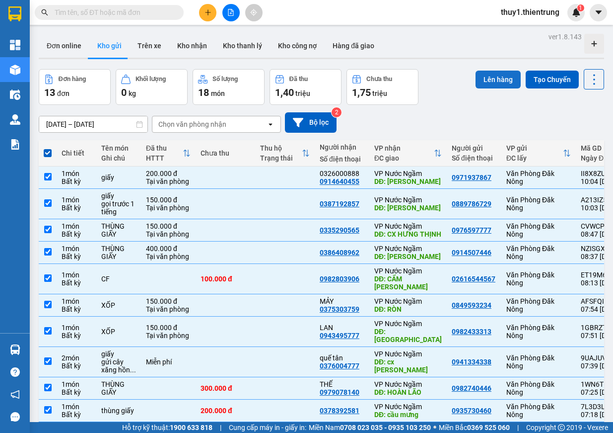
click at [502, 84] on button "Lên hàng" at bounding box center [498, 80] width 45 height 18
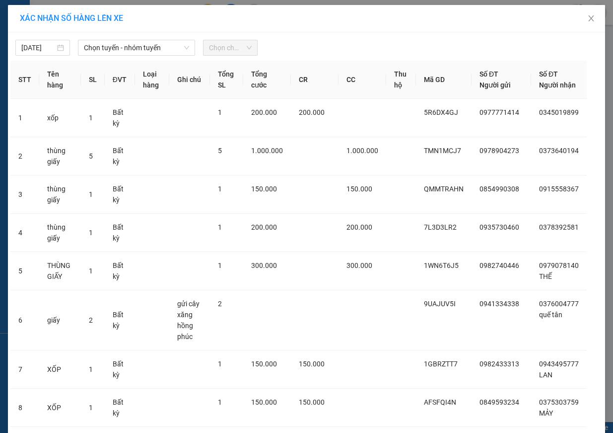
click at [222, 44] on span "Chọn chuyến" at bounding box center [230, 47] width 43 height 15
click at [155, 54] on span "Chọn tuyến - nhóm tuyến" at bounding box center [136, 47] width 105 height 15
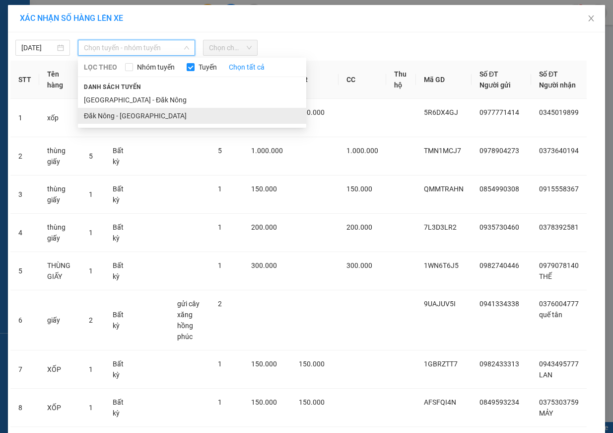
click at [133, 117] on li "Đăk Nông - [GEOGRAPHIC_DATA]" at bounding box center [192, 116] width 228 height 16
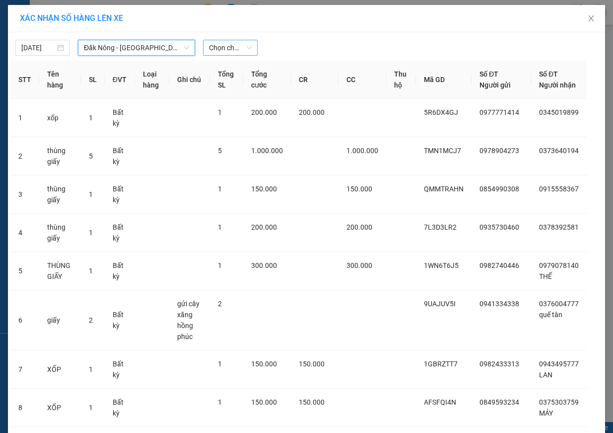
click at [230, 47] on span "Chọn chuyến" at bounding box center [230, 47] width 43 height 15
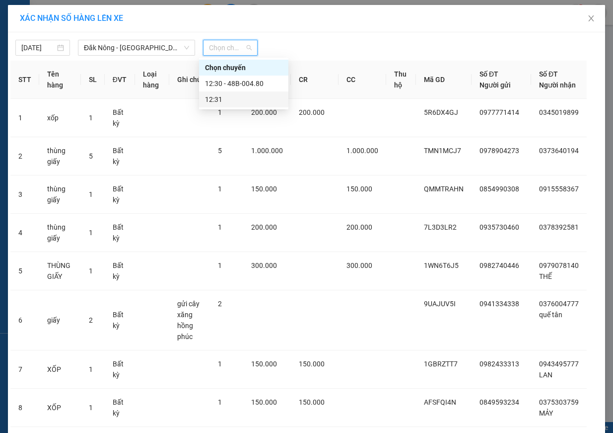
click at [244, 100] on div "12:31" at bounding box center [243, 99] width 77 height 11
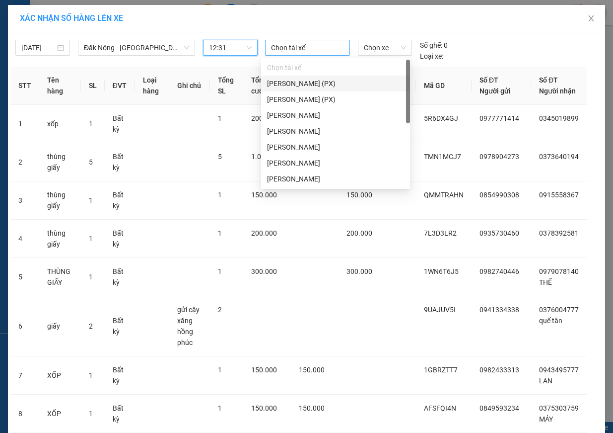
click at [312, 50] on div at bounding box center [308, 48] width 80 height 12
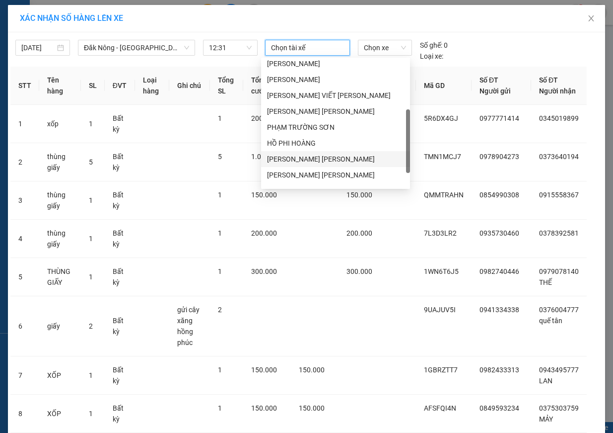
scroll to position [127, 0]
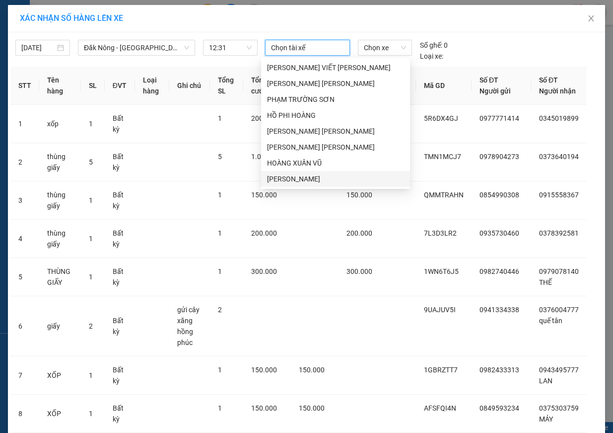
click at [342, 181] on div "NGUYỄN VĂN THẮNG" at bounding box center [335, 178] width 137 height 11
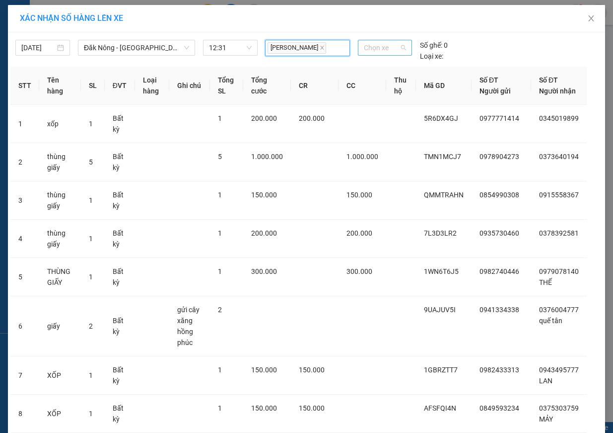
click at [391, 48] on span "Chọn xe" at bounding box center [385, 47] width 42 height 15
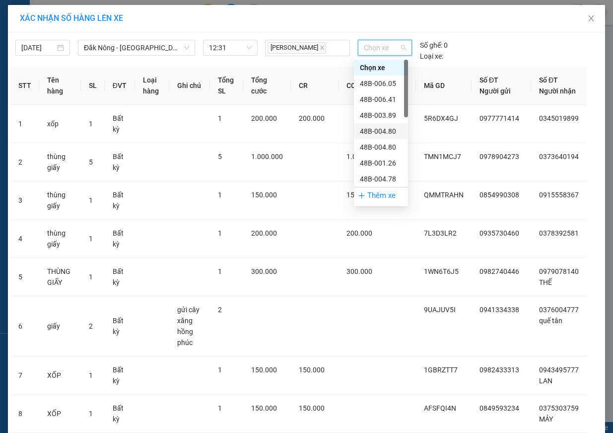
scroll to position [199, 0]
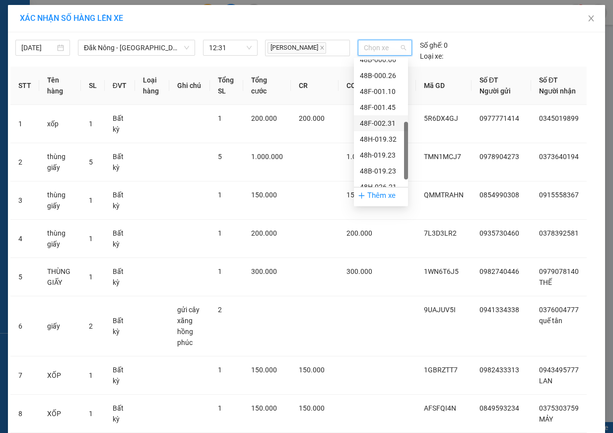
click at [391, 123] on div "48F-002.31" at bounding box center [381, 123] width 42 height 11
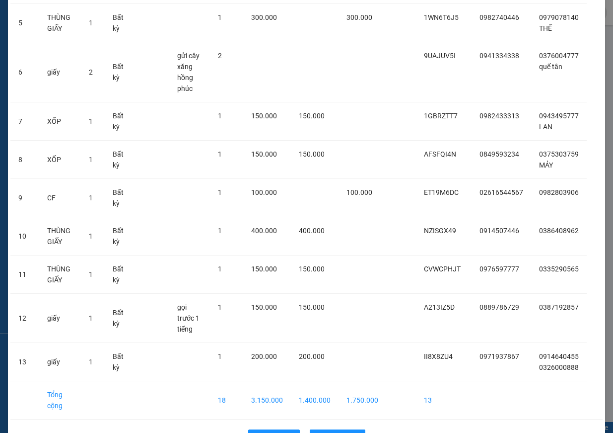
scroll to position [280, 0]
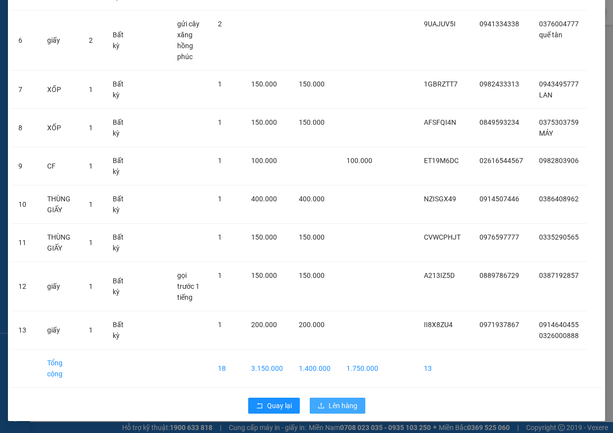
click at [344, 411] on button "Lên hàng" at bounding box center [338, 405] width 56 height 16
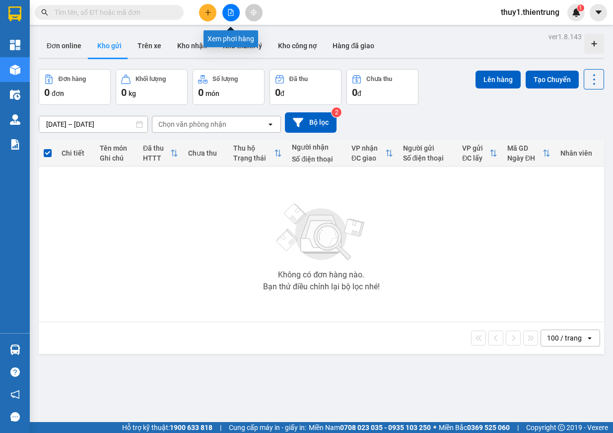
click at [231, 16] on button at bounding box center [230, 12] width 17 height 17
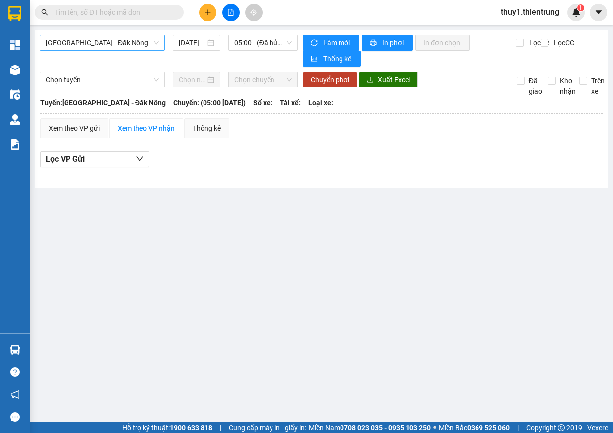
click at [125, 43] on span "[GEOGRAPHIC_DATA] - Đăk Nông" at bounding box center [102, 42] width 113 height 15
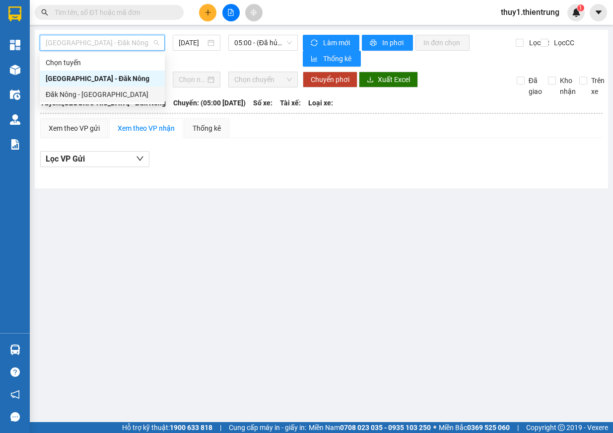
drag, startPoint x: 111, startPoint y: 97, endPoint x: 131, endPoint y: 91, distance: 20.9
click at [111, 97] on div "Đăk Nông - [GEOGRAPHIC_DATA]" at bounding box center [102, 94] width 113 height 11
type input "[DATE]"
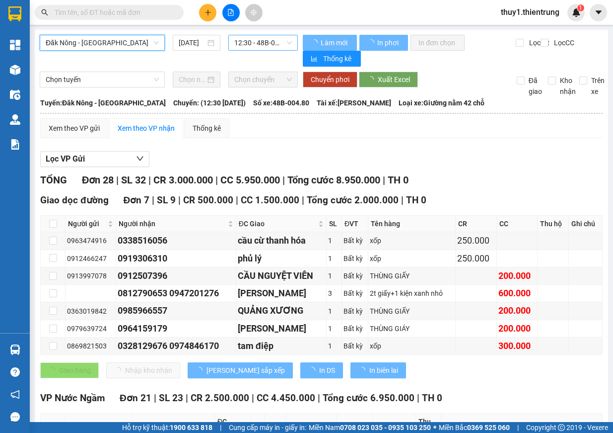
click at [260, 44] on span "12:30 - 48B-004.80" at bounding box center [263, 42] width 58 height 15
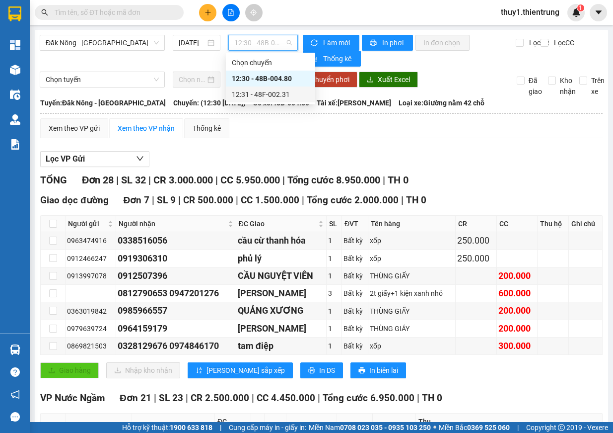
click at [271, 91] on div "12:31 - 48F-002.31" at bounding box center [270, 94] width 77 height 11
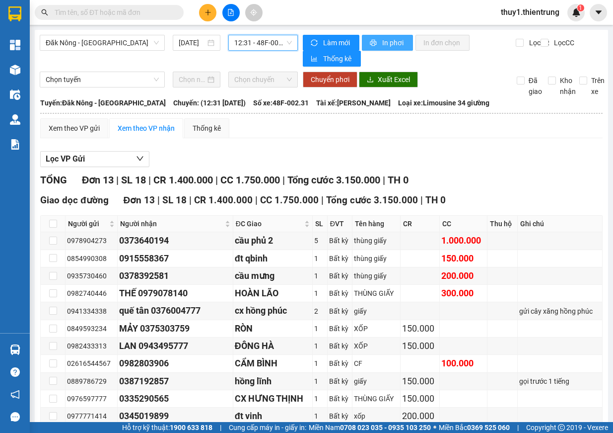
click at [395, 45] on span "In phơi" at bounding box center [393, 42] width 23 height 11
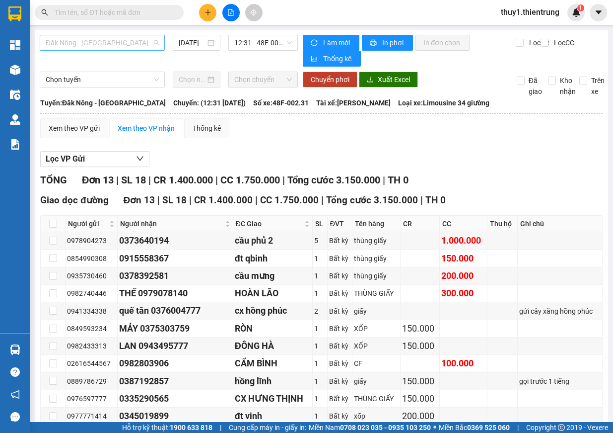
click at [91, 37] on span "Đăk Nông - [GEOGRAPHIC_DATA]" at bounding box center [102, 42] width 113 height 15
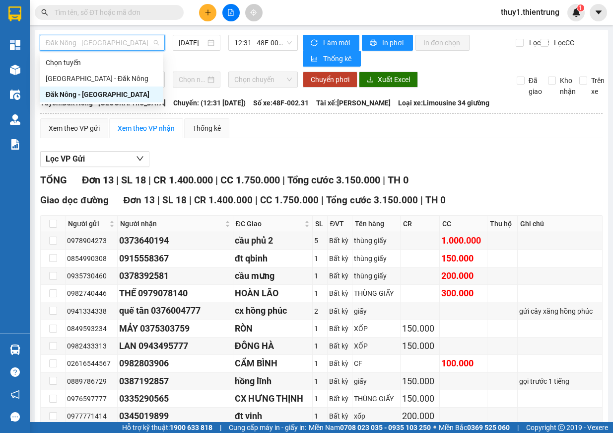
click at [107, 94] on div "Đăk Nông - [GEOGRAPHIC_DATA]" at bounding box center [101, 94] width 111 height 11
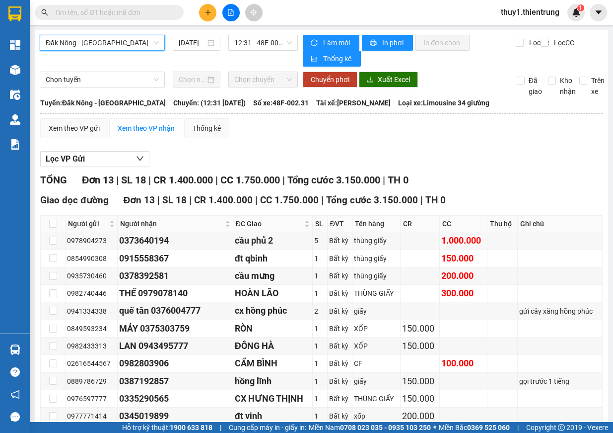
drag, startPoint x: 103, startPoint y: 39, endPoint x: 110, endPoint y: 70, distance: 31.6
click at [104, 42] on span "Đăk Nông - [GEOGRAPHIC_DATA]" at bounding box center [102, 42] width 113 height 15
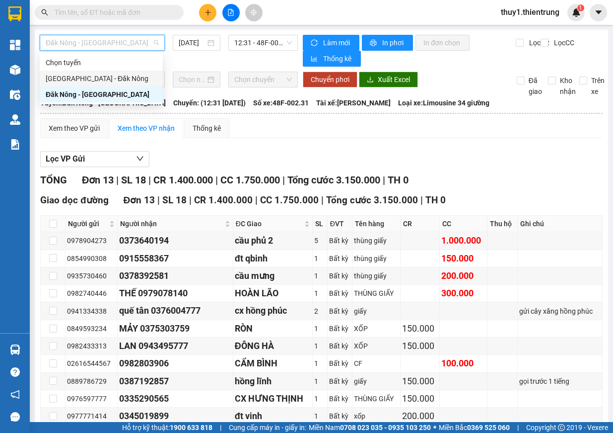
click at [110, 78] on div "[GEOGRAPHIC_DATA] - Đăk Nông" at bounding box center [101, 78] width 111 height 11
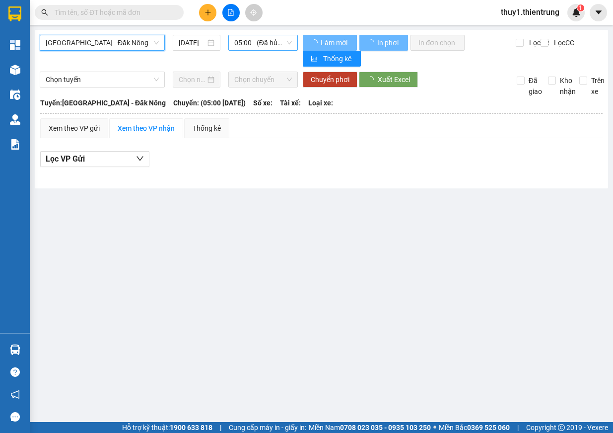
click at [256, 42] on span "05:00 - (Đã hủy)" at bounding box center [263, 42] width 58 height 15
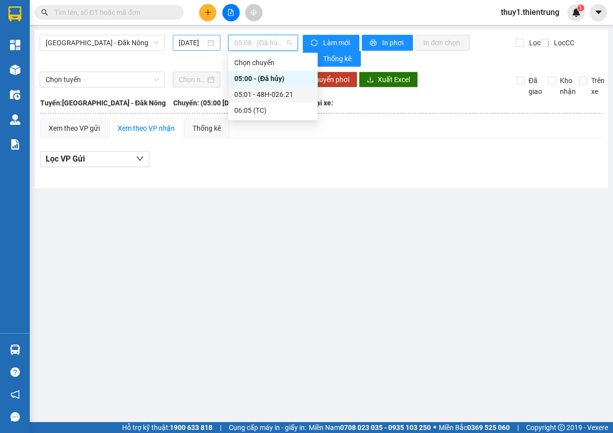
click at [192, 42] on input "[DATE]" at bounding box center [192, 42] width 27 height 11
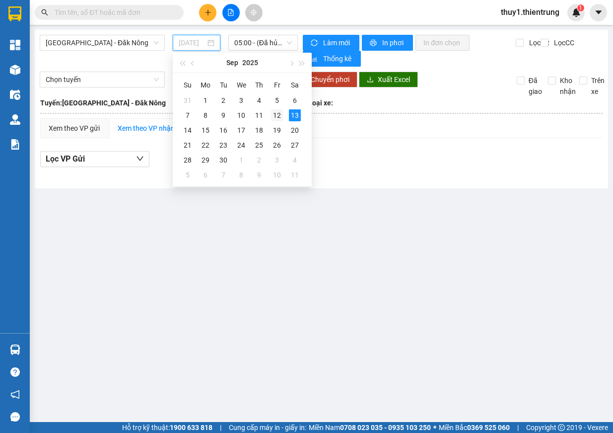
click at [278, 117] on div "12" at bounding box center [277, 115] width 12 height 12
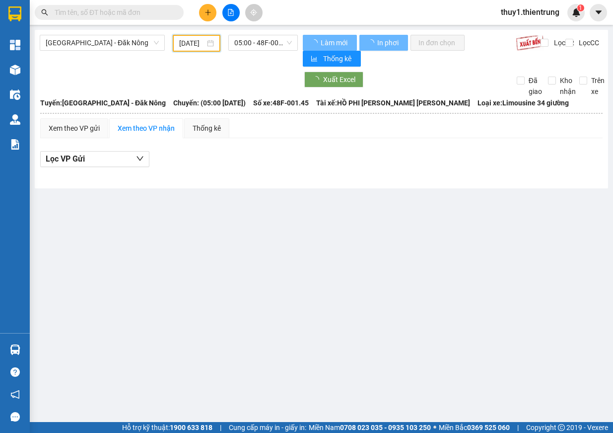
type input "[DATE]"
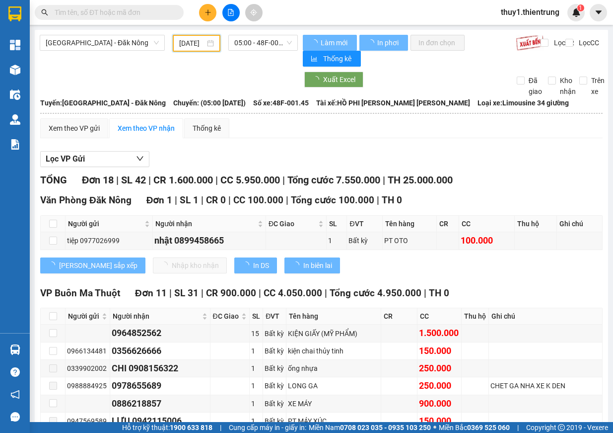
click at [273, 42] on span "05:00 - 48F-001.45" at bounding box center [263, 42] width 58 height 15
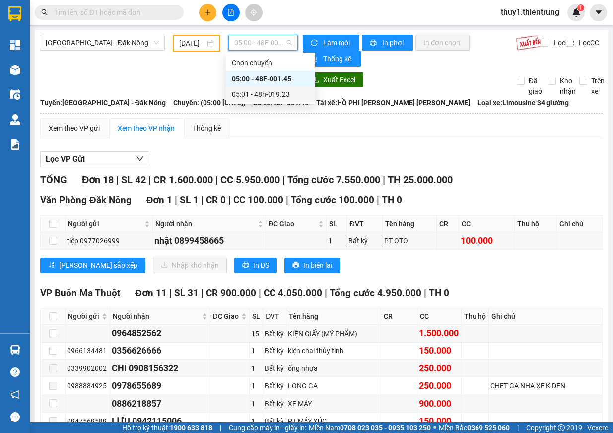
click at [293, 93] on div "05:01 - 48h-019.23" at bounding box center [270, 94] width 77 height 11
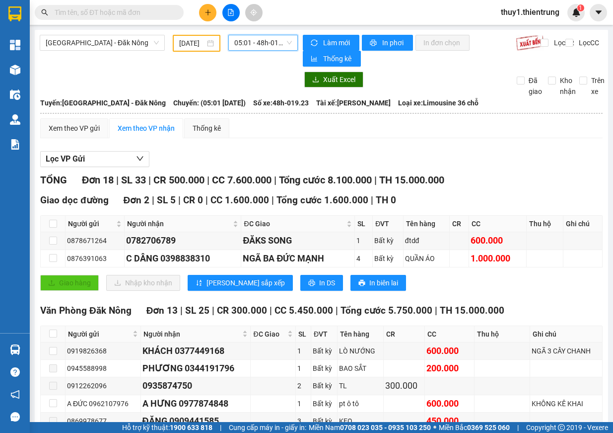
click at [271, 41] on span "05:01 - 48h-019.23" at bounding box center [263, 42] width 58 height 15
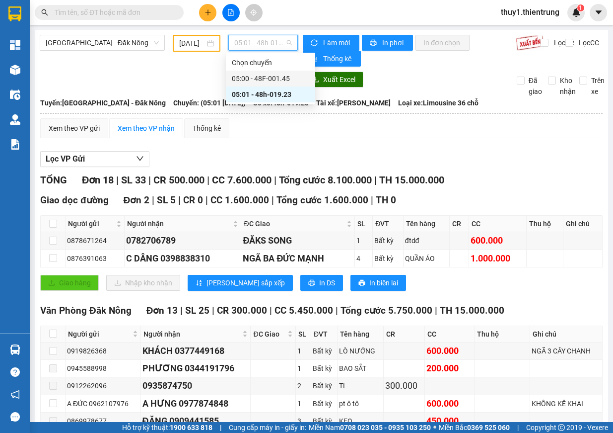
click at [285, 80] on div "05:00 - 48F-001.45" at bounding box center [270, 78] width 77 height 11
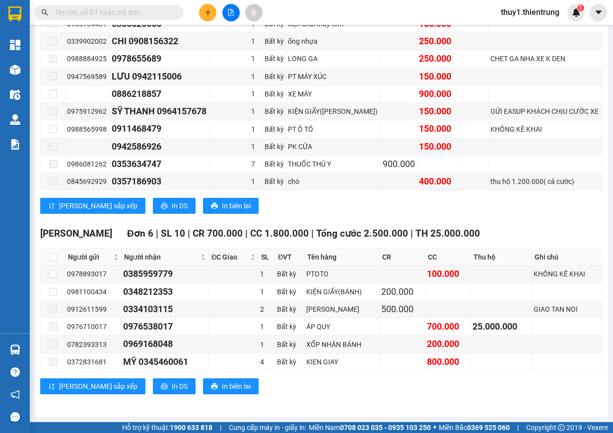
scroll to position [78, 0]
